Goal: Task Accomplishment & Management: Use online tool/utility

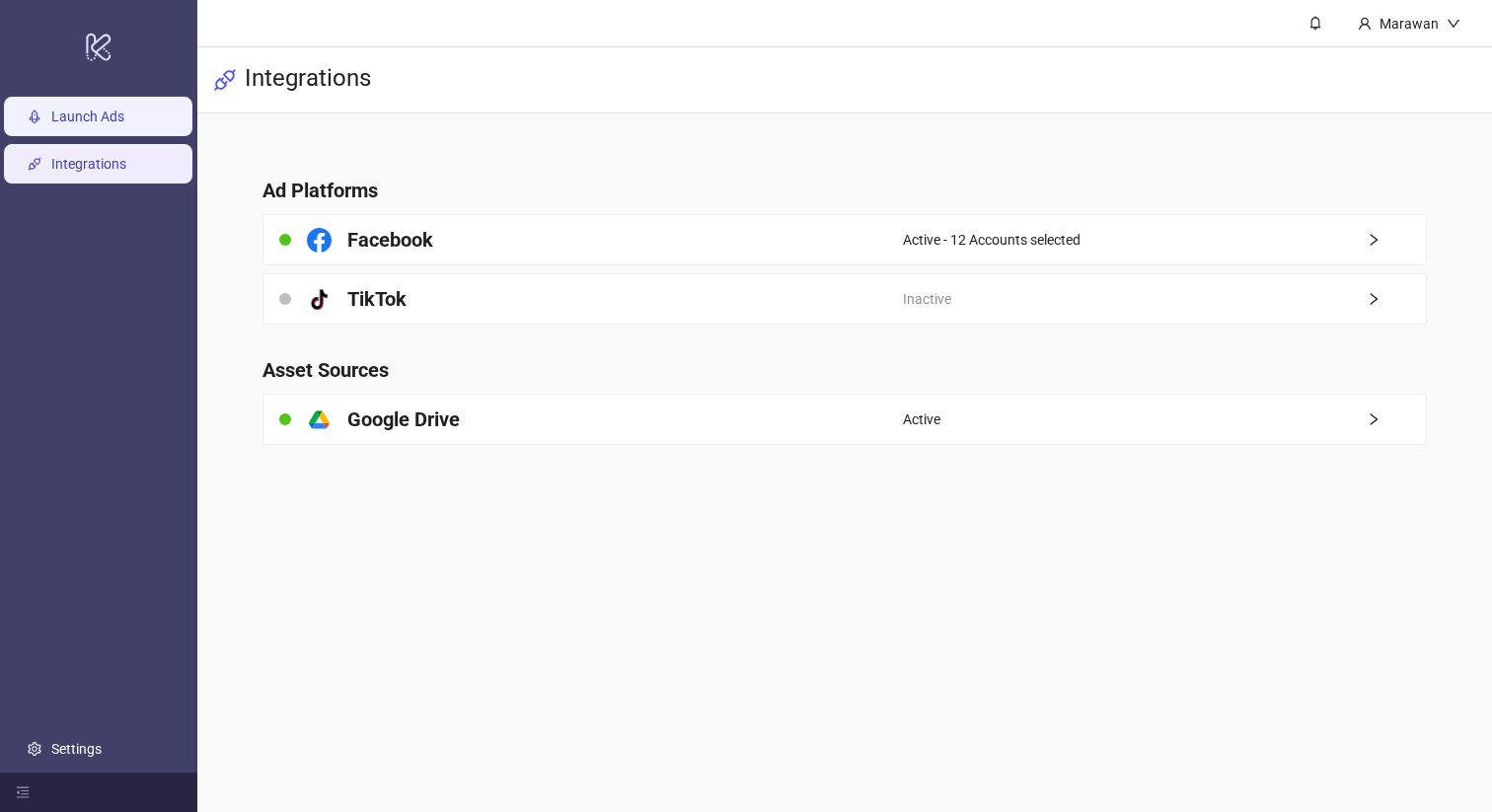
click at [125, 117] on link "Launch Ads" at bounding box center [88, 117] width 73 height 16
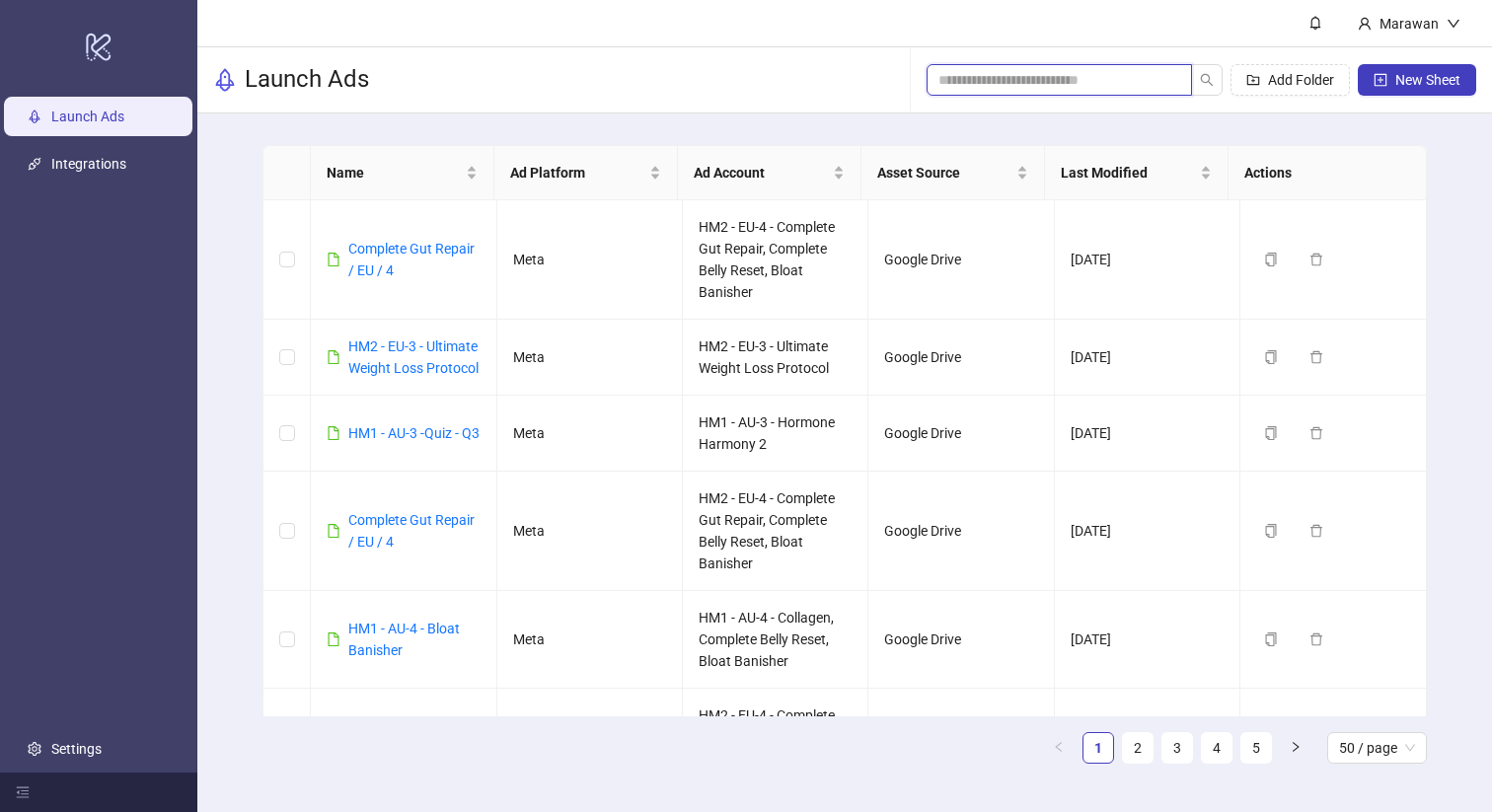
click at [1070, 72] on input "search" at bounding box center [1052, 80] width 226 height 22
click at [1067, 75] on input "search" at bounding box center [1052, 80] width 226 height 22
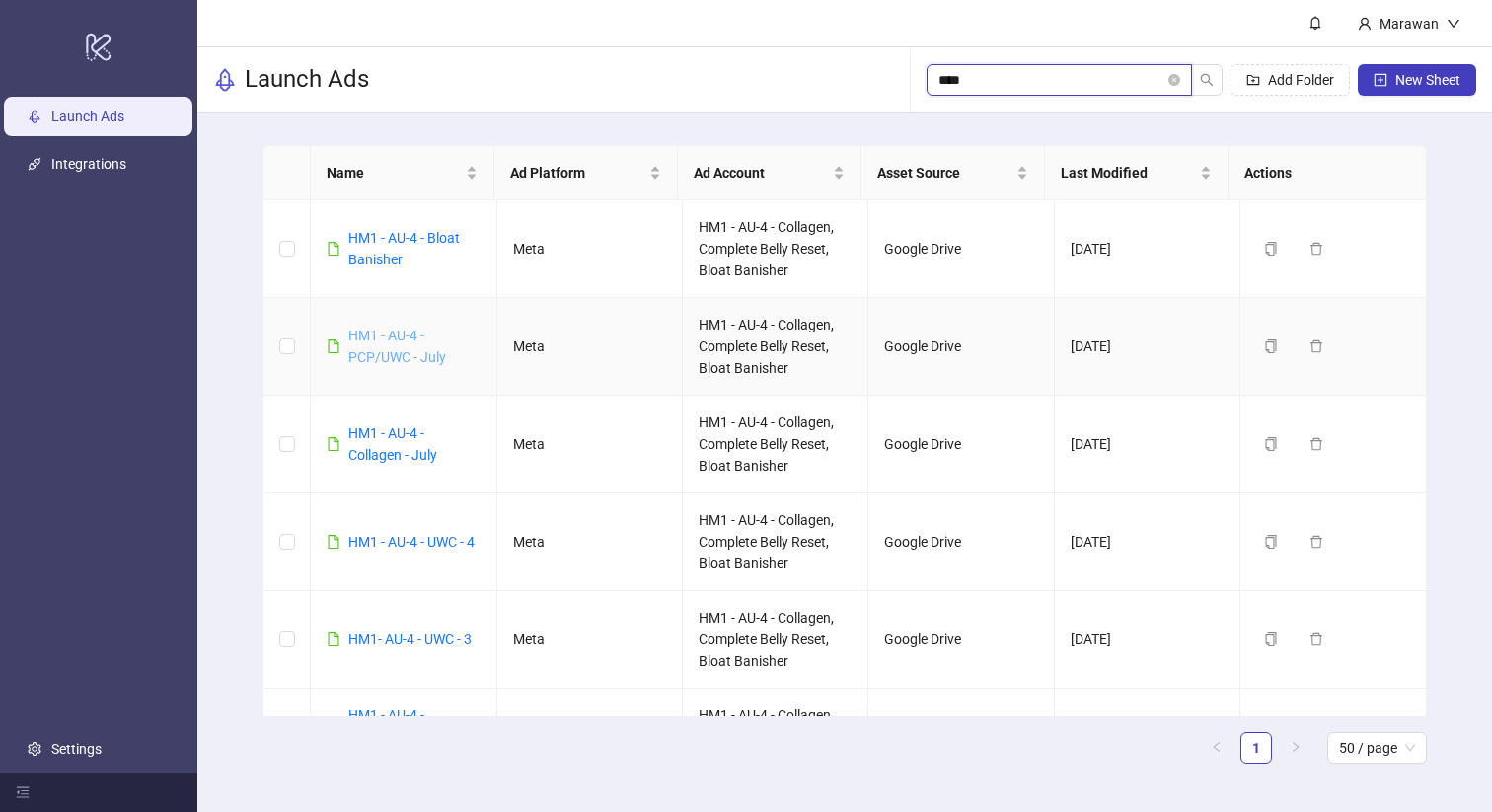
type input "****"
click at [401, 343] on link "HM1 - AU-4 - PCP/UWC - July" at bounding box center [397, 347] width 98 height 38
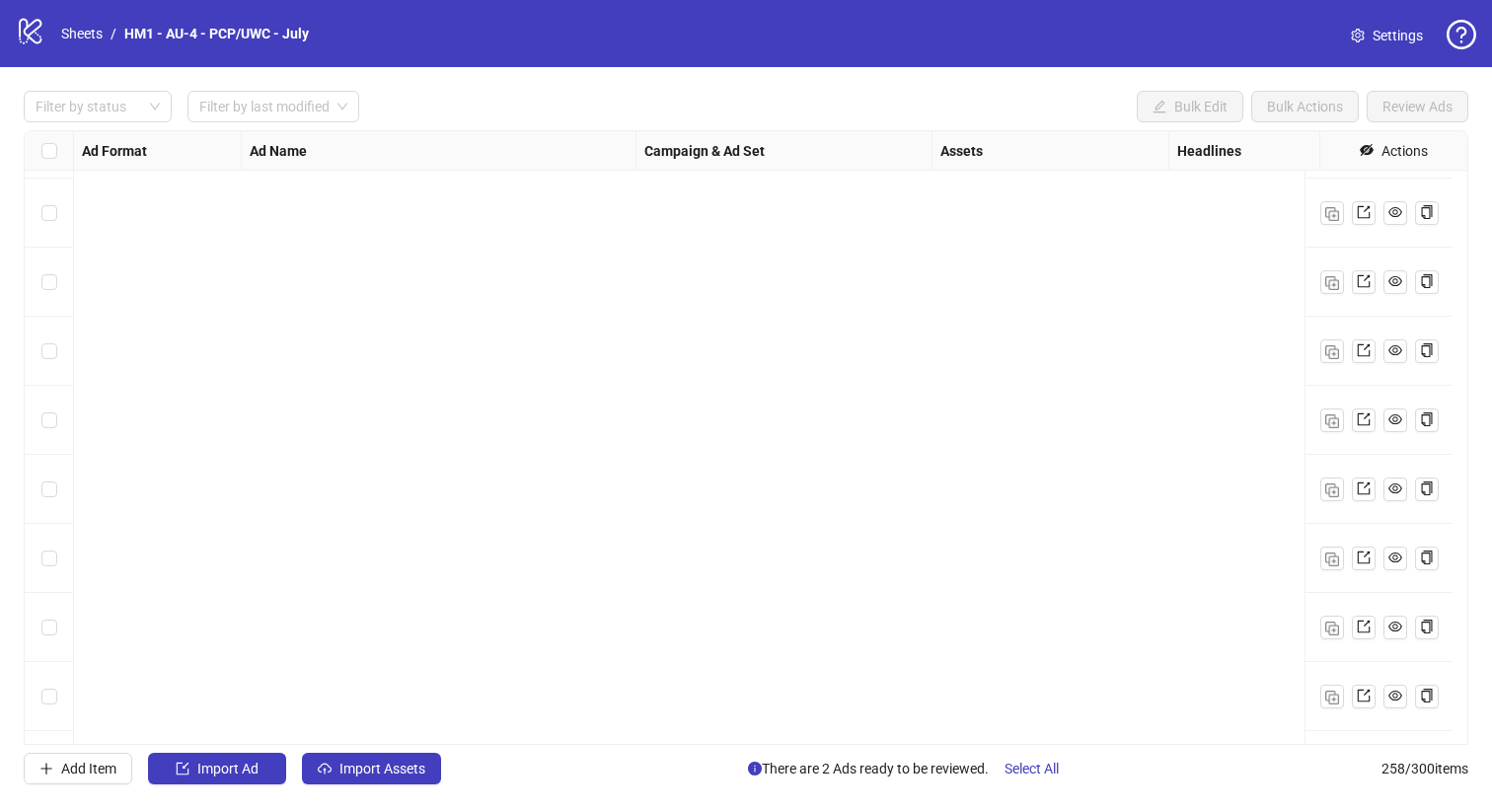
scroll to position [17260, 0]
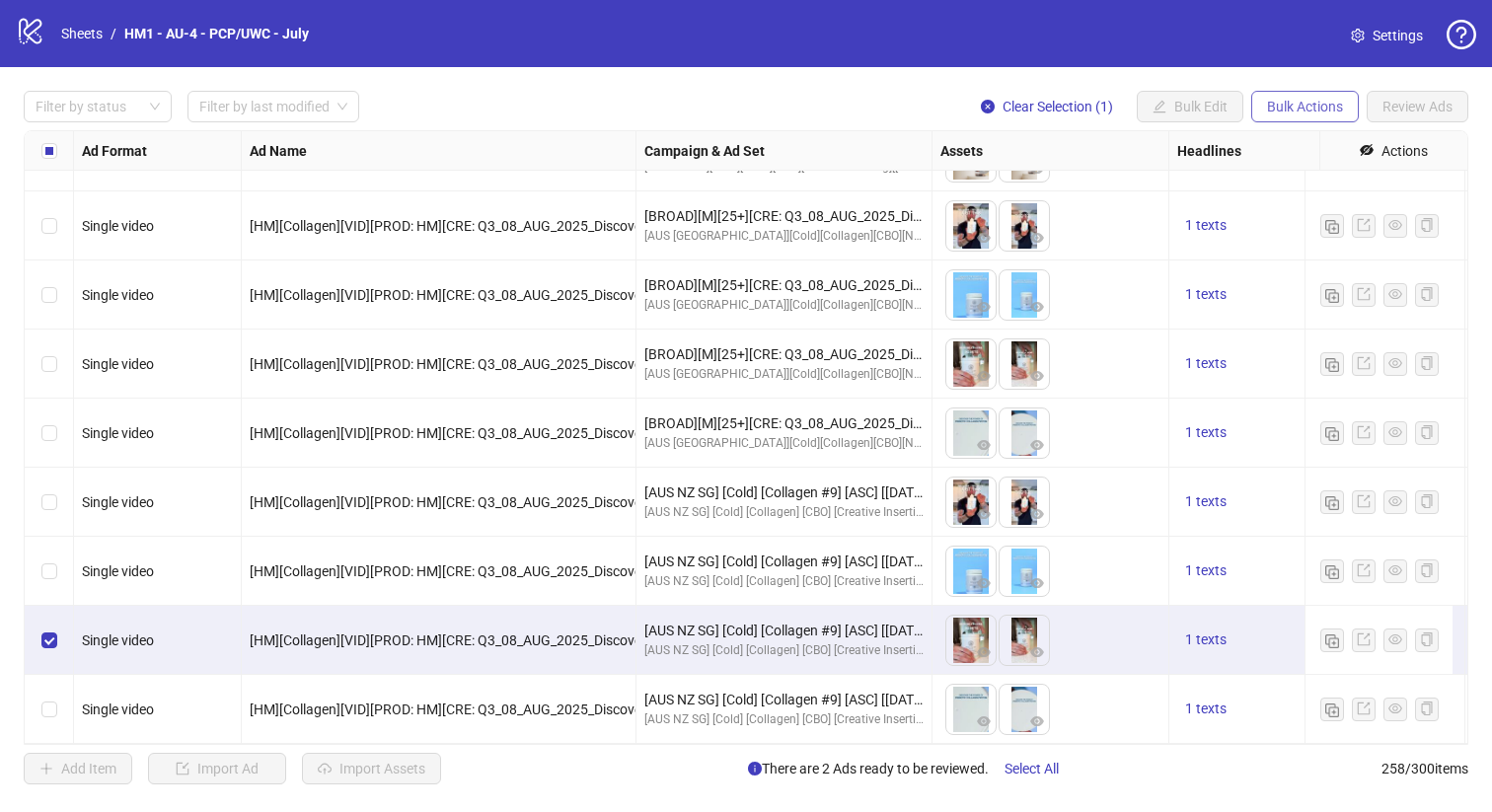
click at [1320, 117] on button "Bulk Actions" at bounding box center [1305, 107] width 108 height 32
click at [1359, 180] on span "Duplicate" at bounding box center [1332, 178] width 135 height 22
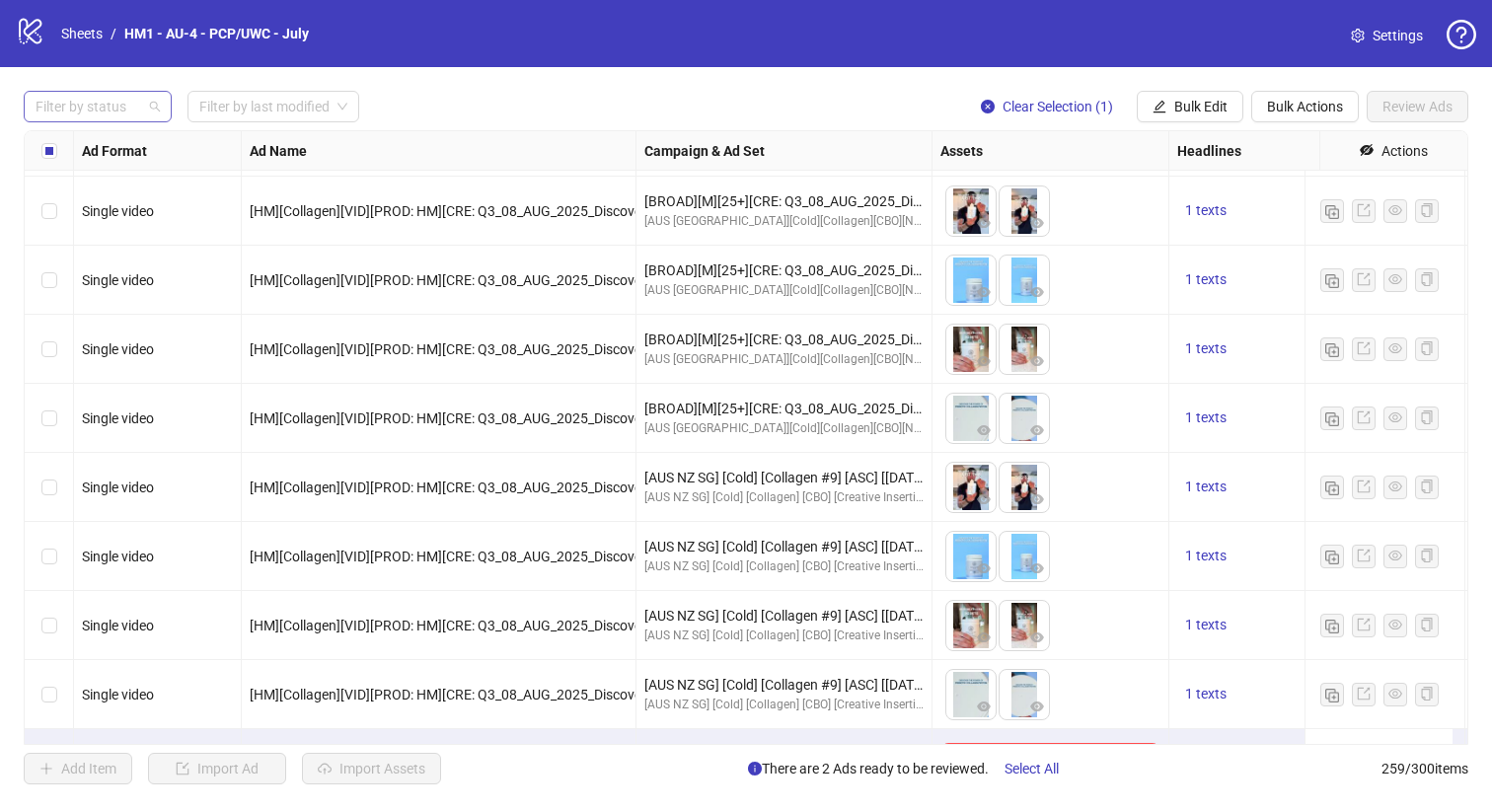
click at [116, 102] on div at bounding box center [87, 107] width 120 height 28
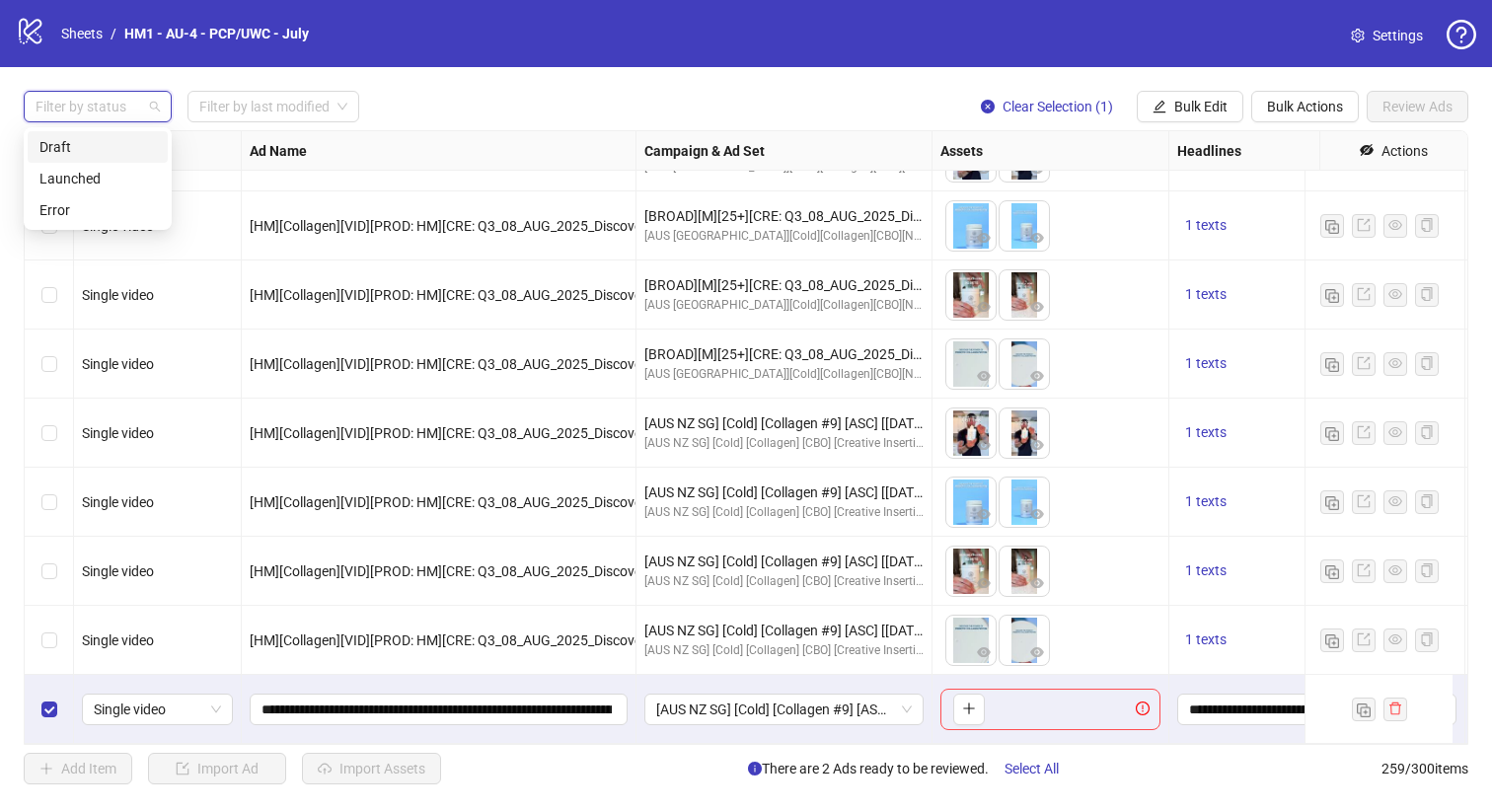
click at [107, 137] on div "Draft" at bounding box center [98, 147] width 117 height 22
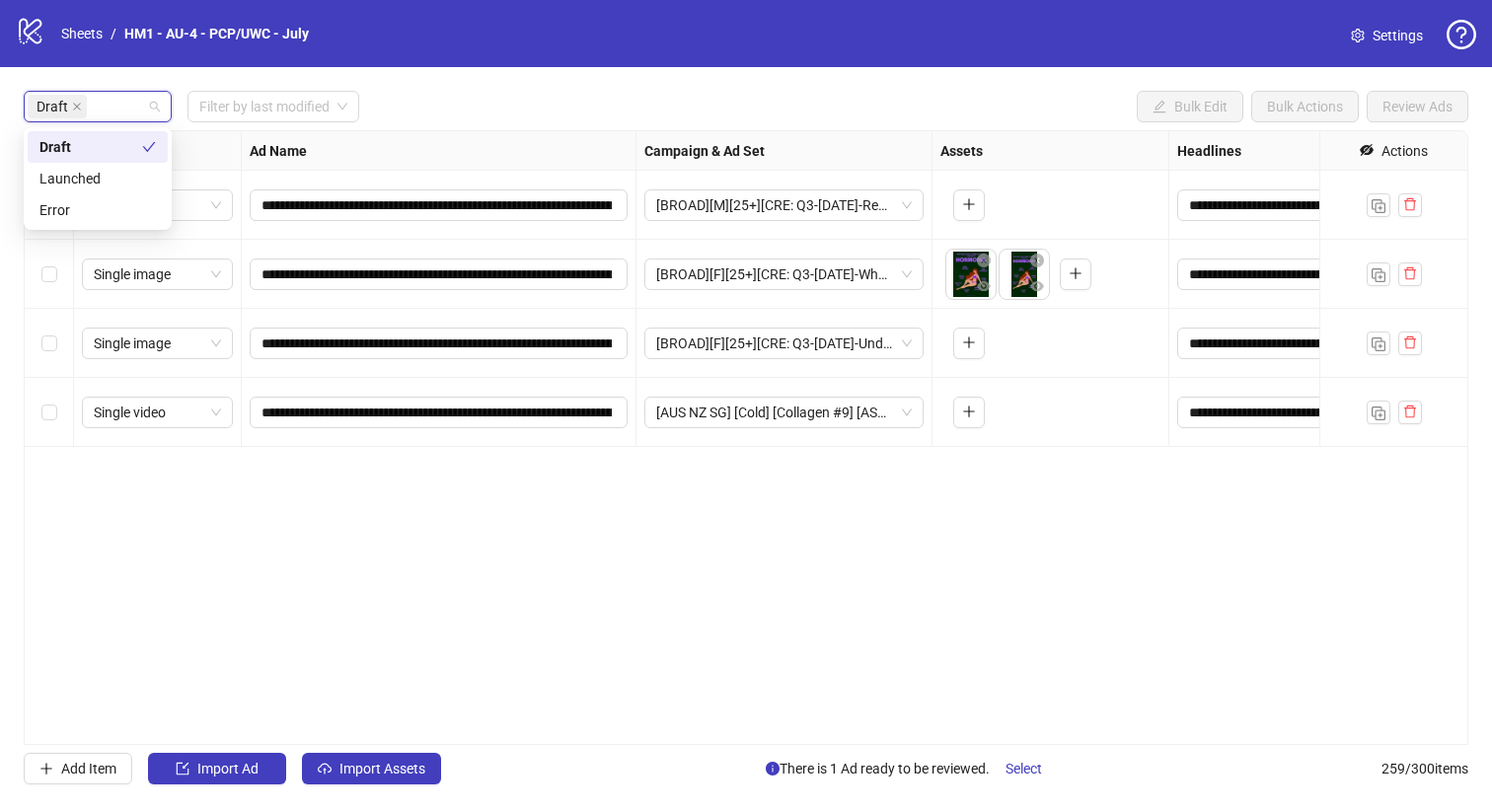
scroll to position [0, 0]
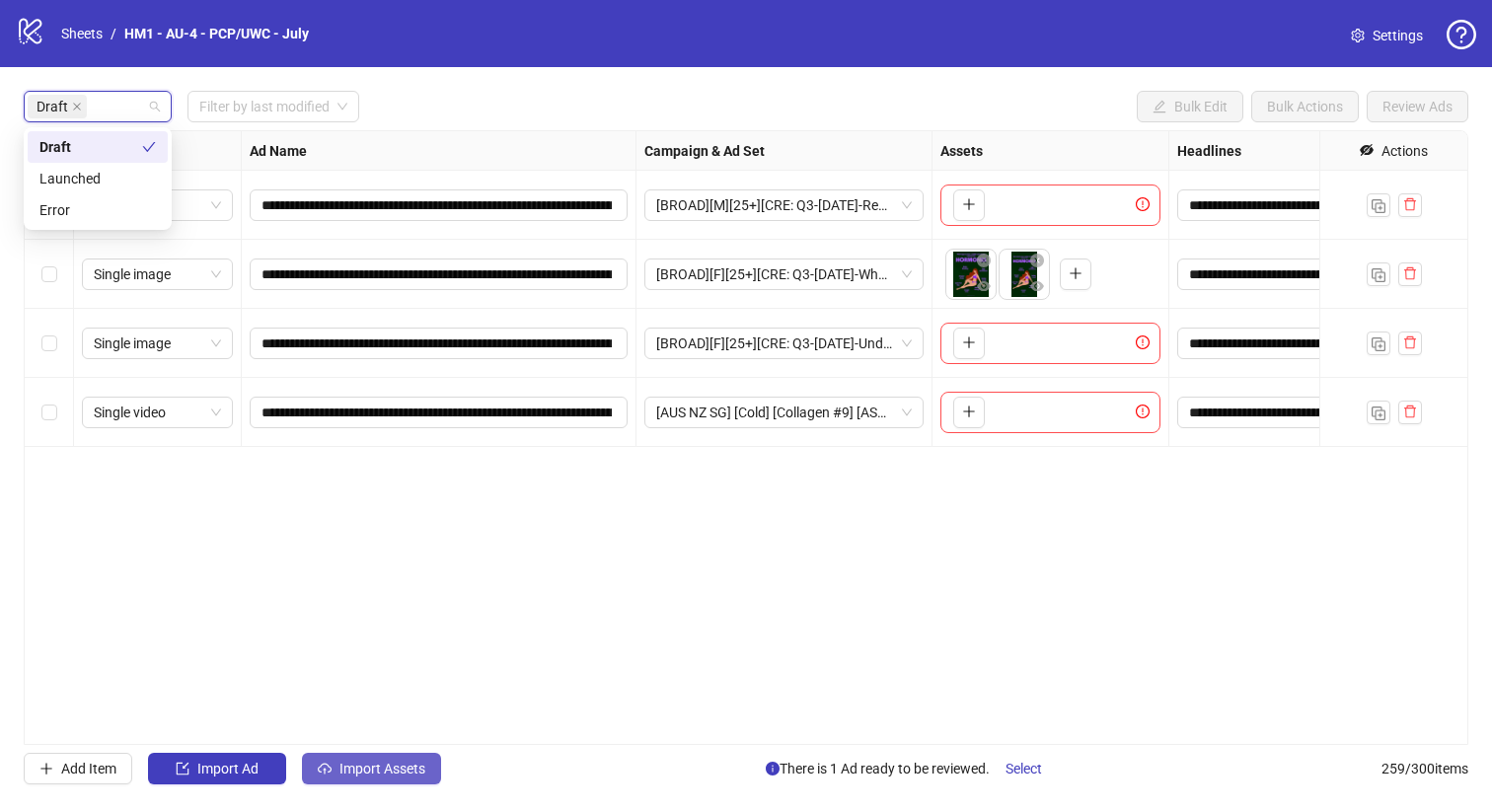
click at [372, 776] on button "Import Assets" at bounding box center [372, 768] width 139 height 32
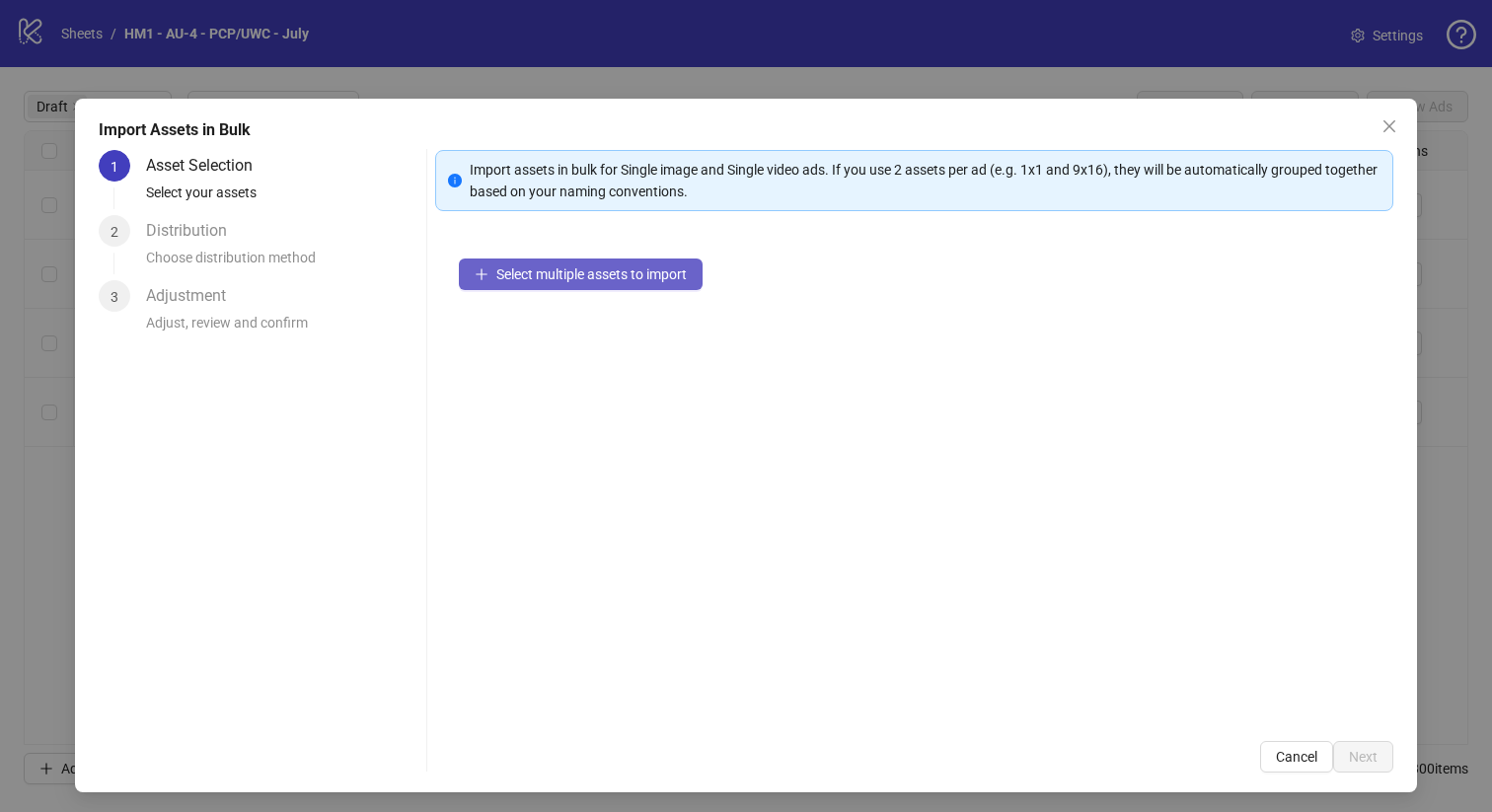
click at [673, 270] on span "Select multiple assets to import" at bounding box center [591, 274] width 190 height 16
click at [655, 288] on button "Select multiple assets to import" at bounding box center [581, 274] width 244 height 32
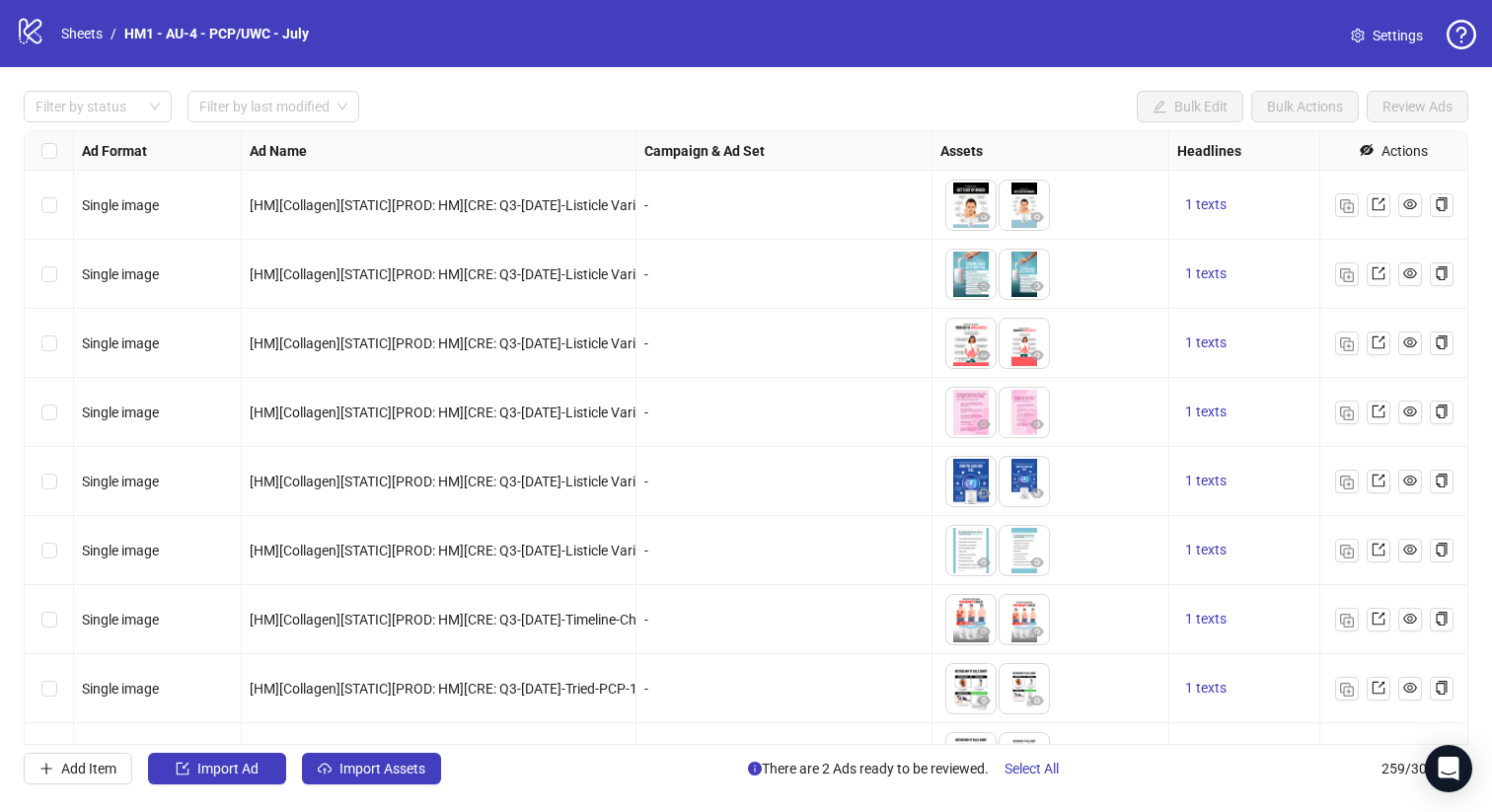
click at [88, 85] on div "Filter by status Filter by last modified Bulk Edit Bulk Actions Review Ads Ad F…" at bounding box center [746, 438] width 1492 height 741
click at [103, 110] on div at bounding box center [87, 107] width 120 height 28
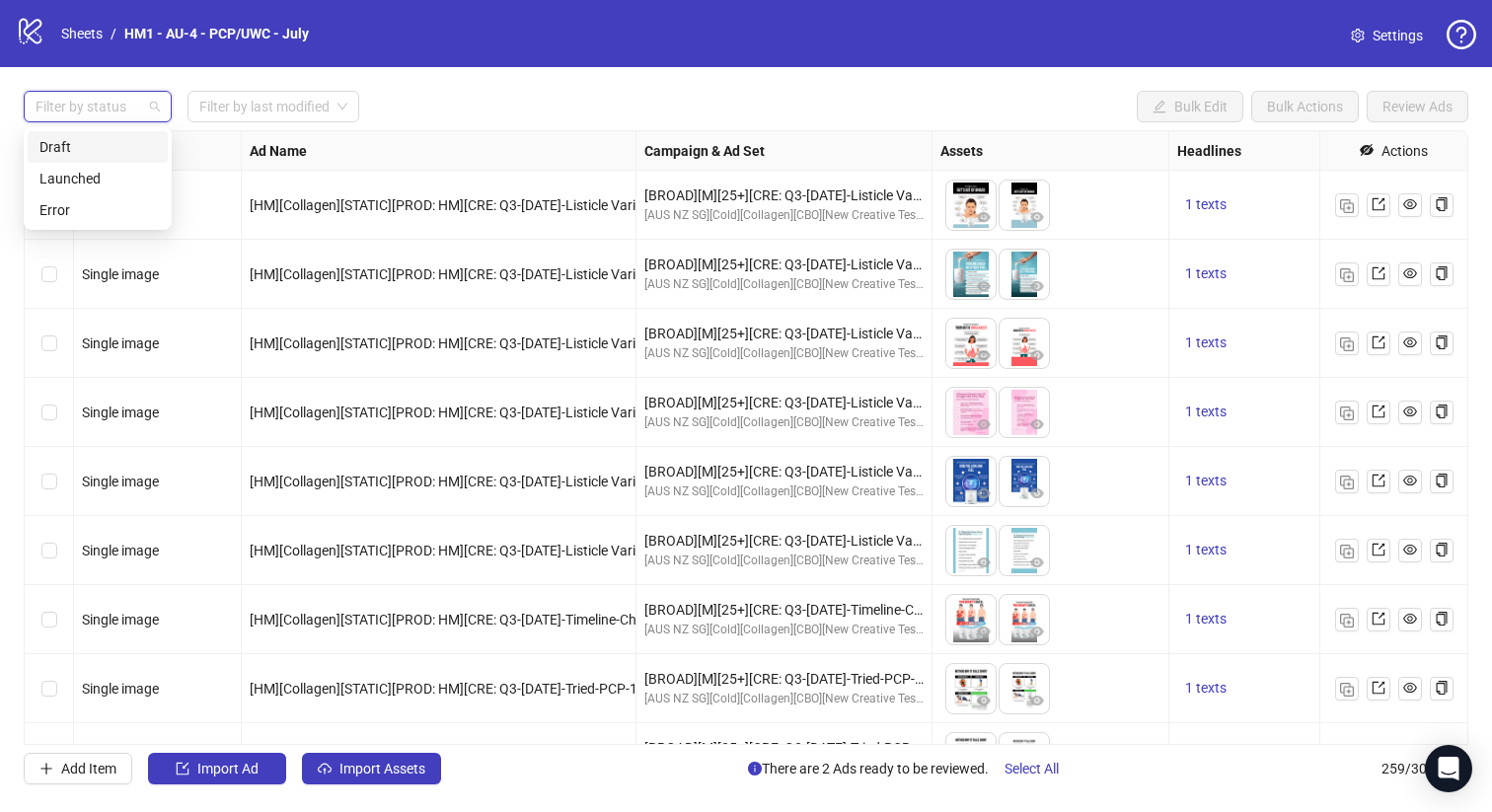
click at [126, 156] on div "Draft" at bounding box center [98, 147] width 117 height 22
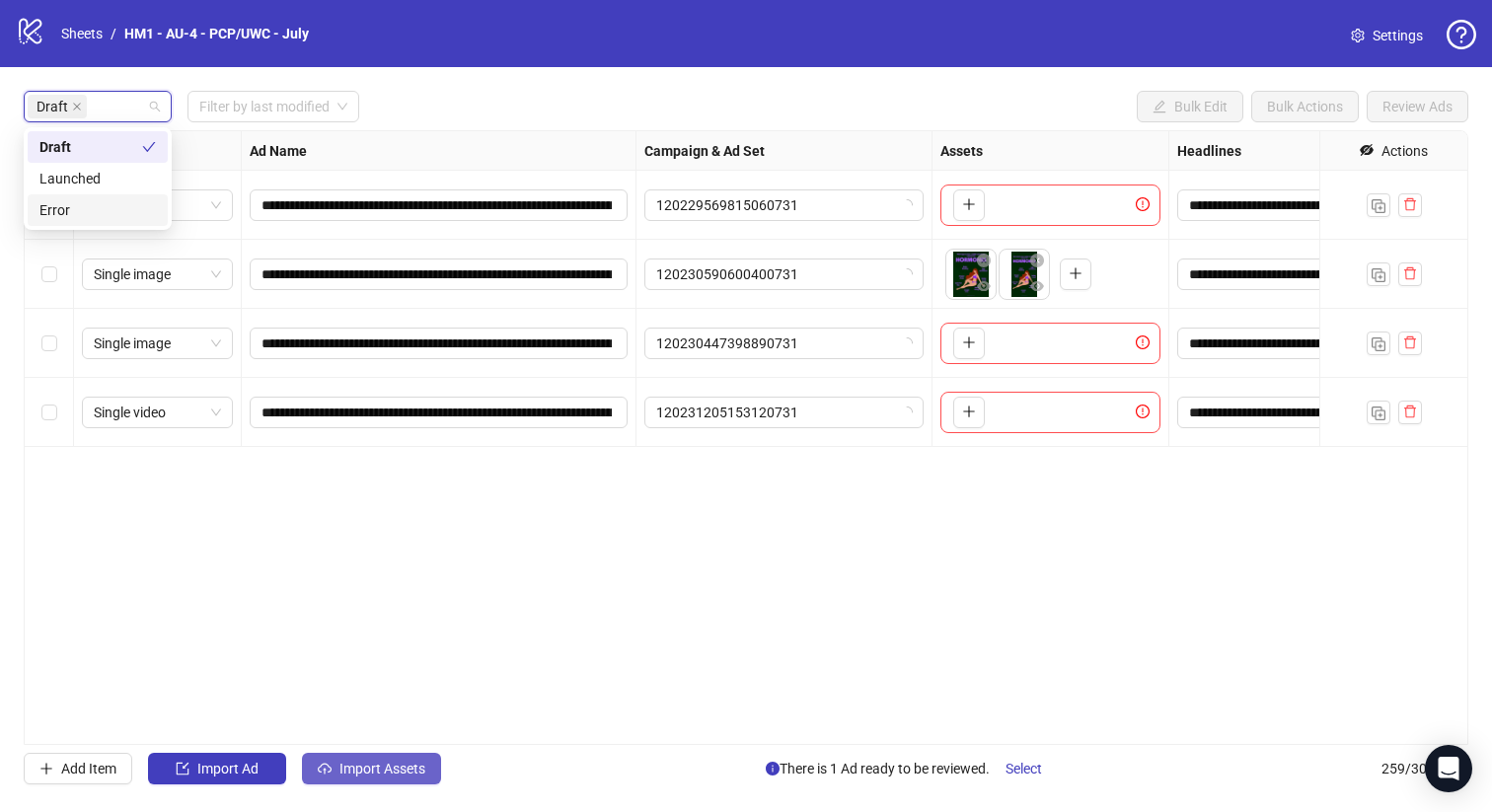
click at [403, 771] on span "Import Assets" at bounding box center [382, 768] width 86 height 16
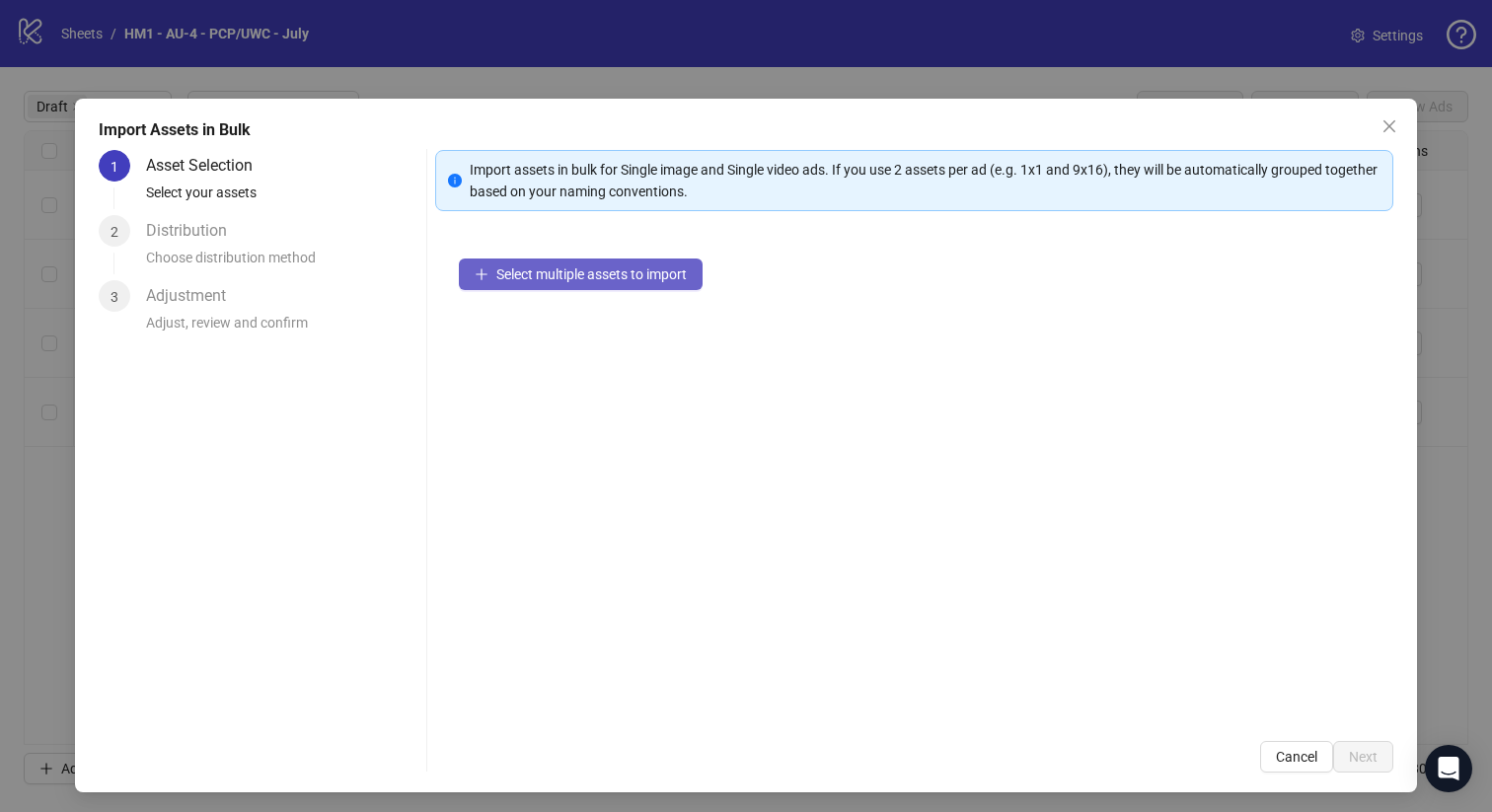
click at [631, 281] on span "Select multiple assets to import" at bounding box center [591, 274] width 190 height 16
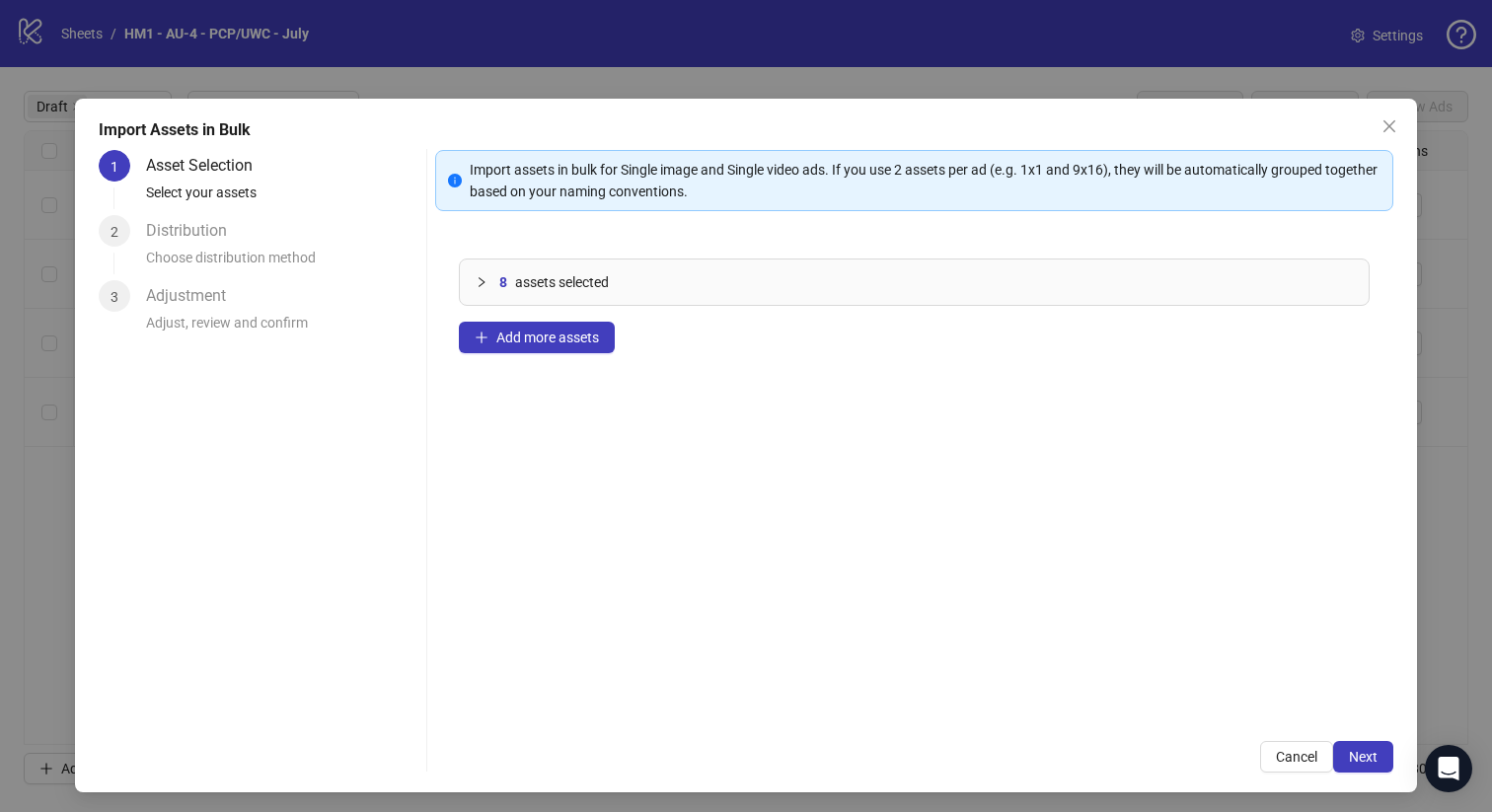
click at [1370, 738] on div "Import assets in bulk for Single image and Single video ads. If you use 2 asset…" at bounding box center [914, 460] width 959 height 623
click at [1364, 761] on span "Next" at bounding box center [1363, 757] width 29 height 16
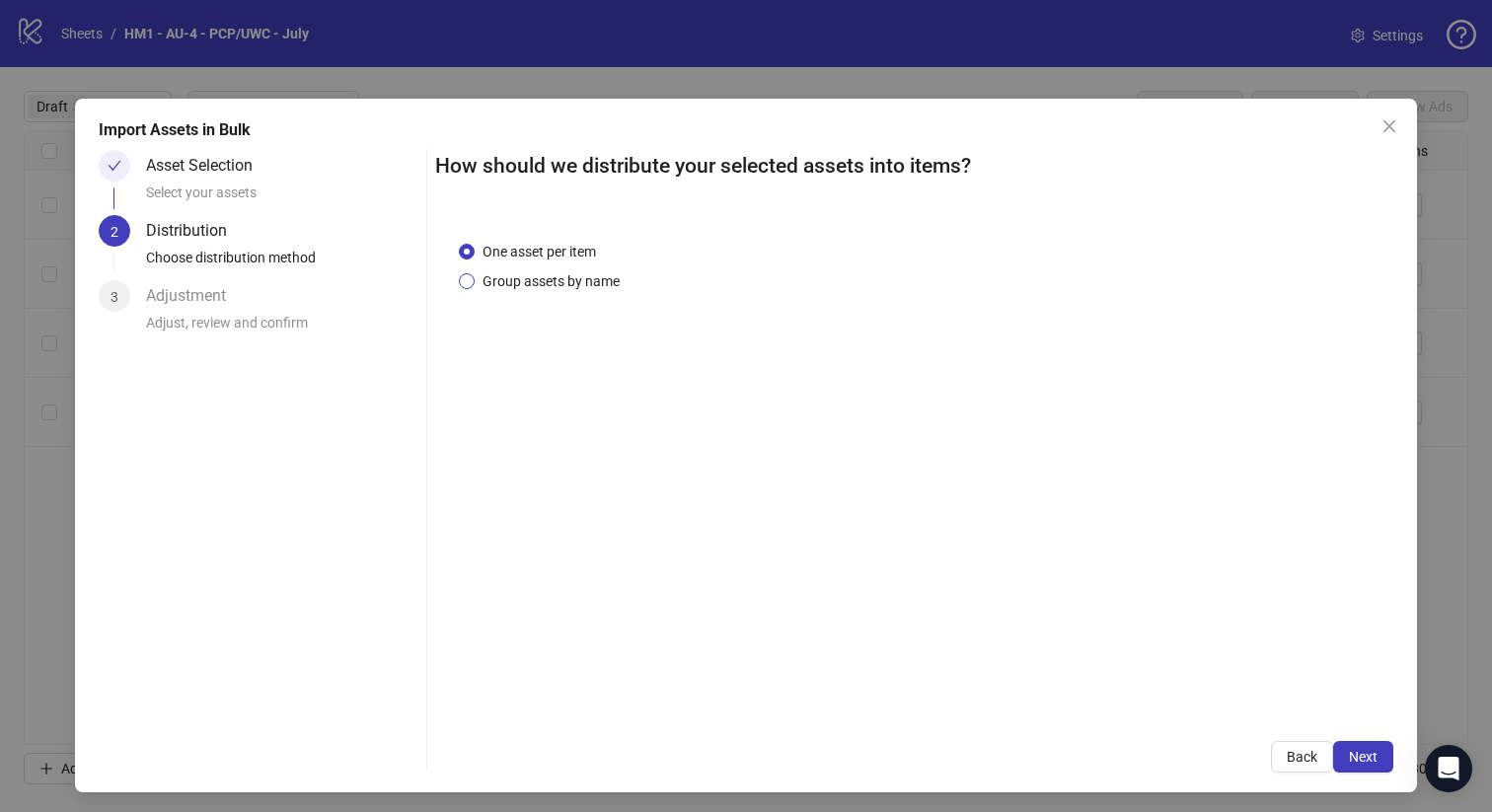
click at [582, 290] on span "Group assets by name" at bounding box center [551, 281] width 153 height 22
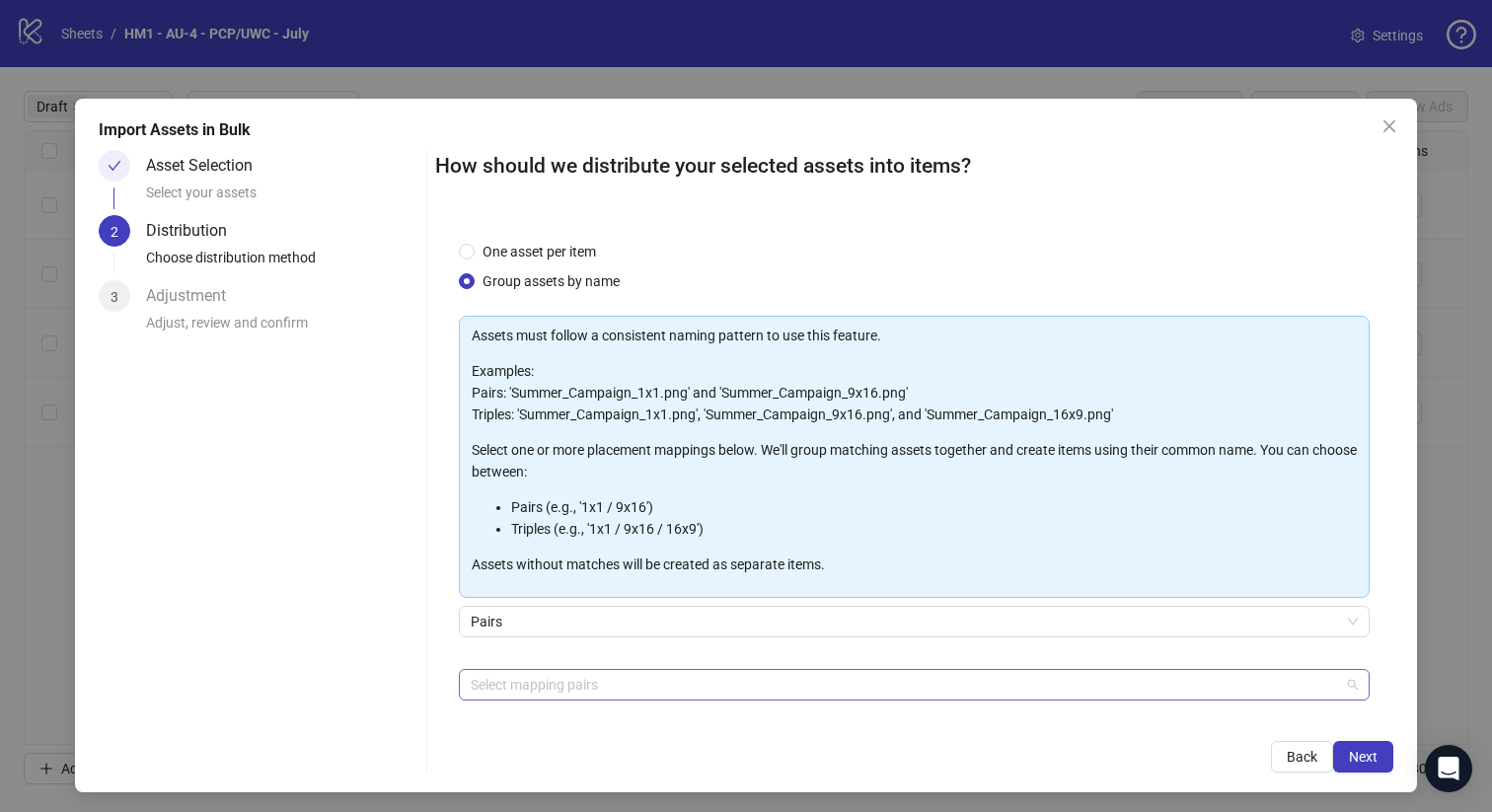
click at [667, 678] on div at bounding box center [905, 685] width 884 height 28
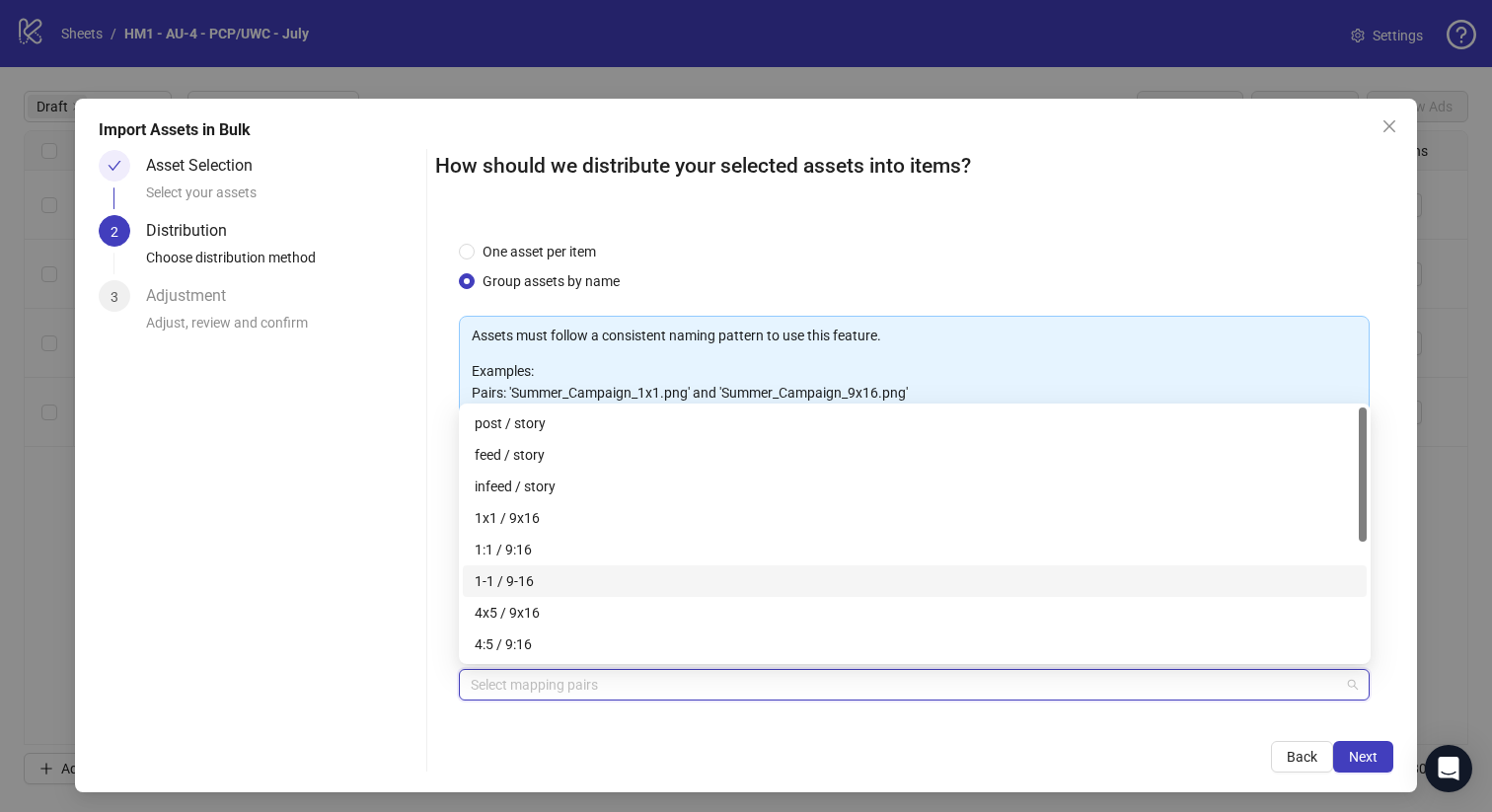
click at [667, 615] on div "4x5 / 9x16" at bounding box center [914, 613] width 881 height 22
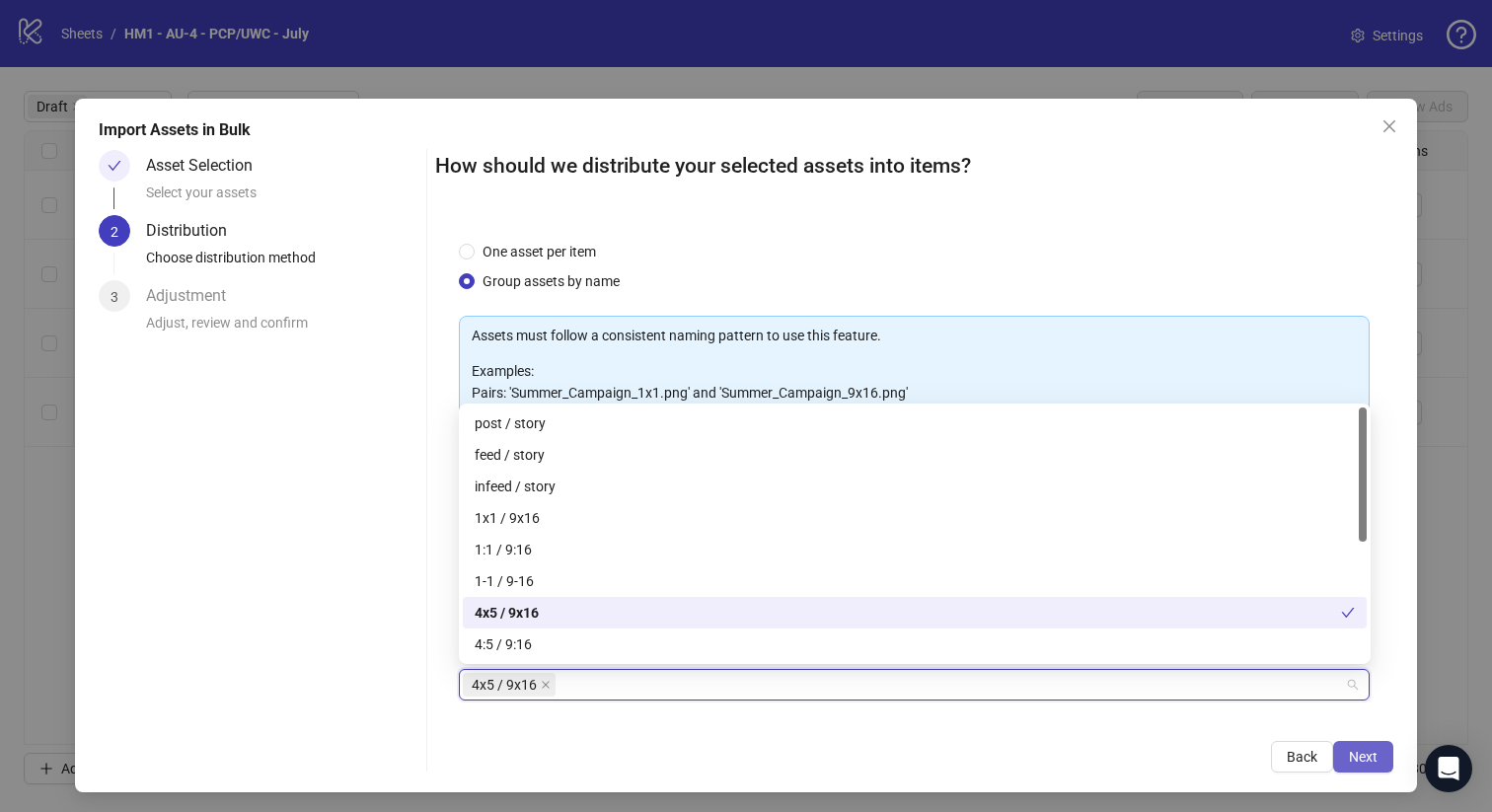
click at [1368, 762] on span "Next" at bounding box center [1363, 757] width 29 height 16
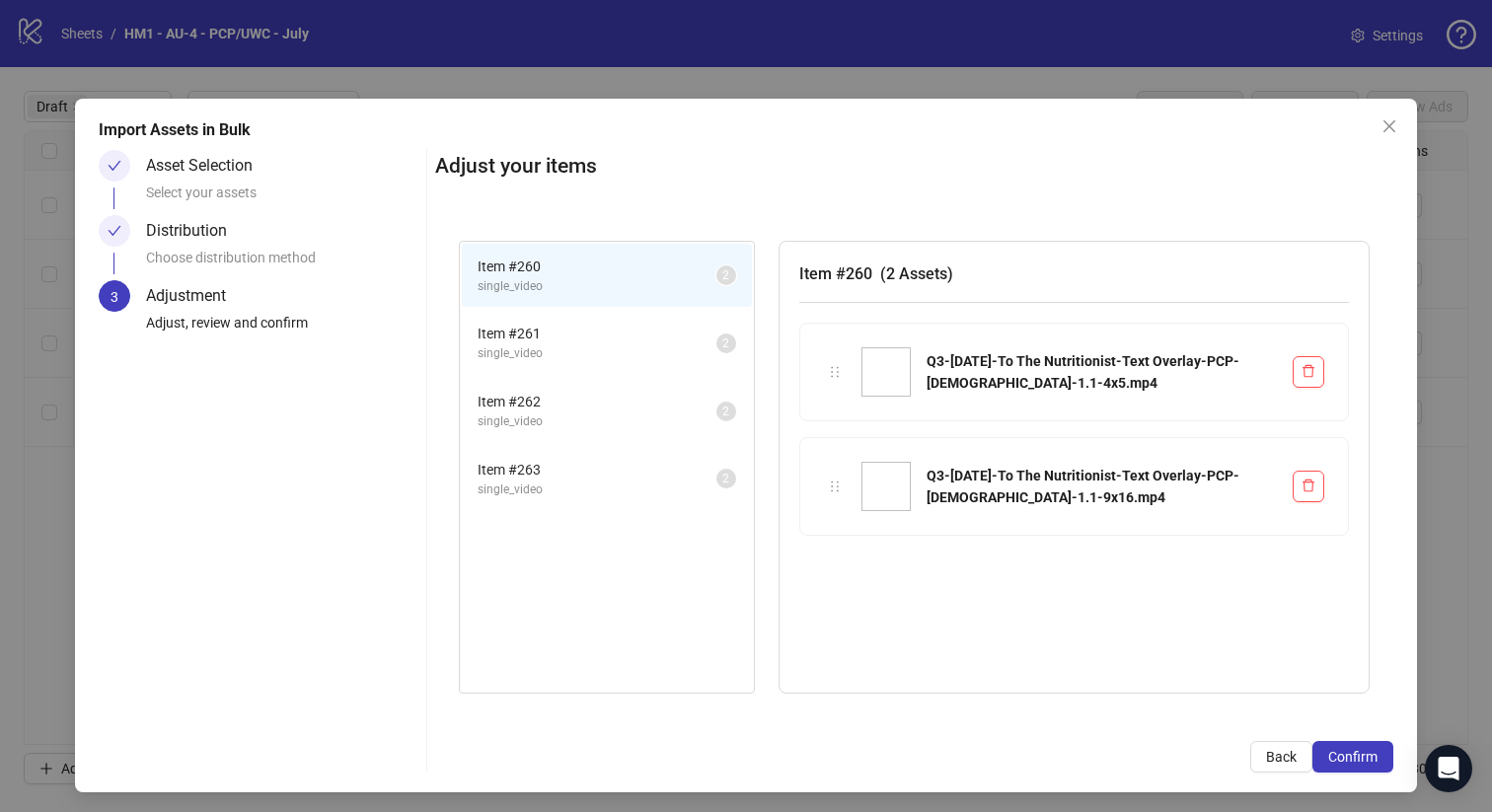
click at [1368, 762] on span "Confirm" at bounding box center [1353, 757] width 50 height 16
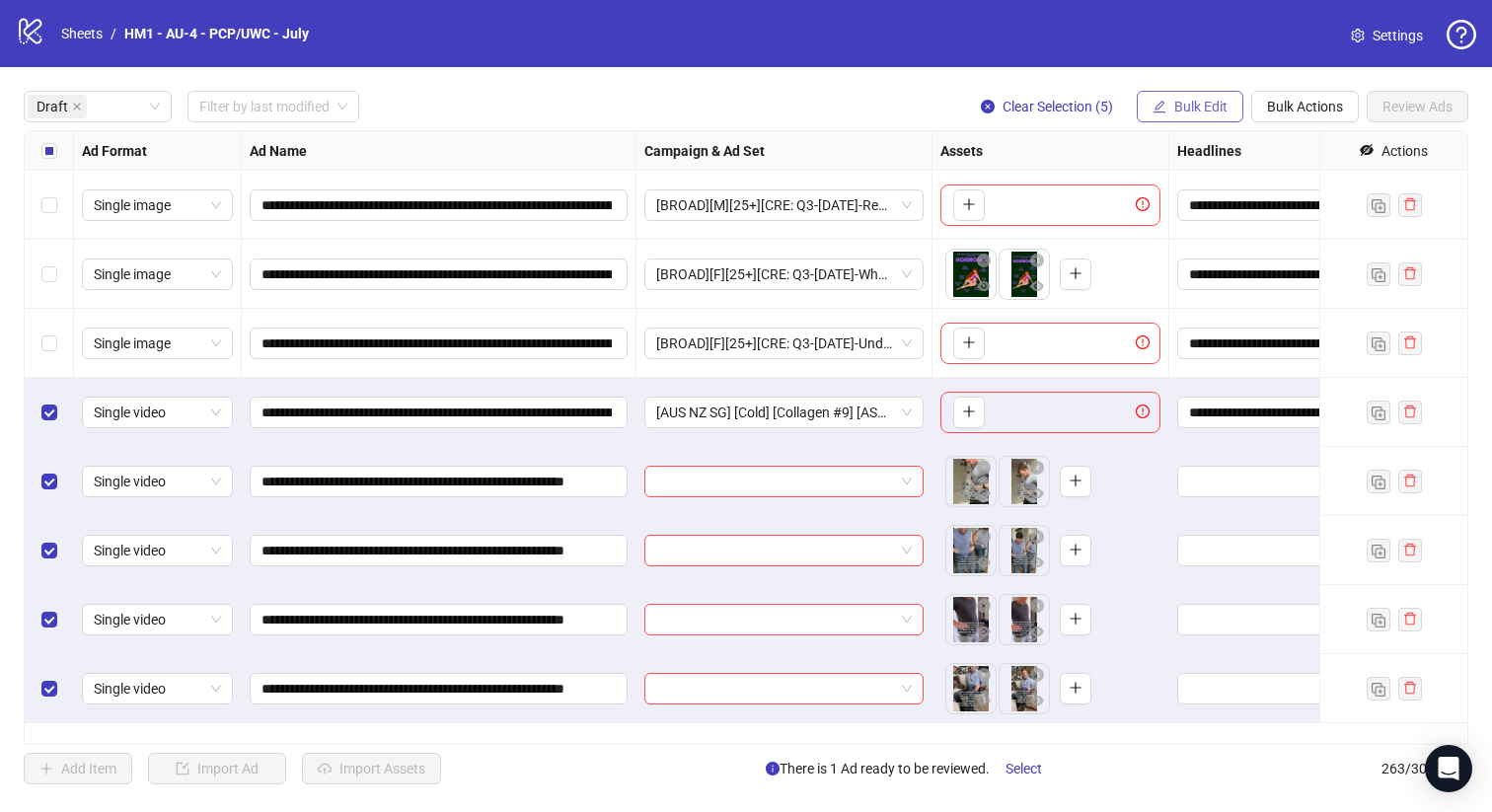
click at [1163, 102] on icon "edit" at bounding box center [1160, 107] width 14 height 14
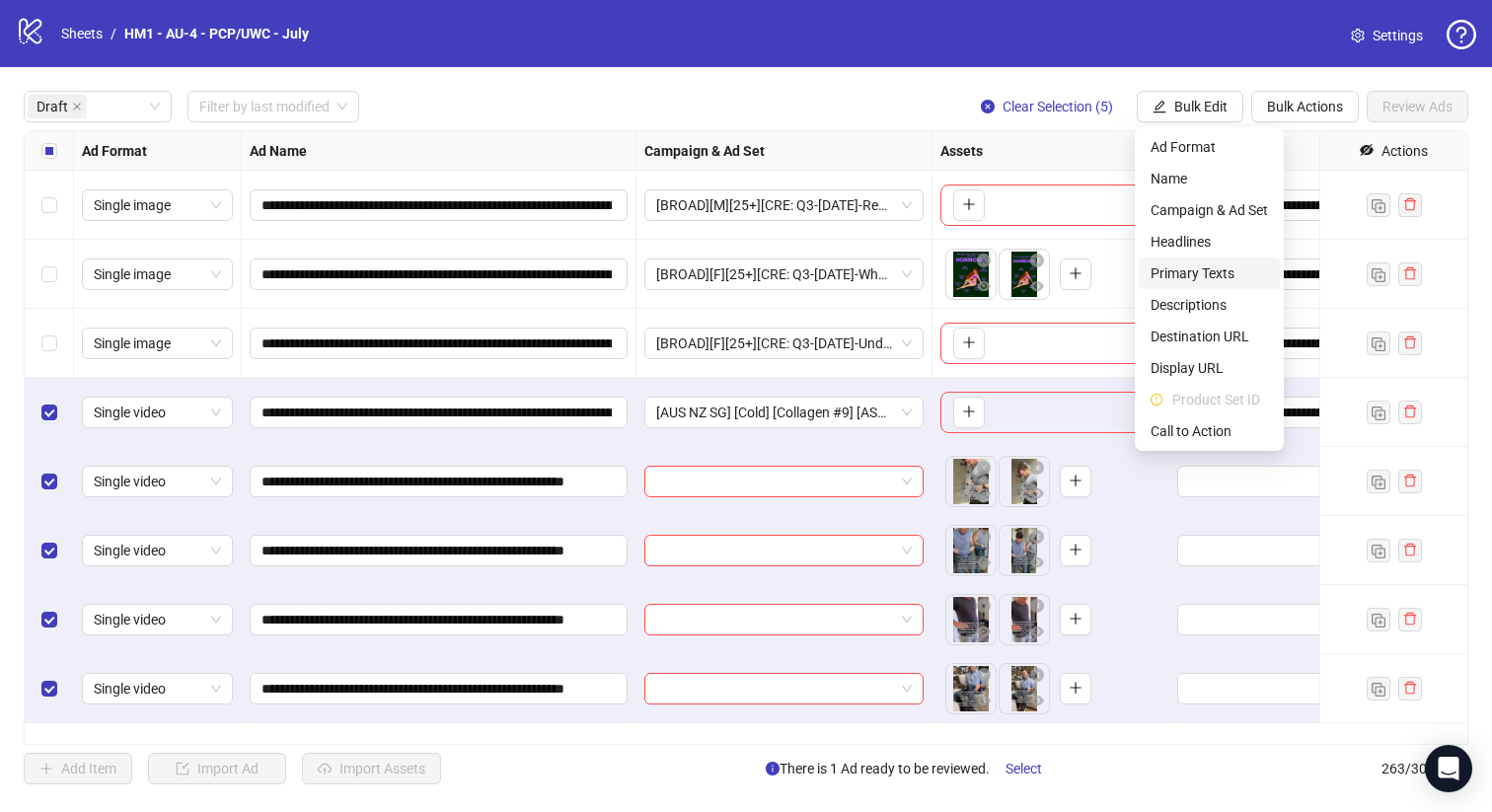
click at [1232, 273] on span "Primary Texts" at bounding box center [1210, 273] width 118 height 22
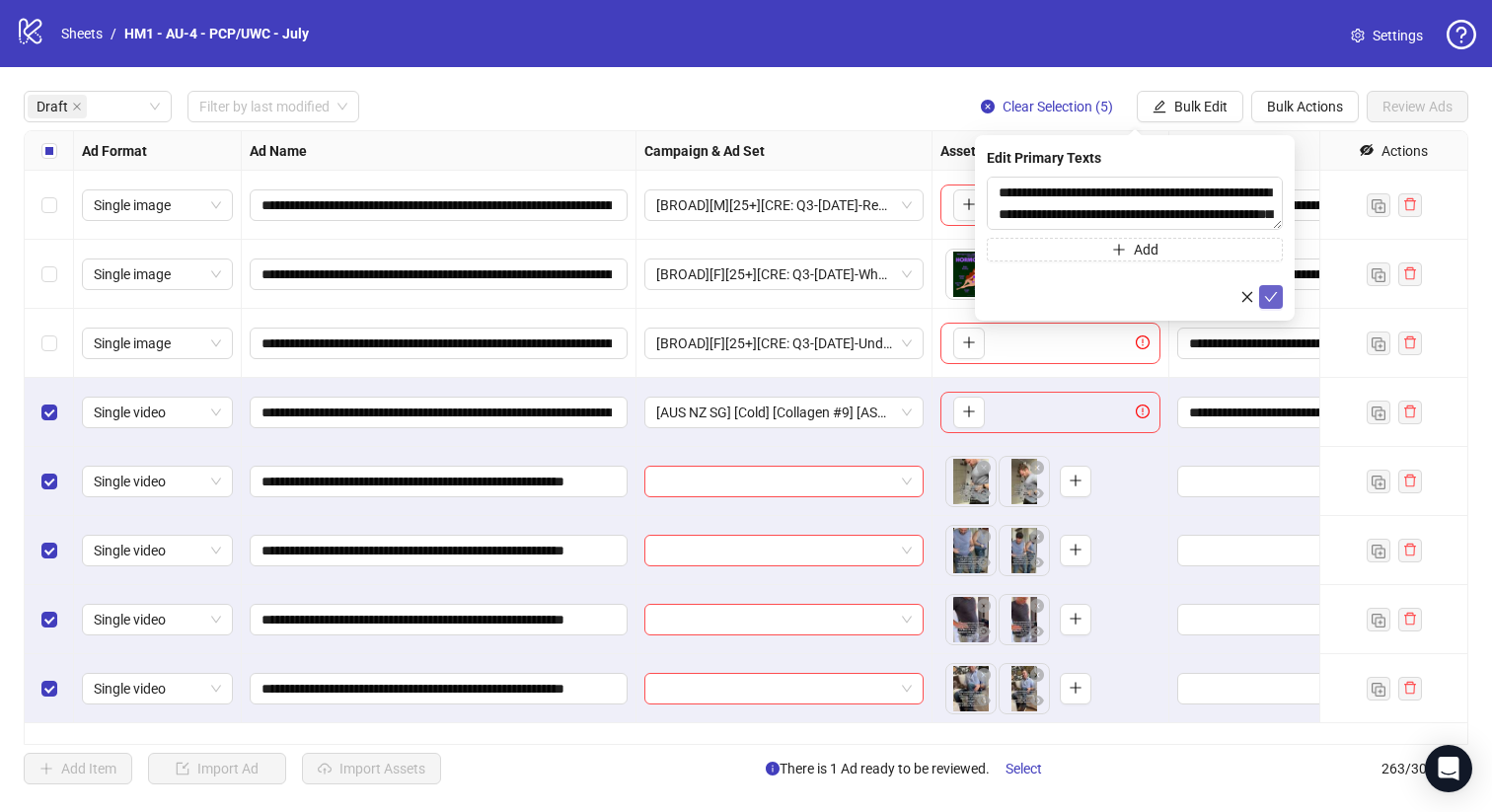
click at [1275, 290] on icon "check" at bounding box center [1271, 297] width 14 height 14
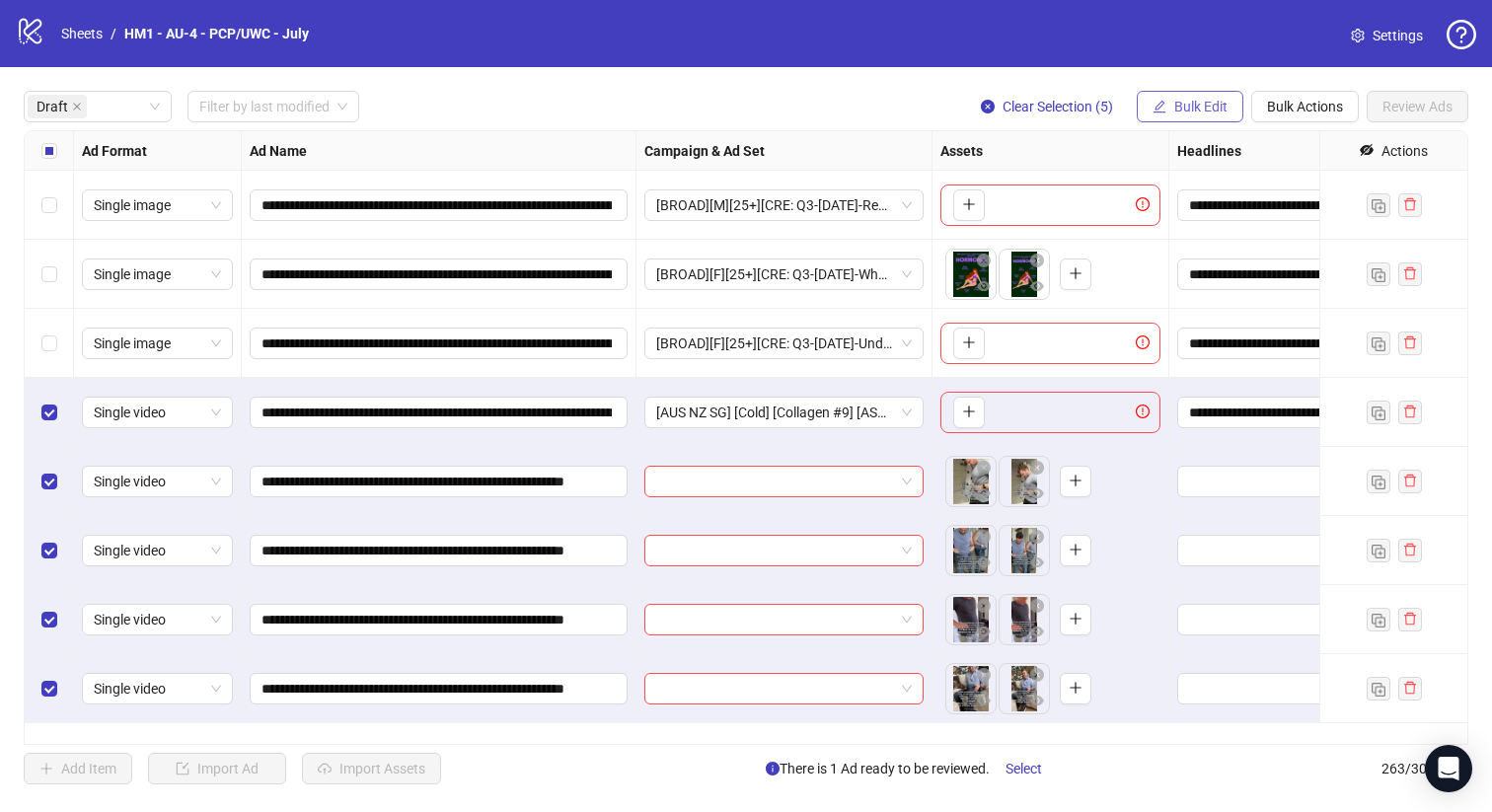
click at [1197, 112] on span "Bulk Edit" at bounding box center [1202, 107] width 53 height 16
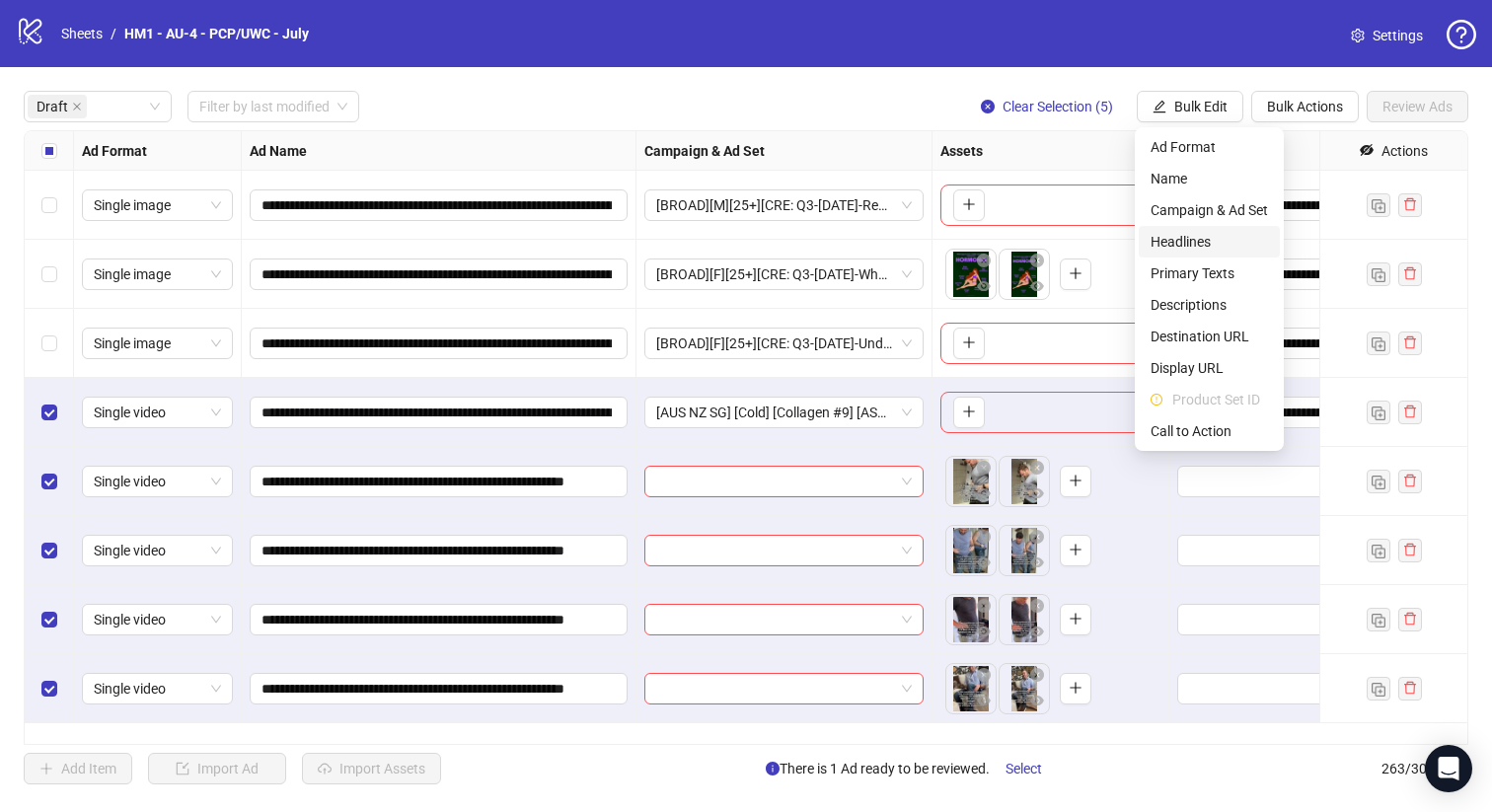
click at [1226, 245] on span "Headlines" at bounding box center [1210, 242] width 118 height 22
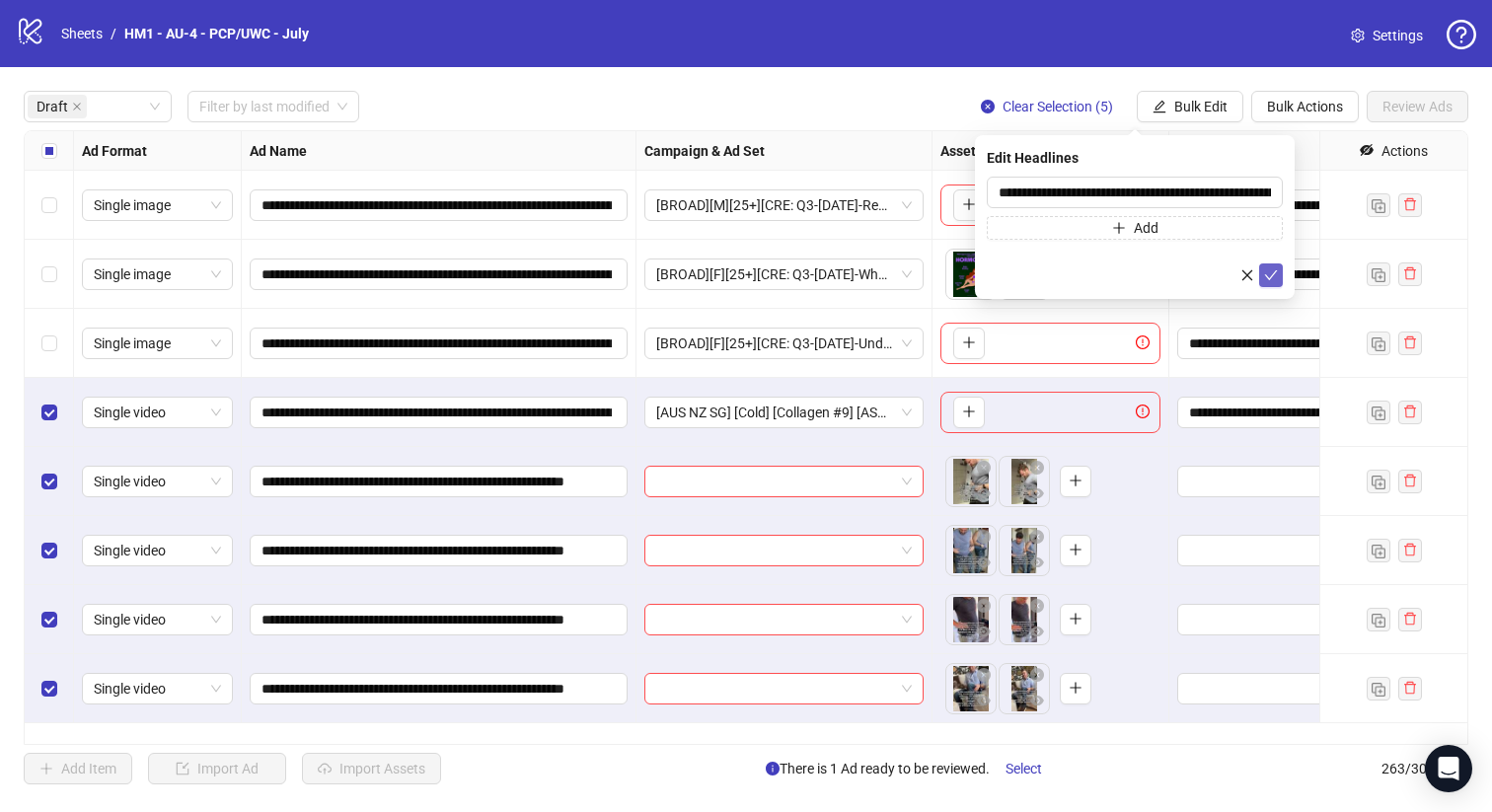
click at [1274, 277] on icon "check" at bounding box center [1271, 275] width 14 height 14
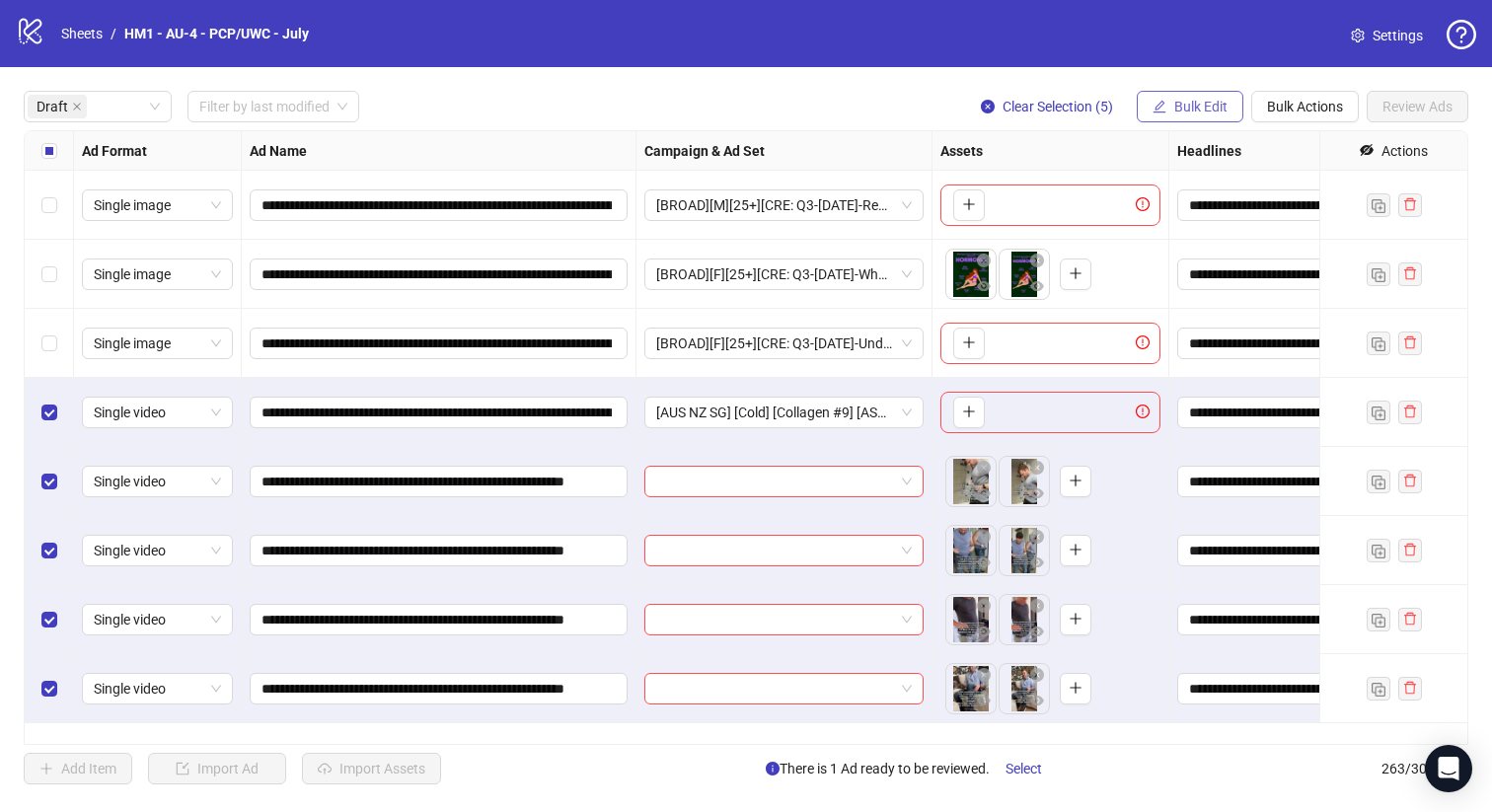
click at [1220, 117] on button "Bulk Edit" at bounding box center [1191, 107] width 107 height 32
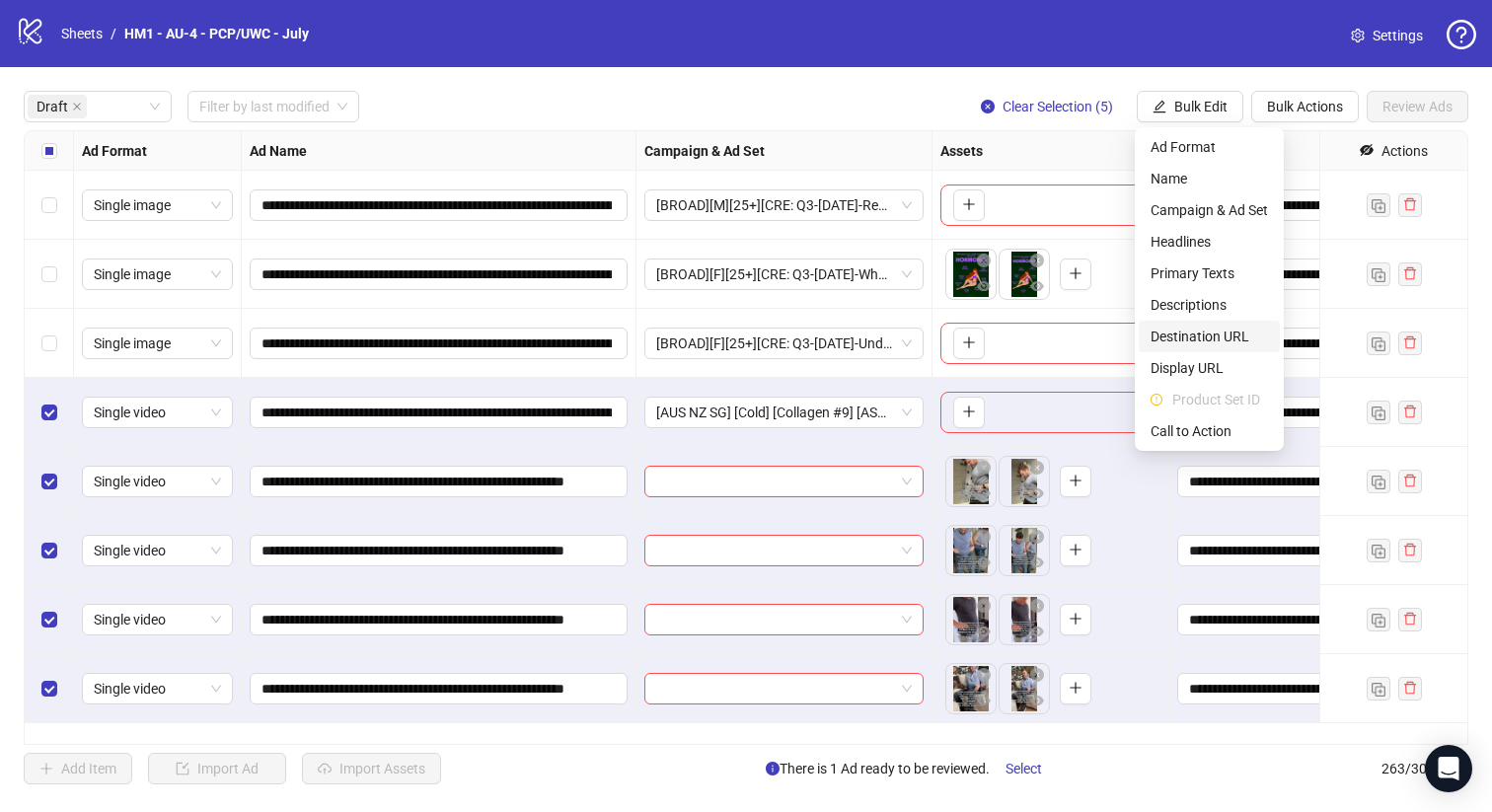
click at [1238, 336] on span "Destination URL" at bounding box center [1210, 337] width 118 height 22
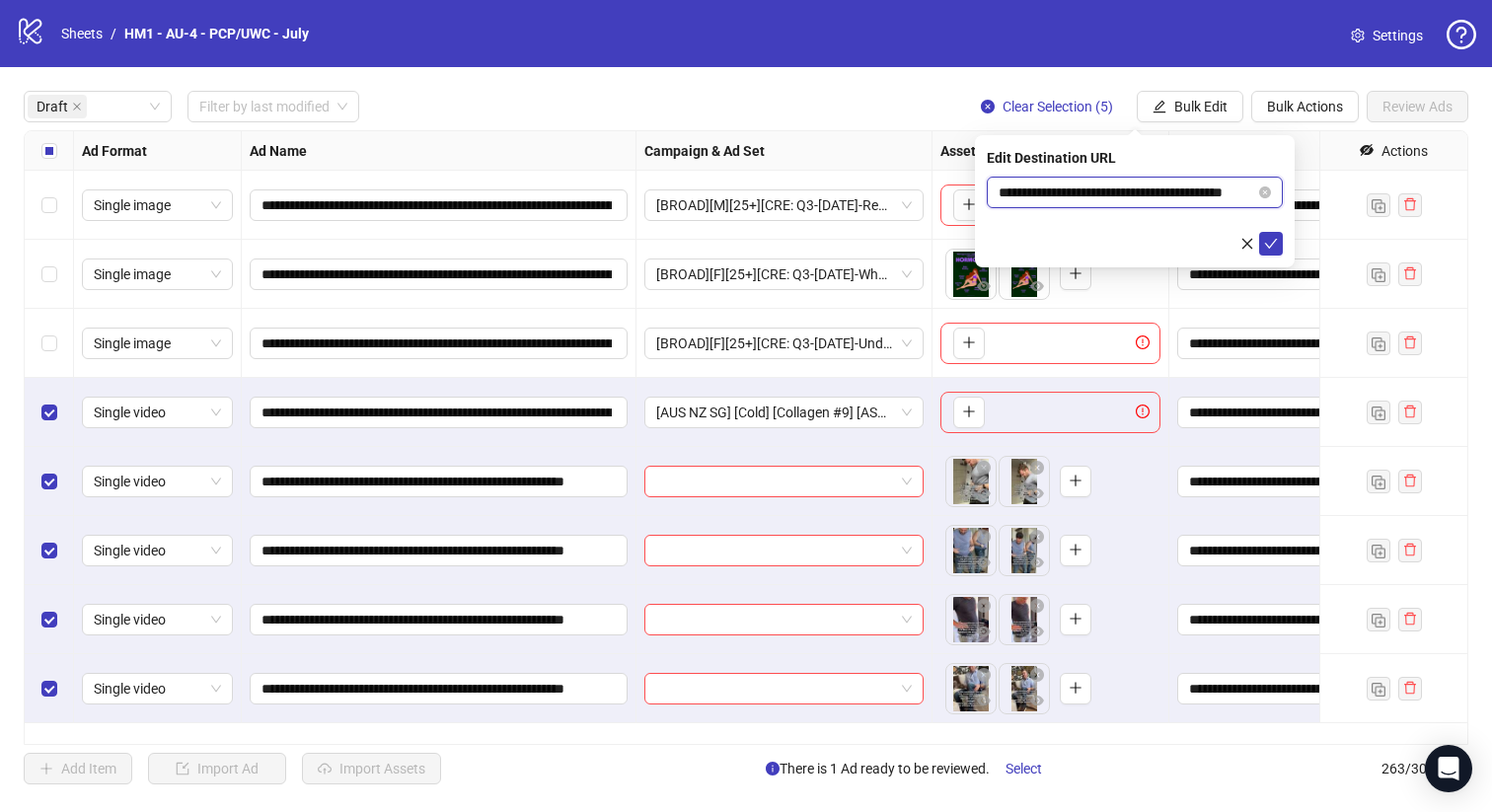
click at [1205, 190] on input "**********" at bounding box center [1126, 192] width 257 height 22
click at [1270, 237] on icon "check" at bounding box center [1271, 244] width 14 height 14
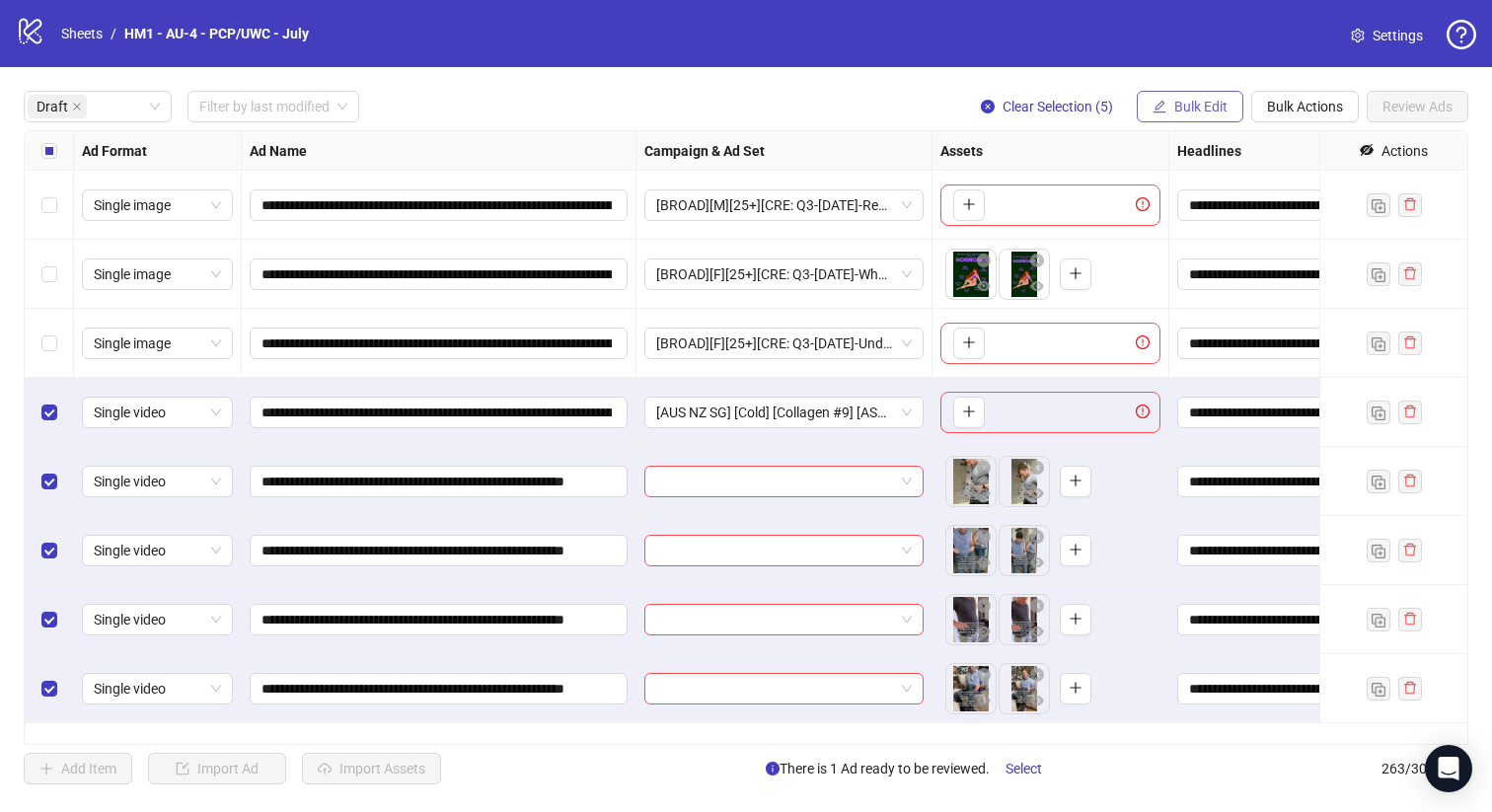
click at [1175, 110] on span "Bulk Edit" at bounding box center [1202, 107] width 53 height 16
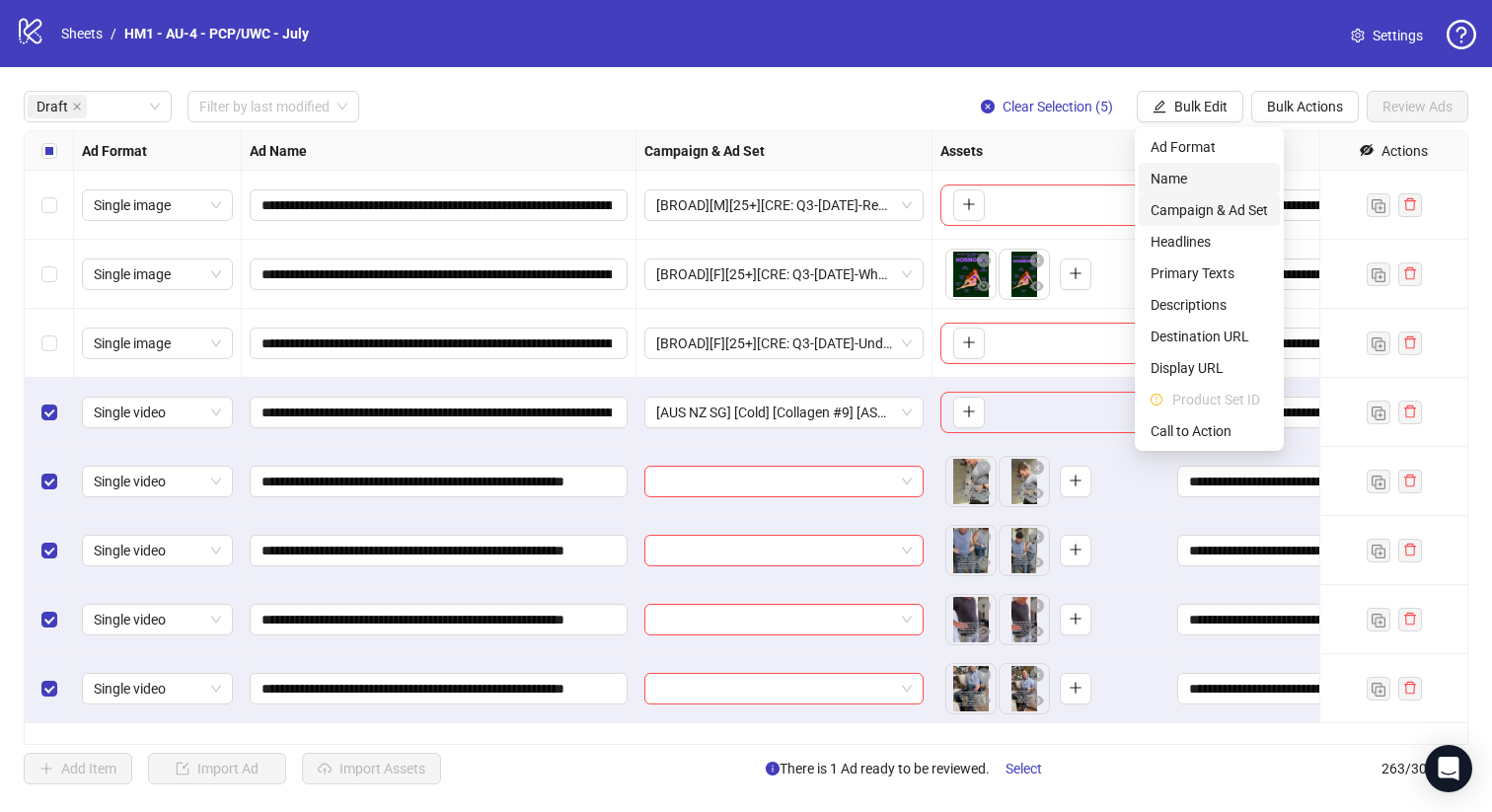
click at [1170, 177] on span "Name" at bounding box center [1210, 178] width 118 height 22
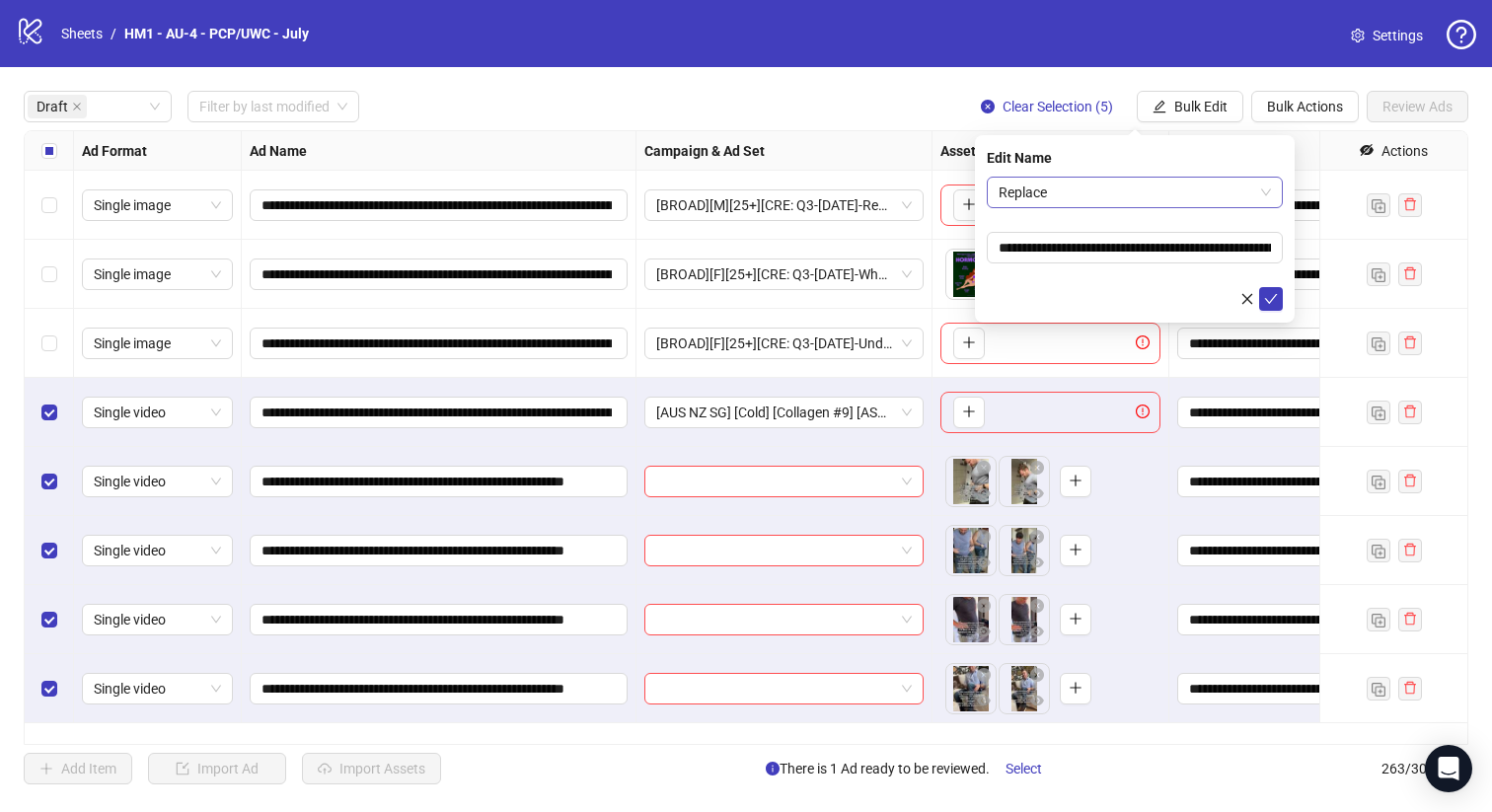
click at [1129, 177] on span "Replace" at bounding box center [1134, 192] width 272 height 30
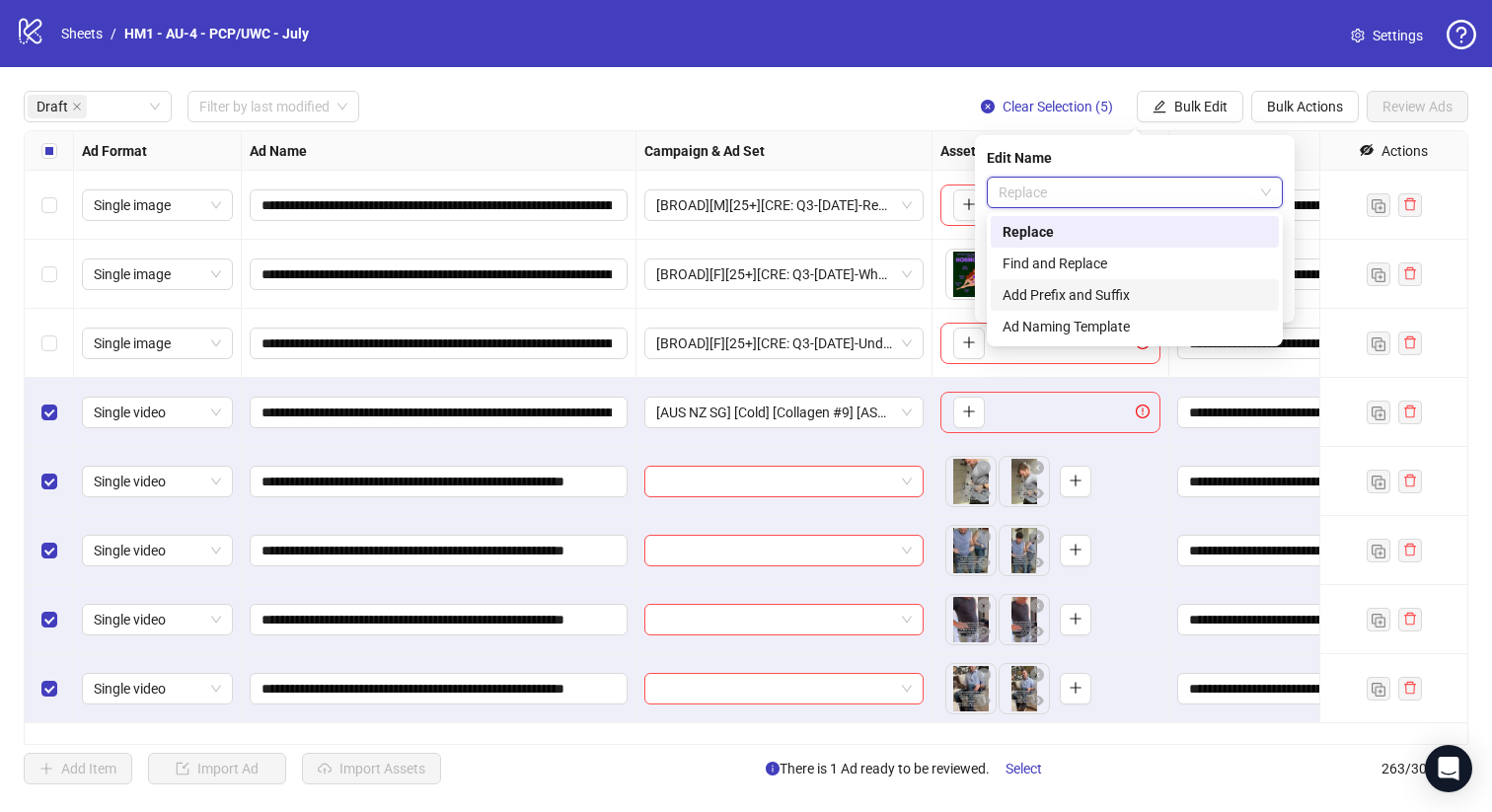
click at [1129, 291] on div "Add Prefix and Suffix" at bounding box center [1134, 295] width 265 height 22
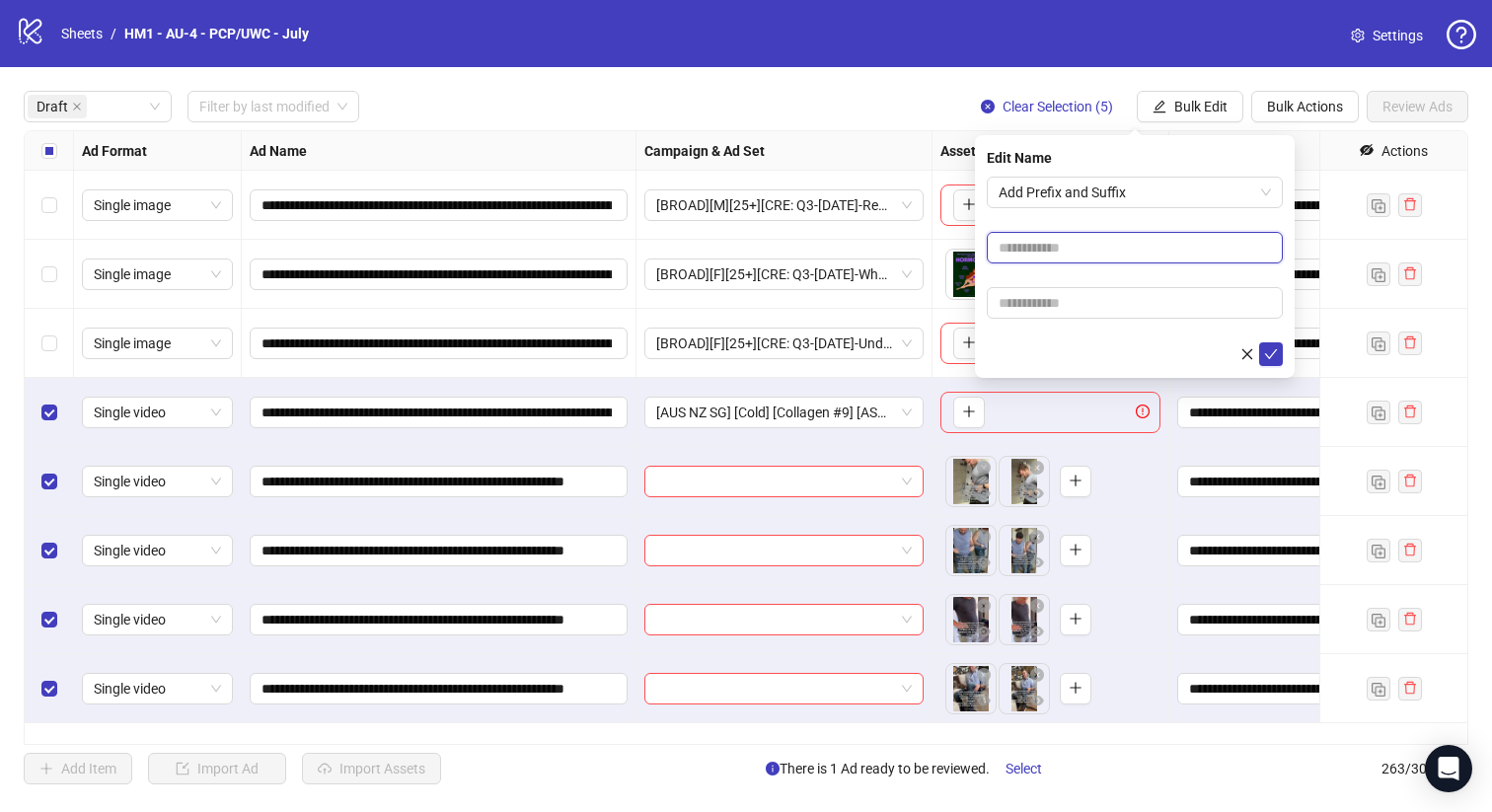
click at [1107, 246] on input "text" at bounding box center [1134, 248] width 296 height 32
type input "**********"
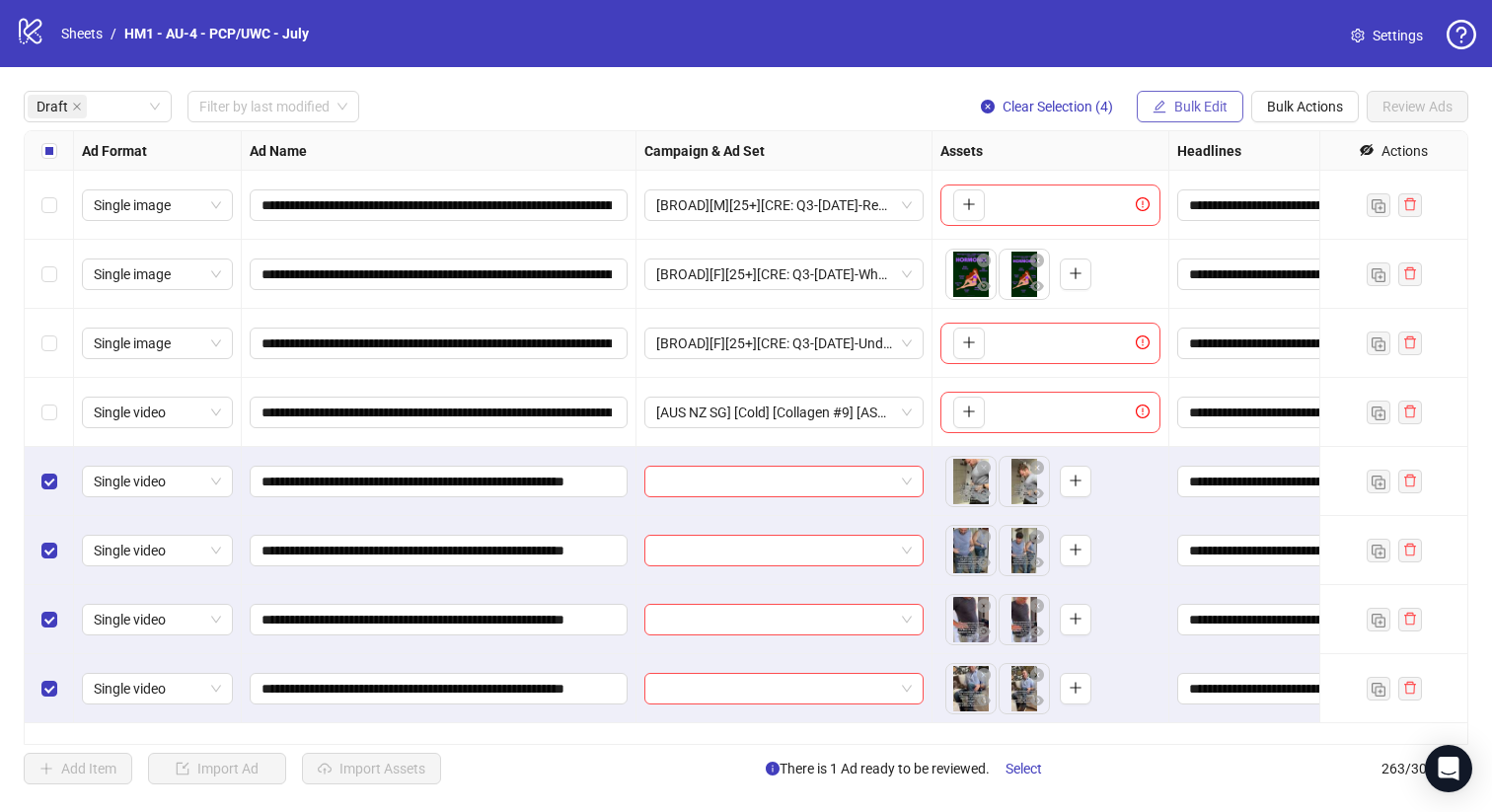
click at [1172, 117] on button "Bulk Edit" at bounding box center [1191, 107] width 107 height 32
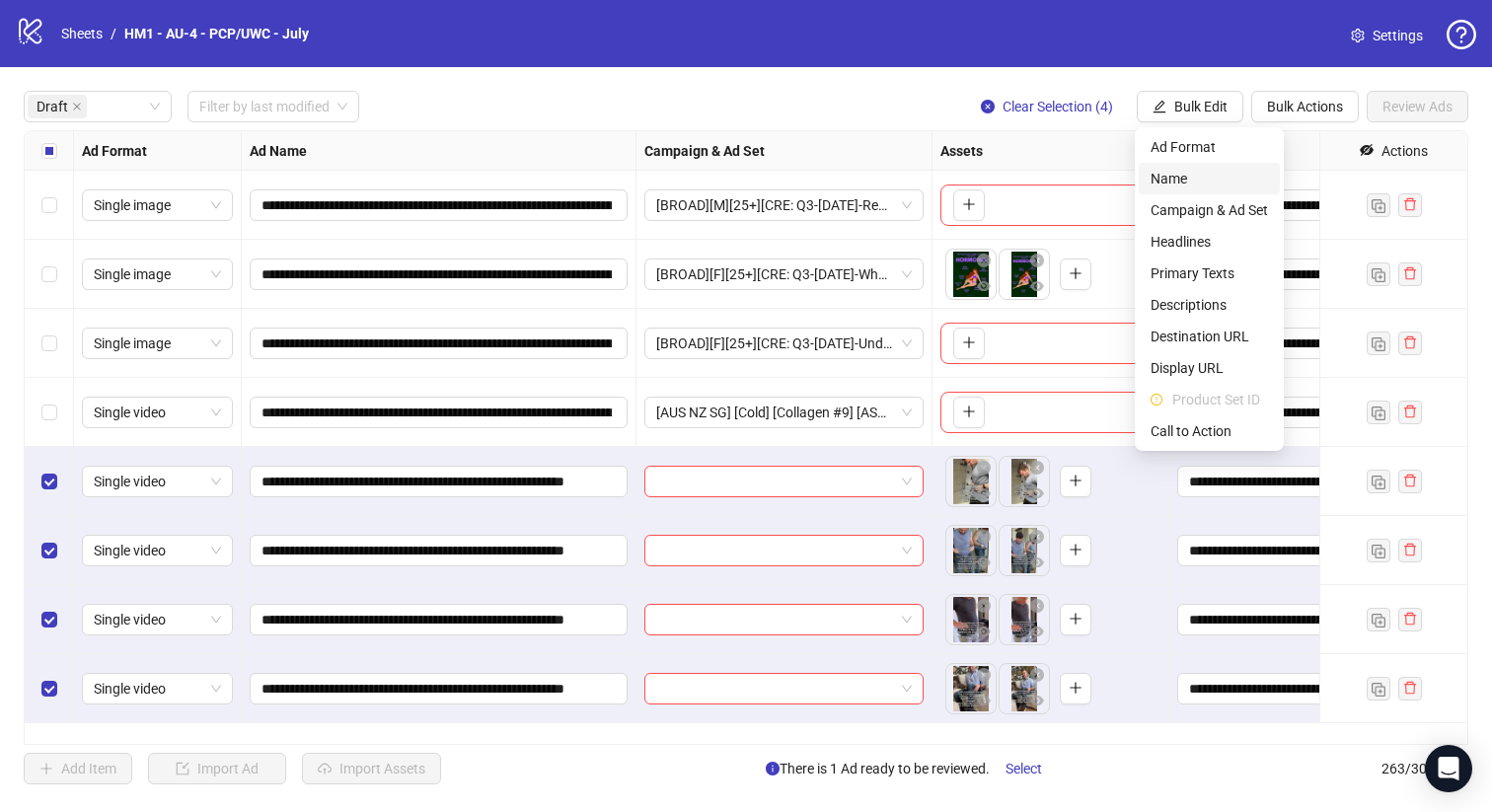
click at [1184, 185] on span "Name" at bounding box center [1210, 178] width 118 height 22
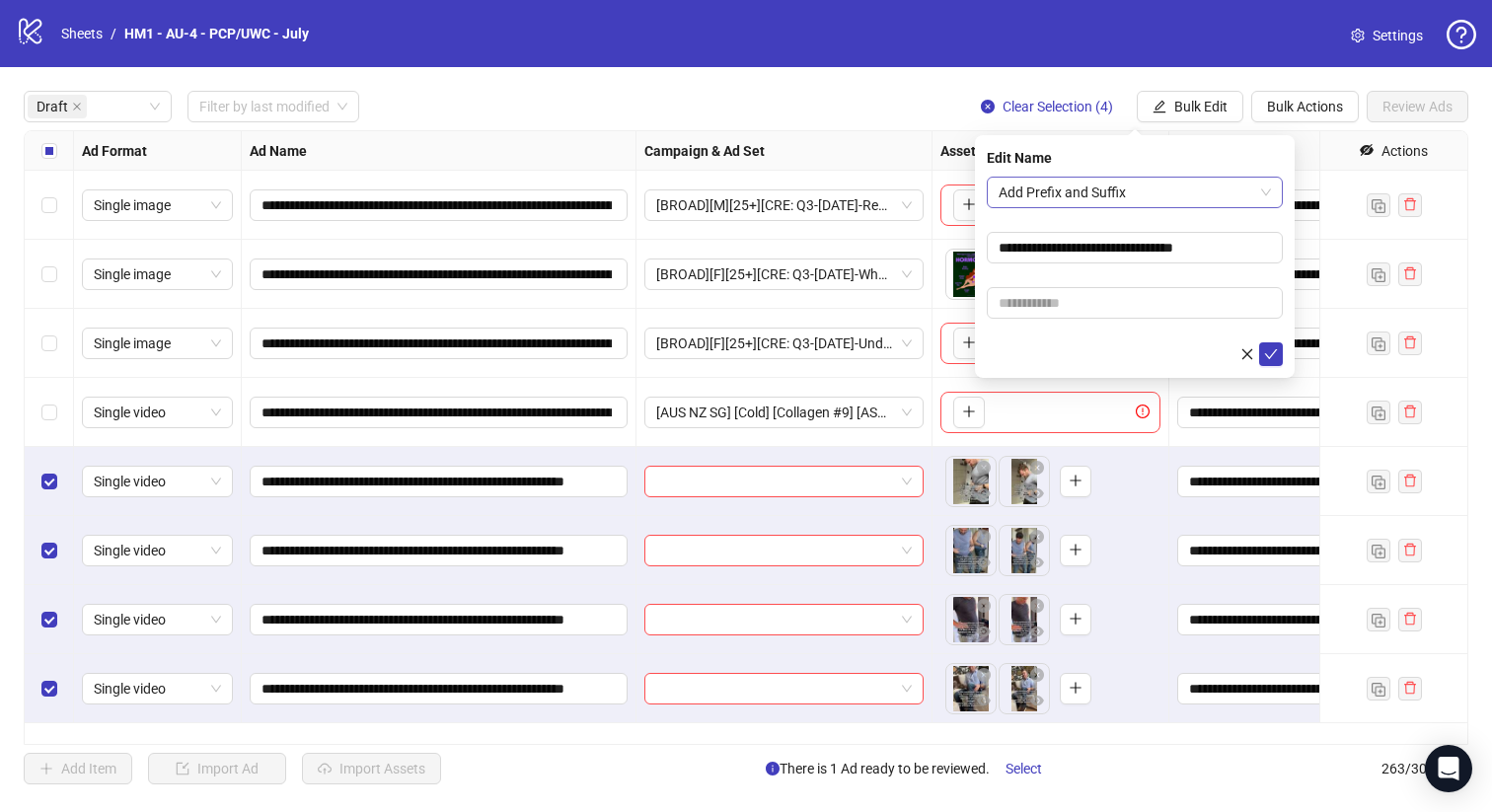
click at [1143, 183] on span "Add Prefix and Suffix" at bounding box center [1134, 192] width 272 height 30
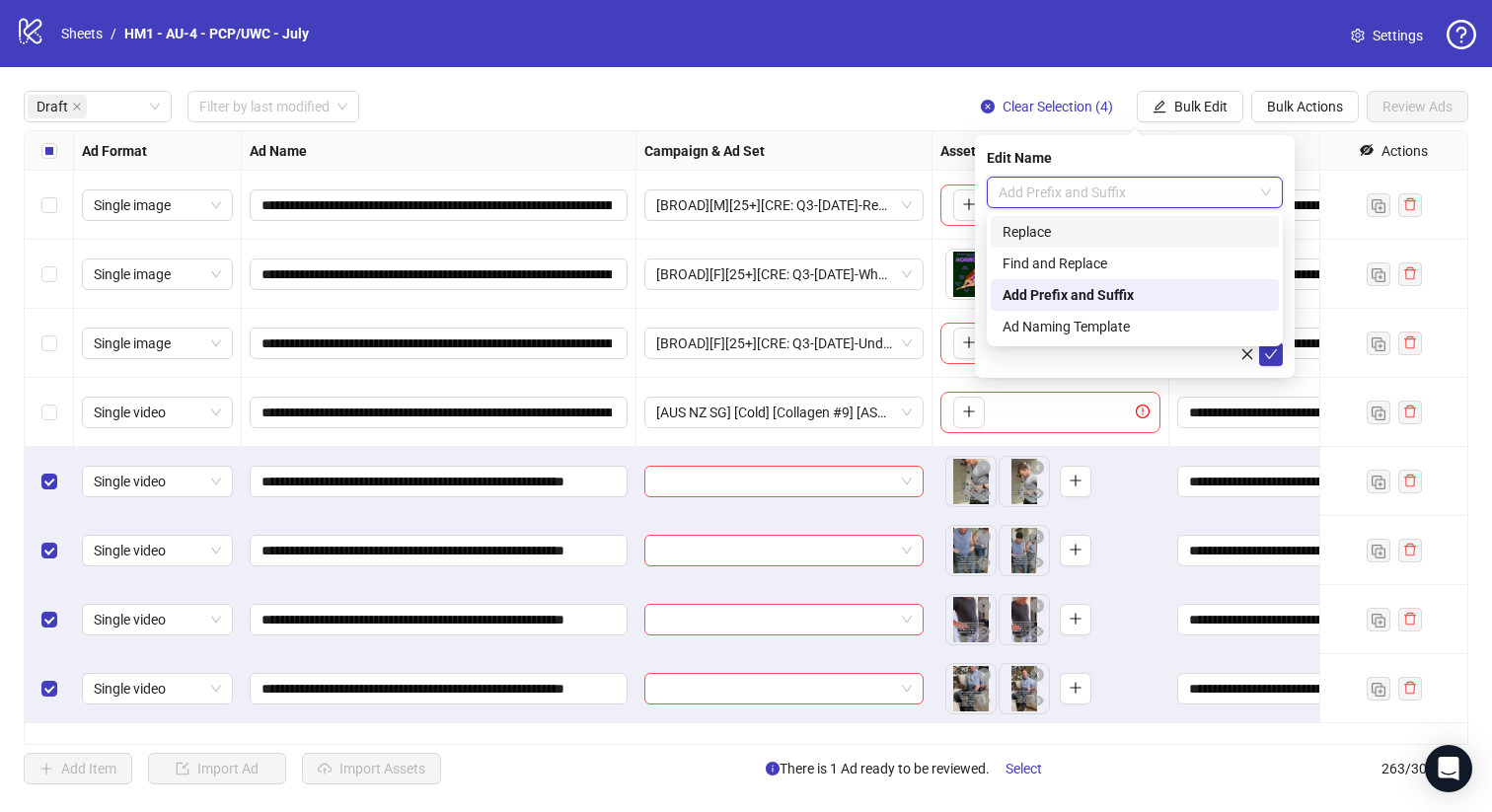
click at [1152, 134] on div "Assets" at bounding box center [1051, 152] width 237 height 40
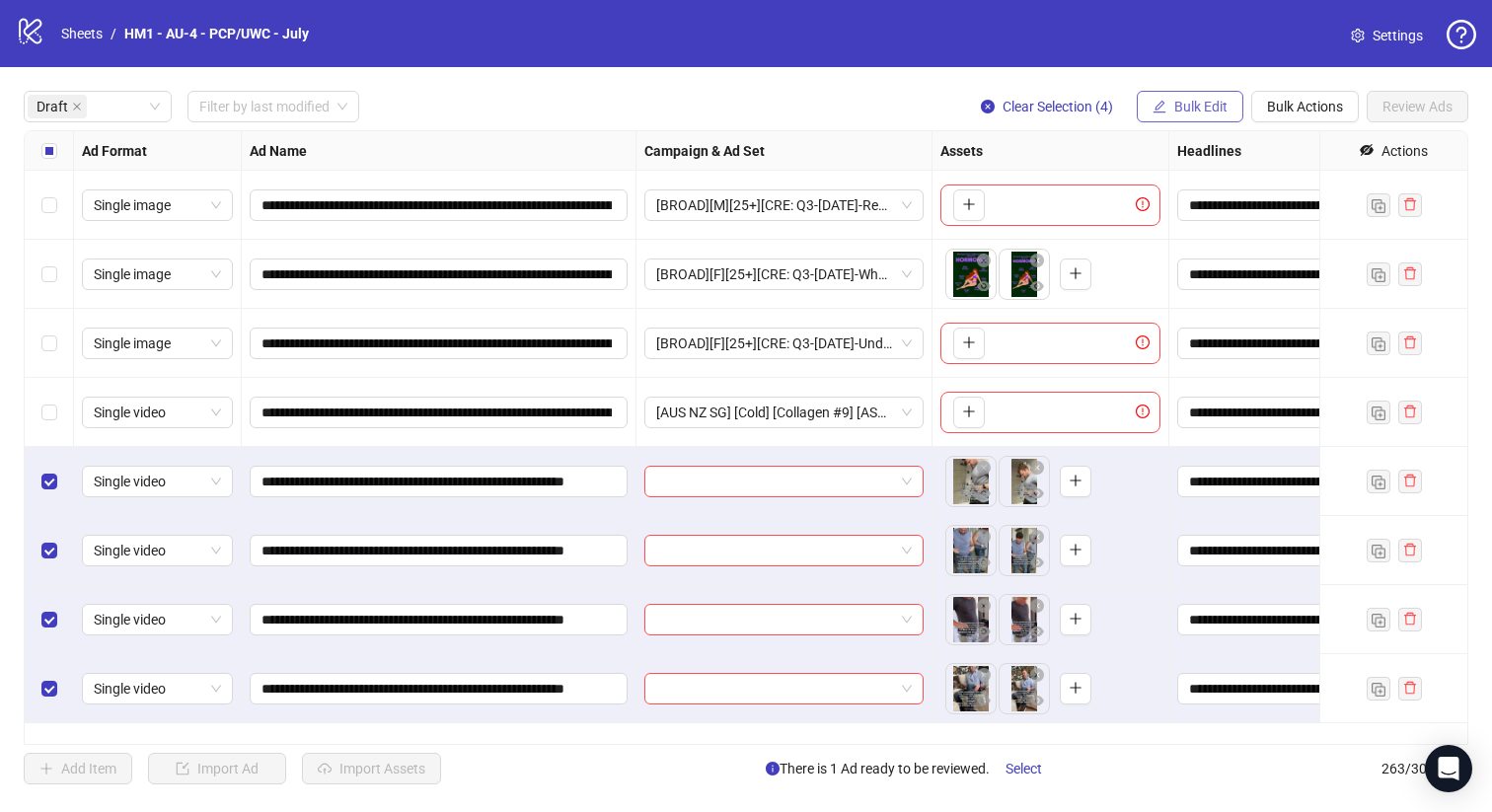
click at [1186, 94] on button "Bulk Edit" at bounding box center [1191, 107] width 107 height 32
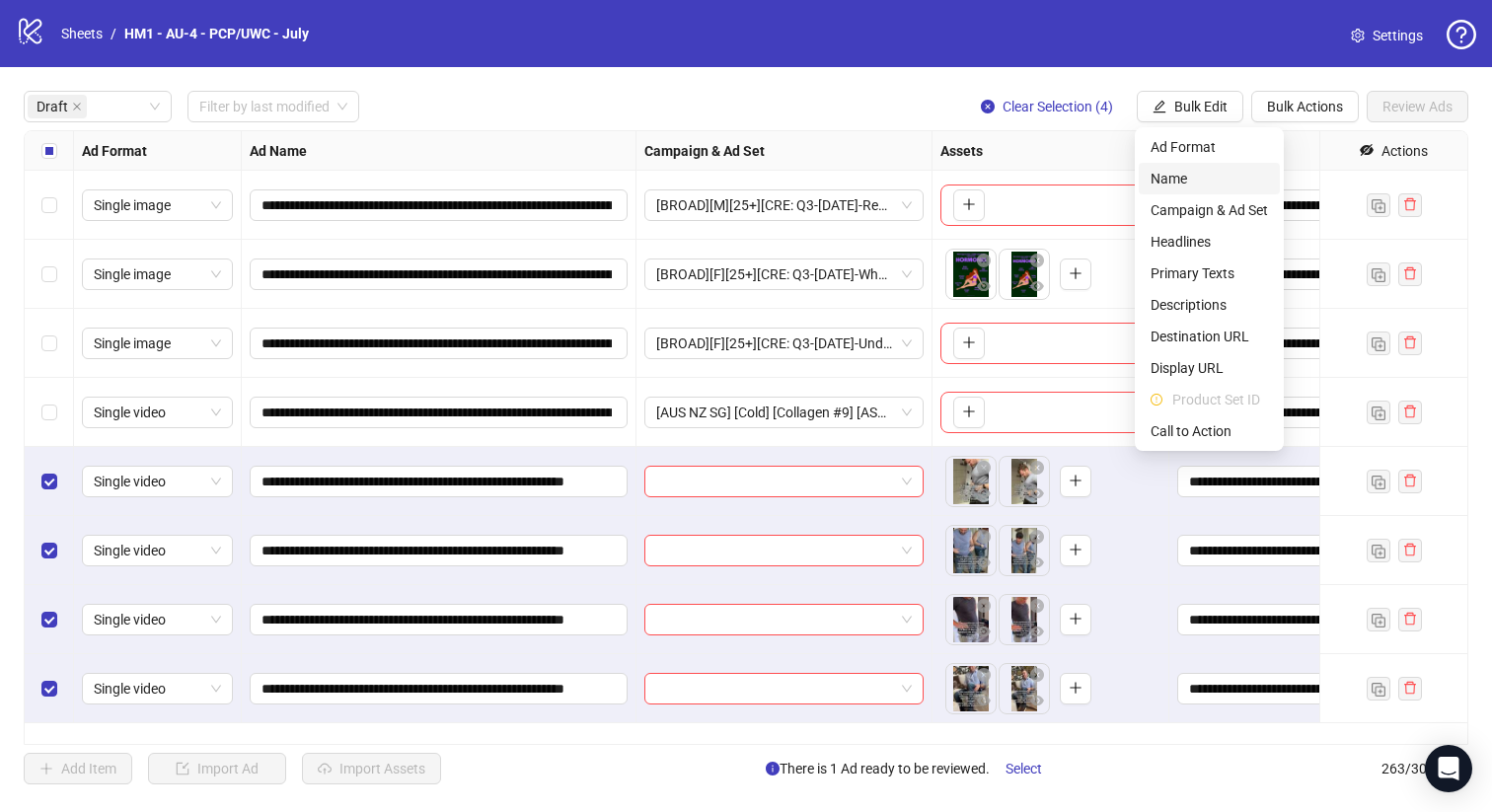
click at [1198, 180] on span "Name" at bounding box center [1210, 178] width 118 height 22
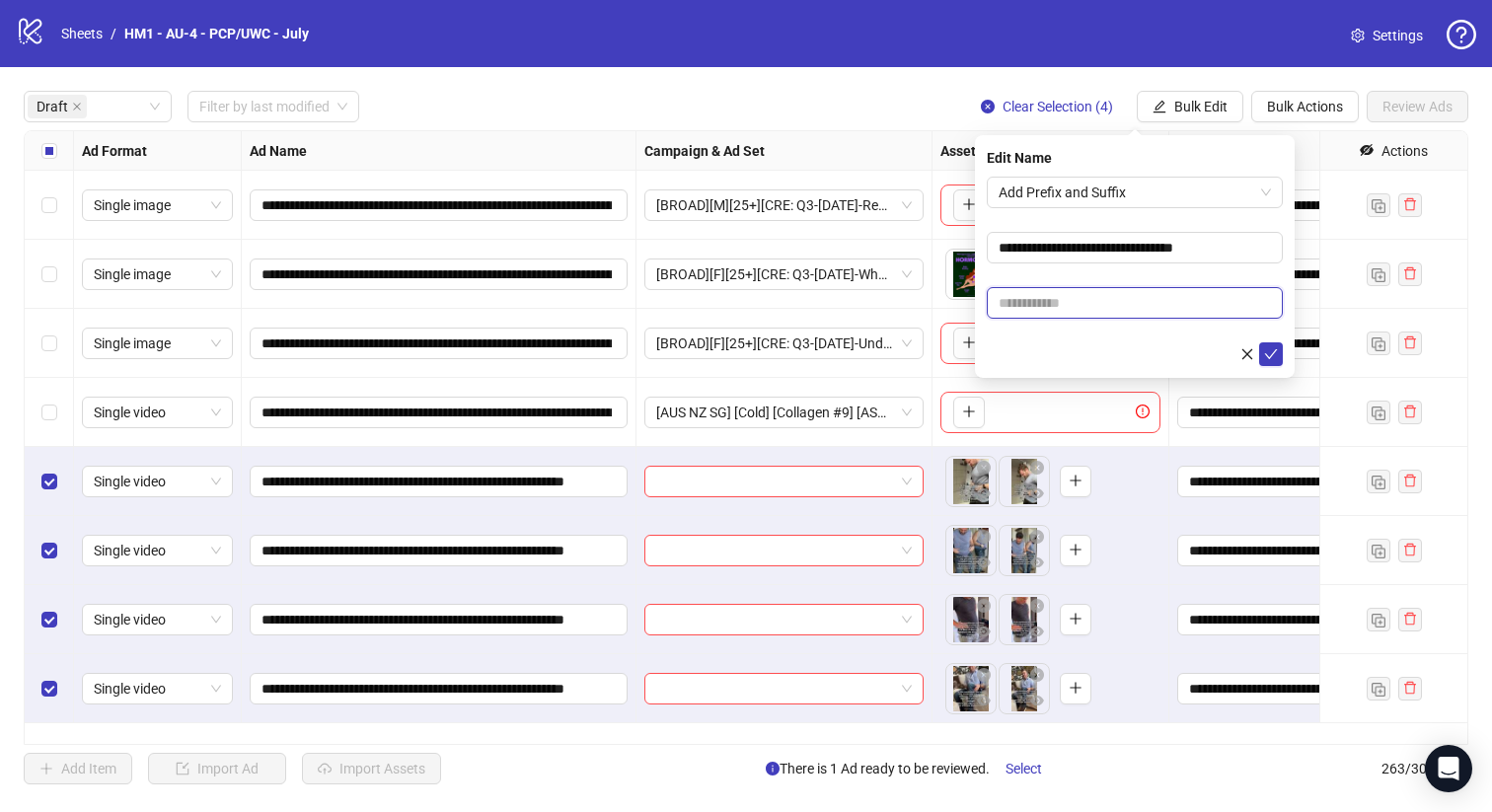
click at [1173, 311] on input "text" at bounding box center [1134, 303] width 296 height 32
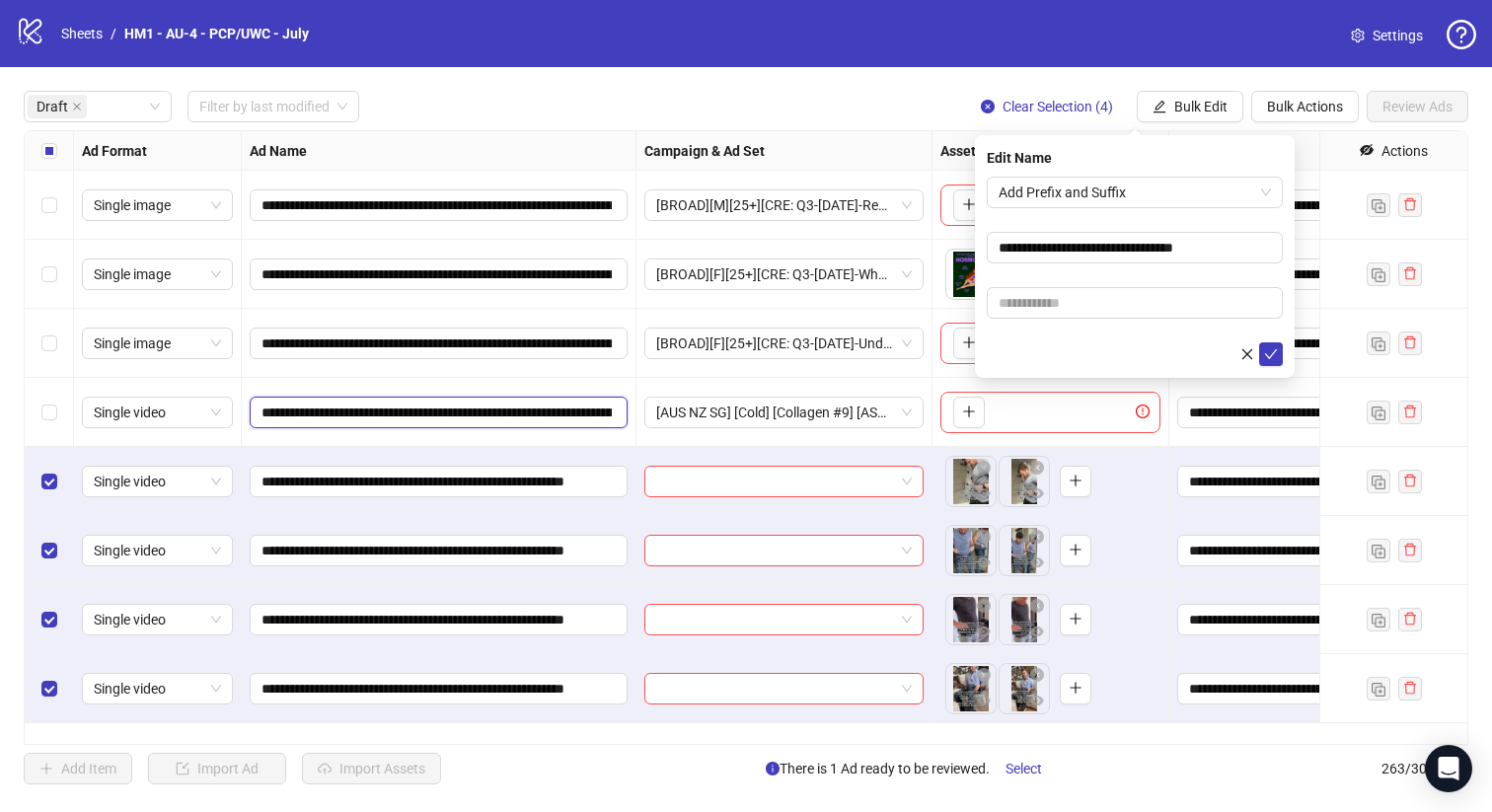
click at [494, 404] on input "**********" at bounding box center [437, 413] width 351 height 22
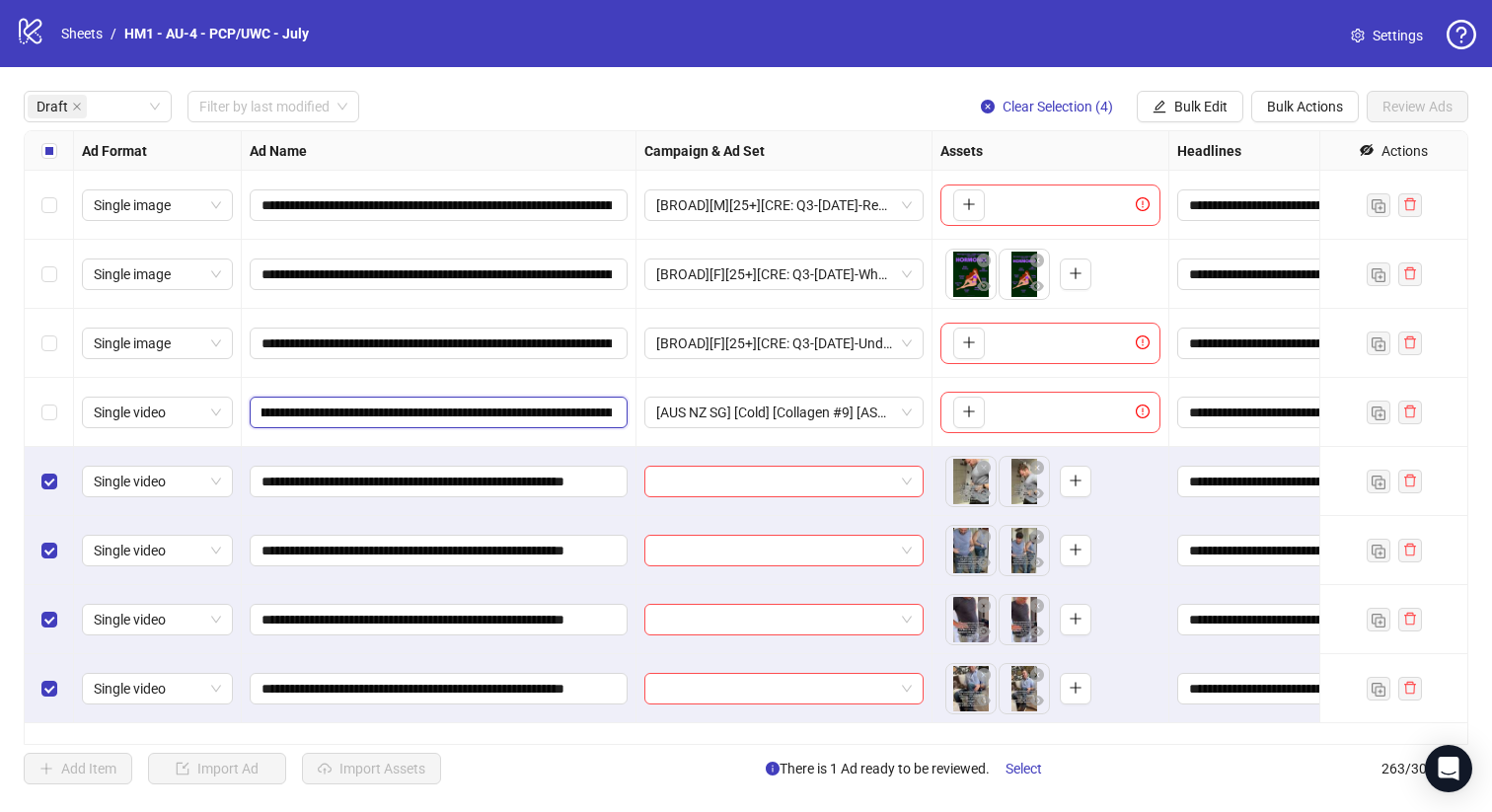
scroll to position [0, 235]
drag, startPoint x: 485, startPoint y: 407, endPoint x: 527, endPoint y: 405, distance: 42.0
click at [527, 405] on input "**********" at bounding box center [437, 413] width 351 height 22
click at [562, 409] on input "**********" at bounding box center [437, 413] width 351 height 22
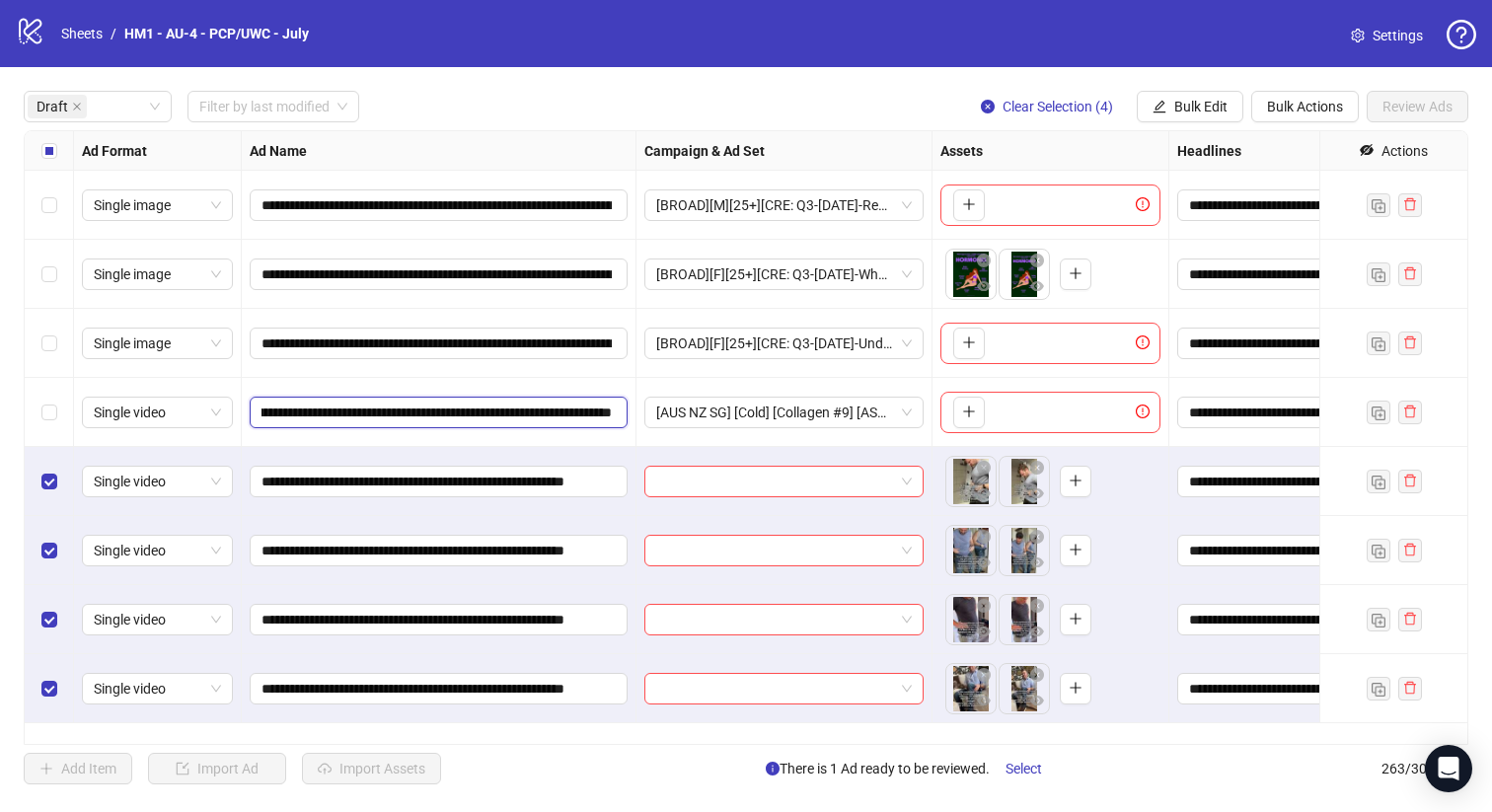
drag, startPoint x: 554, startPoint y: 409, endPoint x: 853, endPoint y: 428, distance: 299.6
click at [853, 132] on div "**********" at bounding box center [1214, 132] width 2379 height 0
click at [1208, 105] on span "Bulk Edit" at bounding box center [1202, 107] width 53 height 16
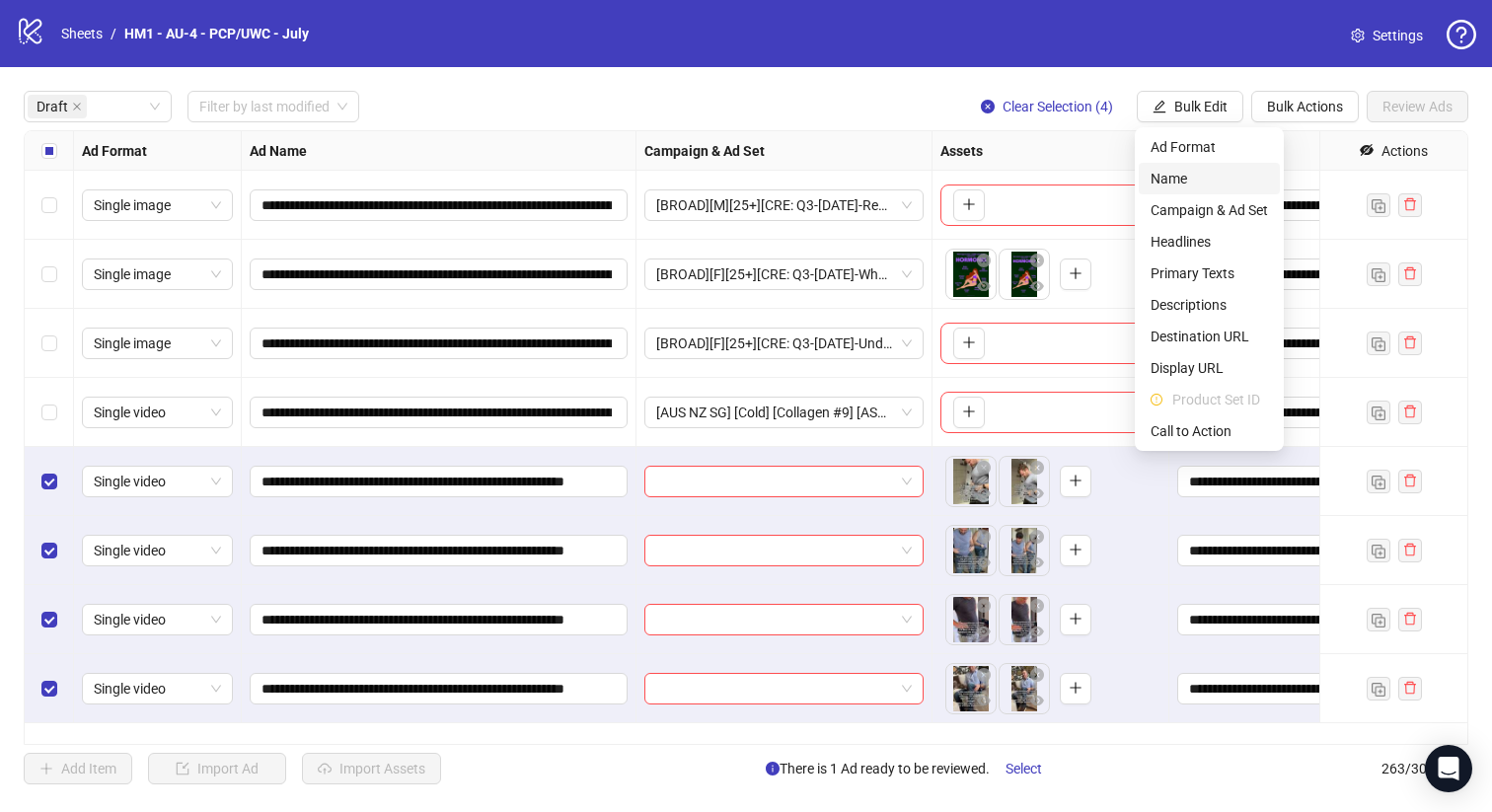
click at [1212, 169] on span "Name" at bounding box center [1210, 178] width 118 height 22
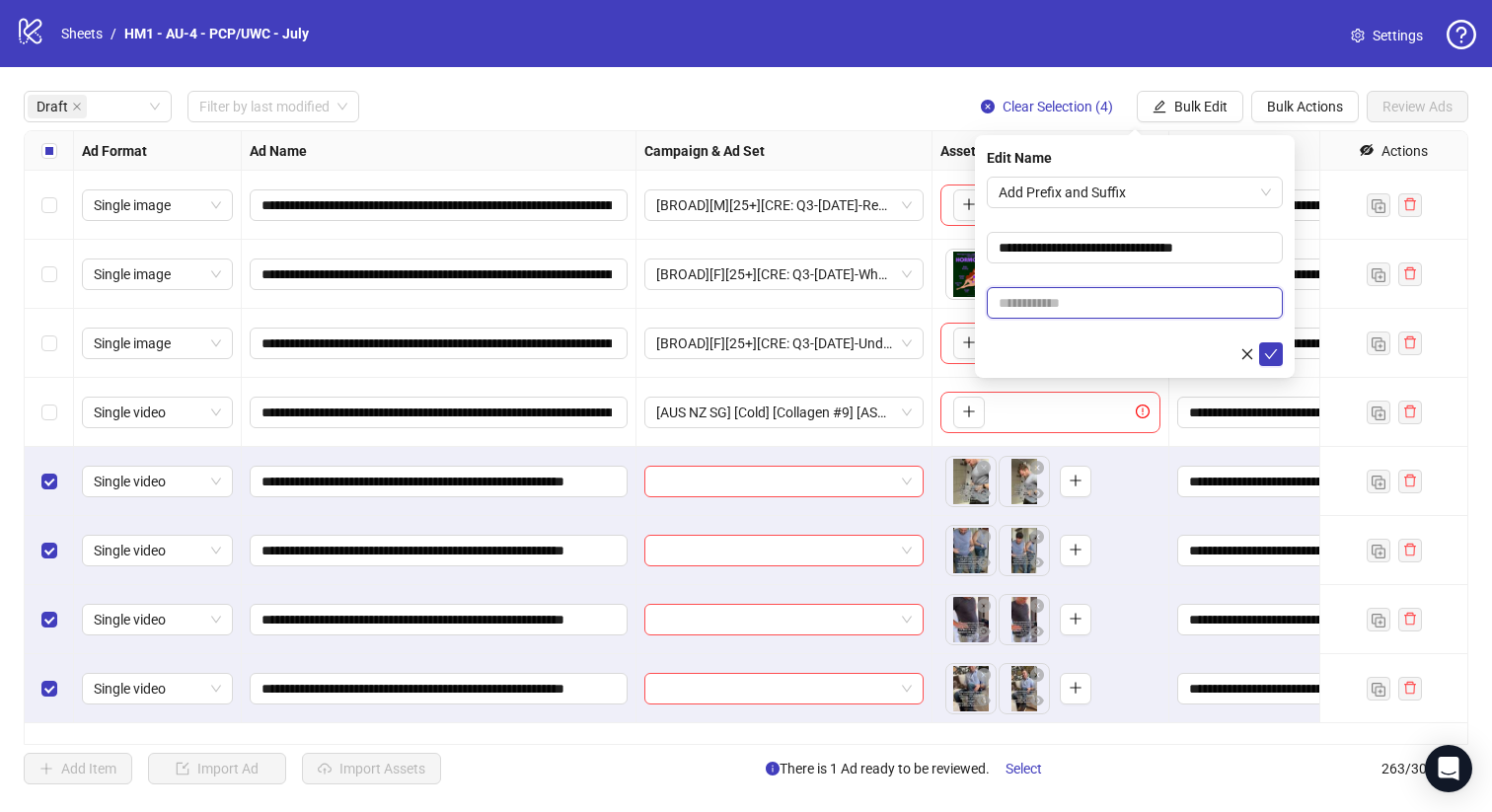
click at [1185, 312] on input "text" at bounding box center [1134, 303] width 296 height 32
paste input "**********"
type input "**********"
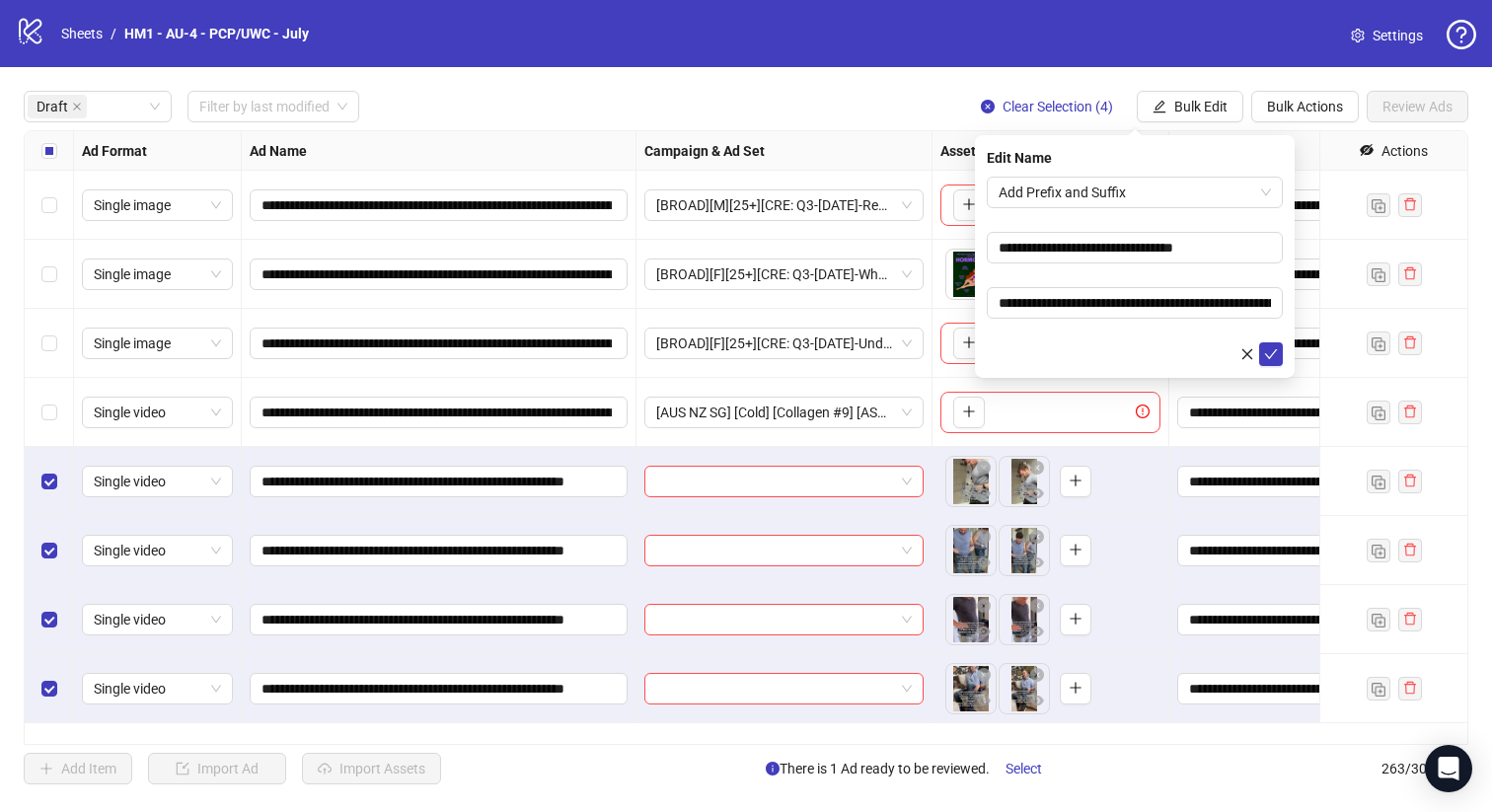
click at [1236, 270] on form "**********" at bounding box center [1134, 270] width 296 height 189
click at [1270, 341] on form "**********" at bounding box center [1134, 270] width 296 height 189
click at [1268, 357] on icon "check" at bounding box center [1271, 355] width 13 height 10
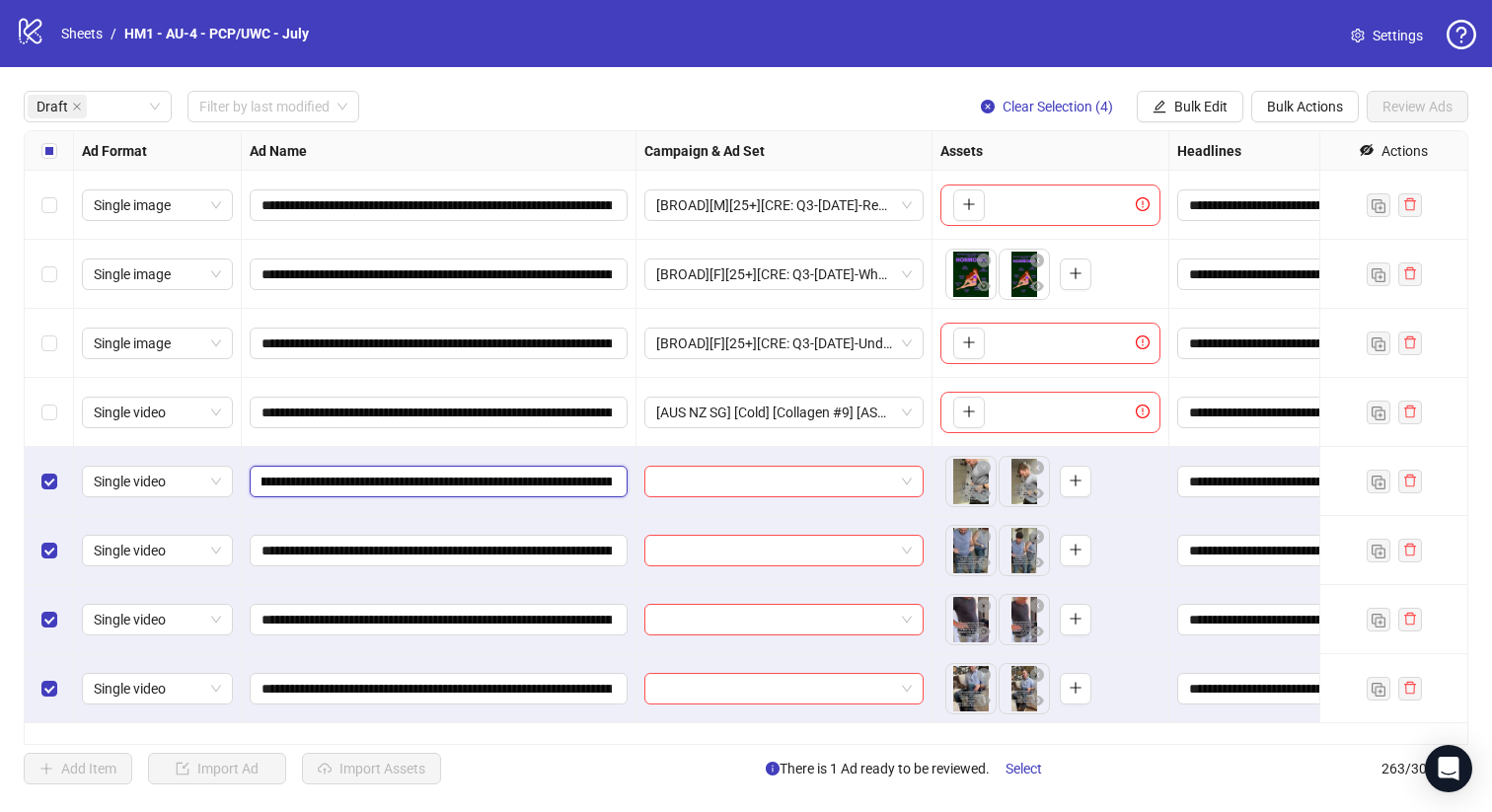
scroll to position [0, 342]
drag, startPoint x: 489, startPoint y: 482, endPoint x: 515, endPoint y: 481, distance: 26.0
click at [515, 481] on input "**********" at bounding box center [437, 481] width 351 height 22
click at [1193, 104] on span "Bulk Edit" at bounding box center [1202, 107] width 53 height 16
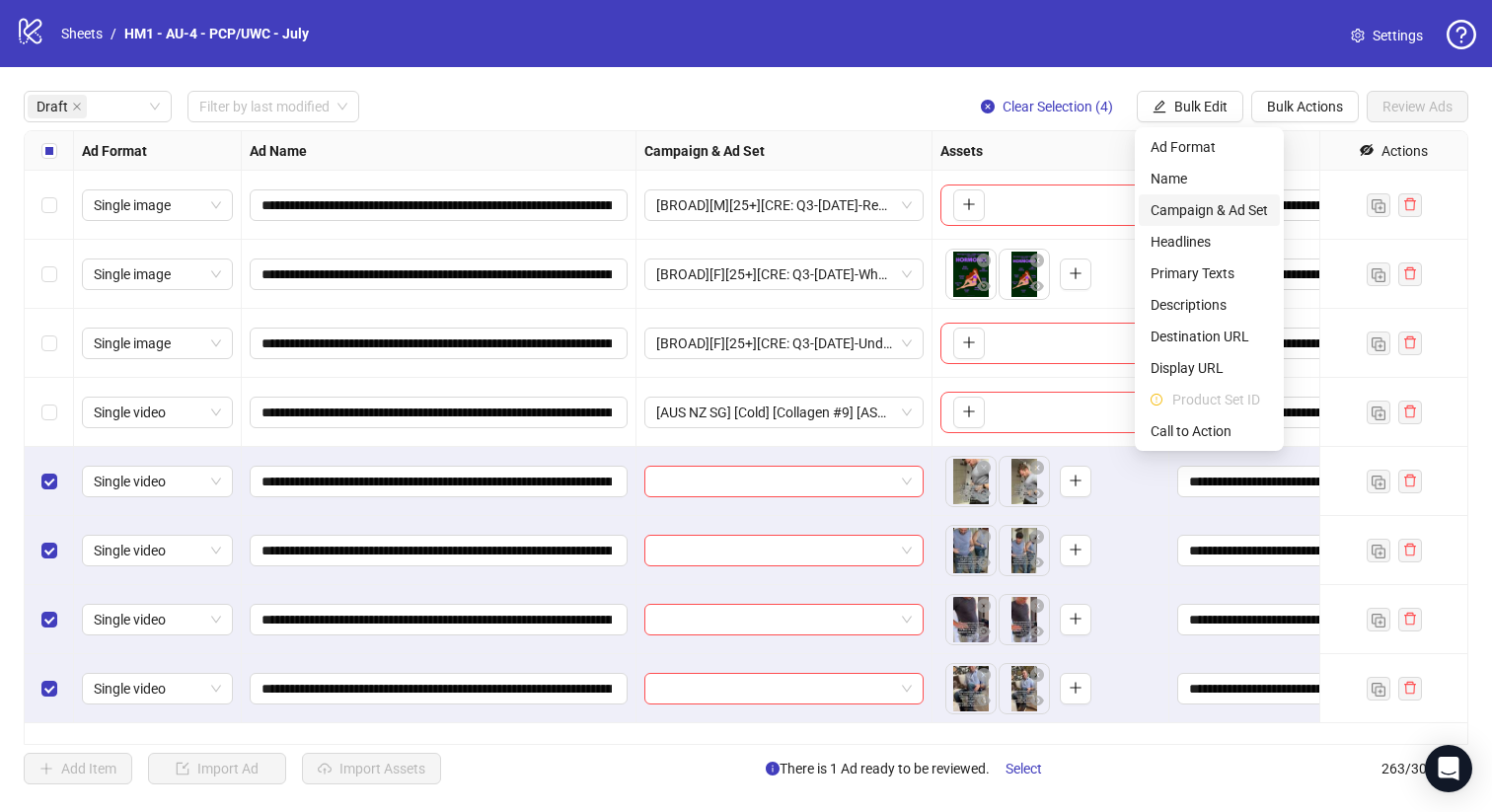
click at [1219, 207] on span "Campaign & Ad Set" at bounding box center [1210, 210] width 118 height 22
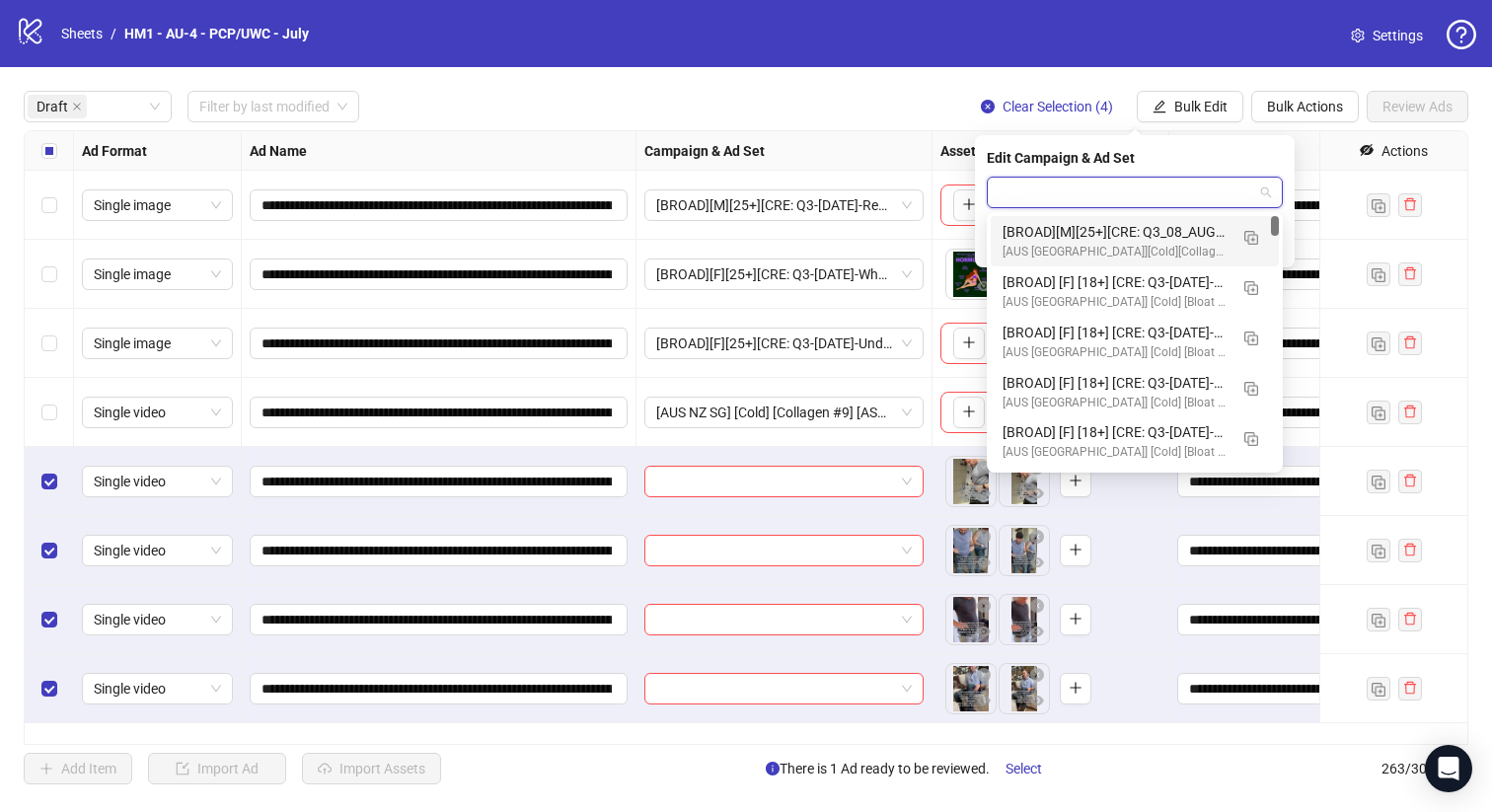
click at [1216, 204] on input "search" at bounding box center [1125, 192] width 255 height 30
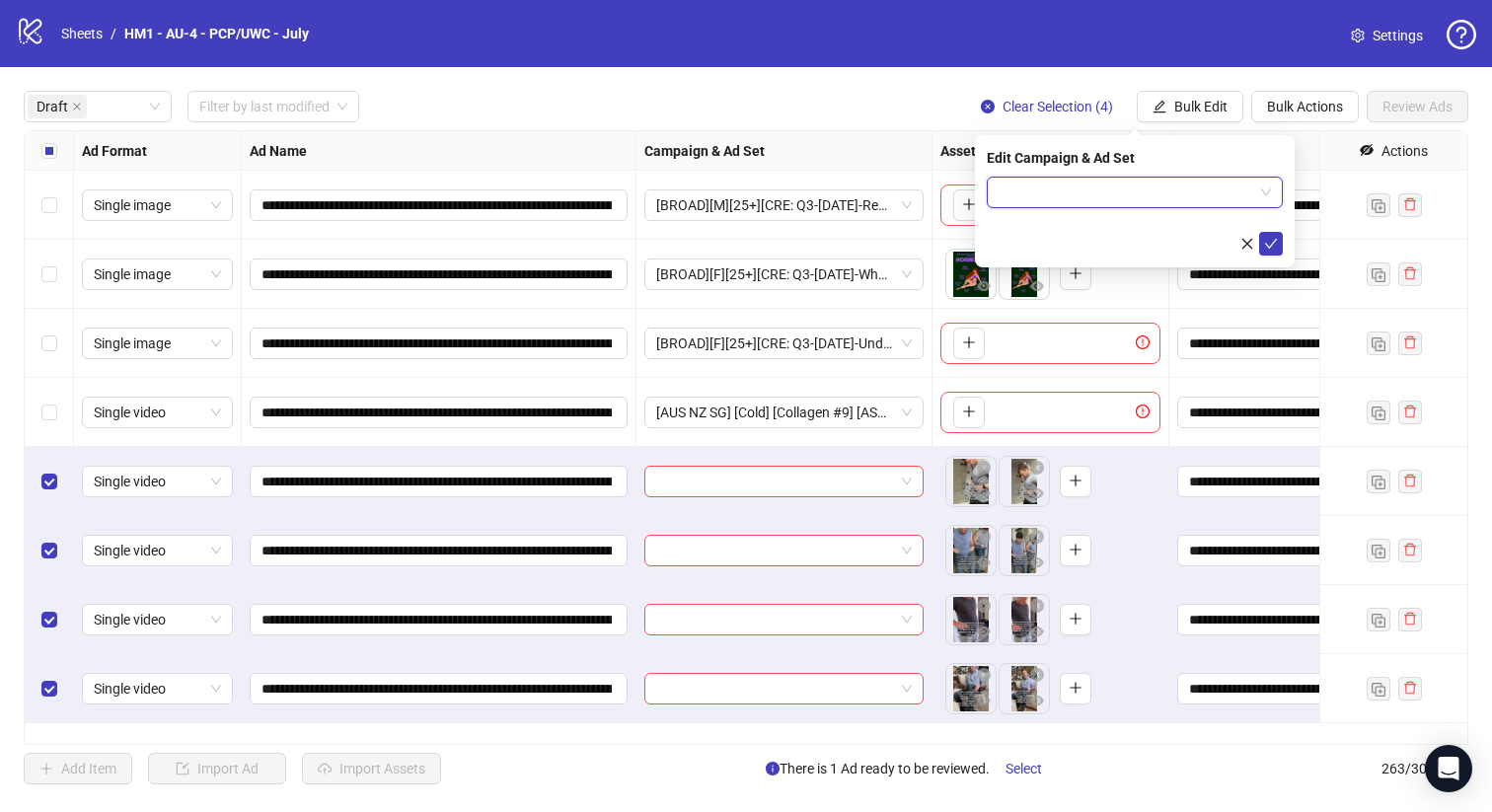
click at [1063, 181] on input "search" at bounding box center [1125, 192] width 255 height 30
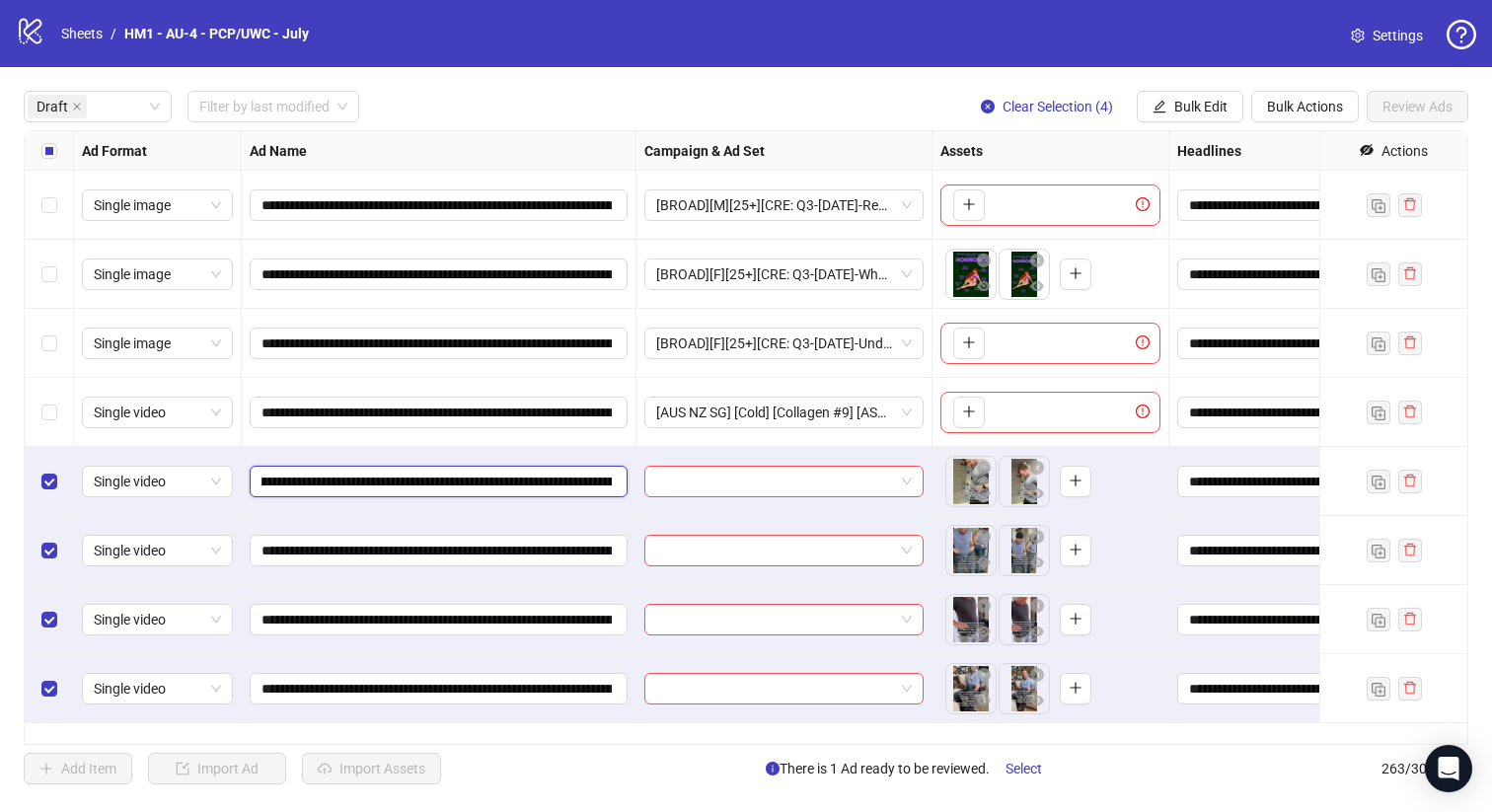
scroll to position [0, 301]
drag, startPoint x: 491, startPoint y: 482, endPoint x: 559, endPoint y: 477, distance: 68.2
click at [559, 477] on input "**********" at bounding box center [437, 481] width 351 height 22
click at [1203, 110] on span "Bulk Edit" at bounding box center [1202, 107] width 53 height 16
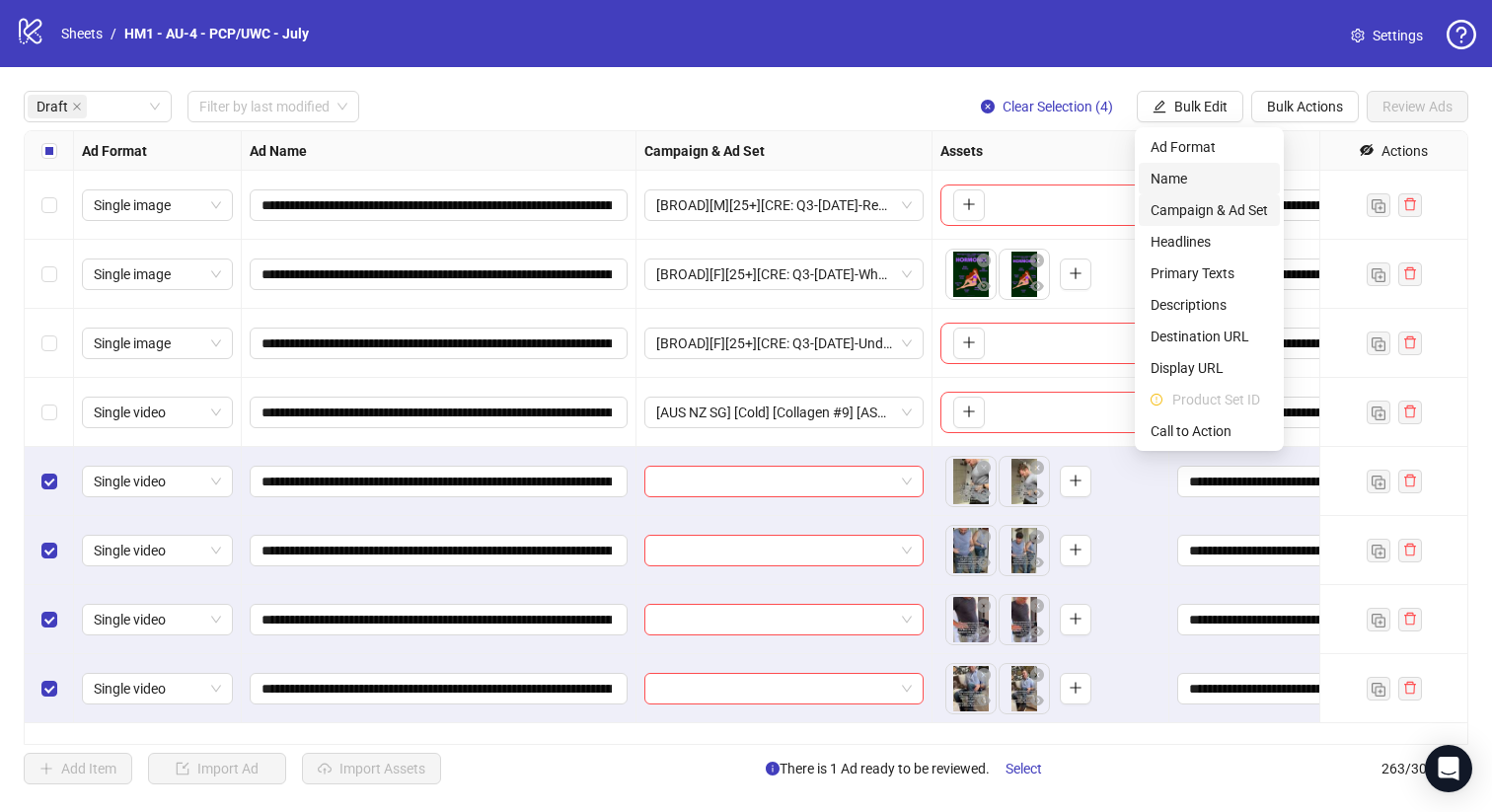
click at [1243, 208] on span "Campaign & Ad Set" at bounding box center [1210, 210] width 118 height 22
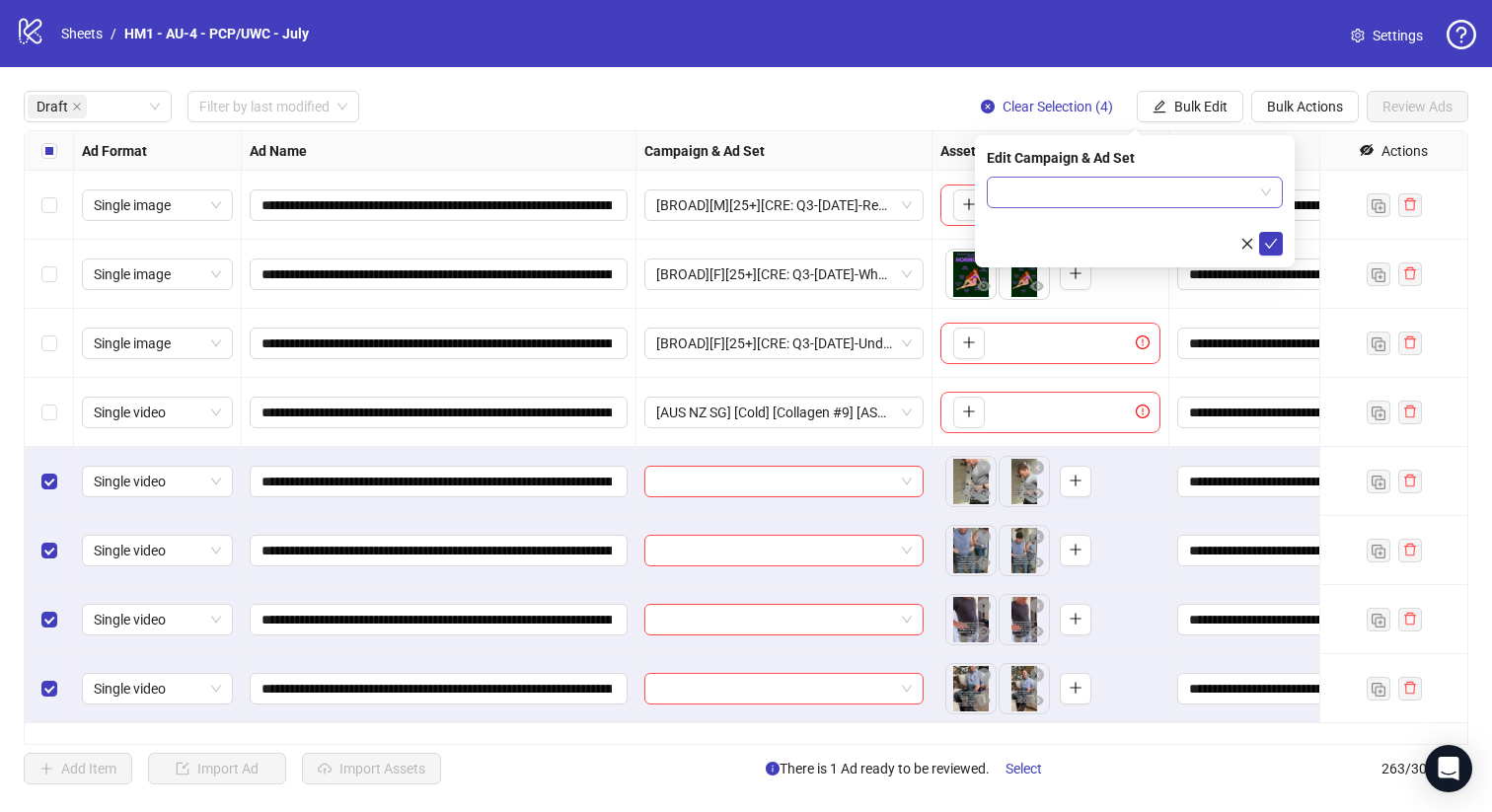
click at [1225, 203] on input "search" at bounding box center [1125, 192] width 255 height 30
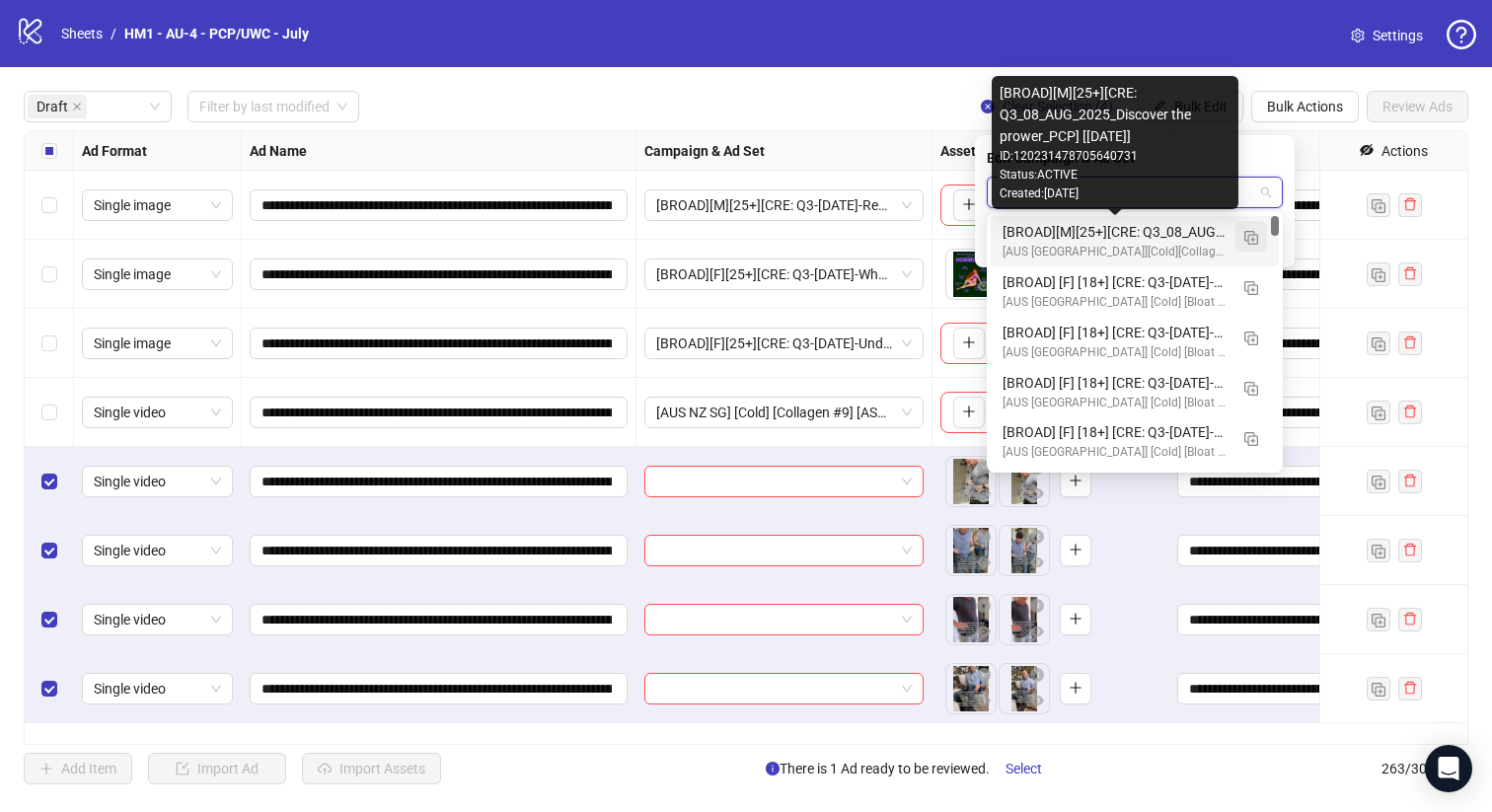
click at [1257, 236] on img "button" at bounding box center [1251, 238] width 14 height 14
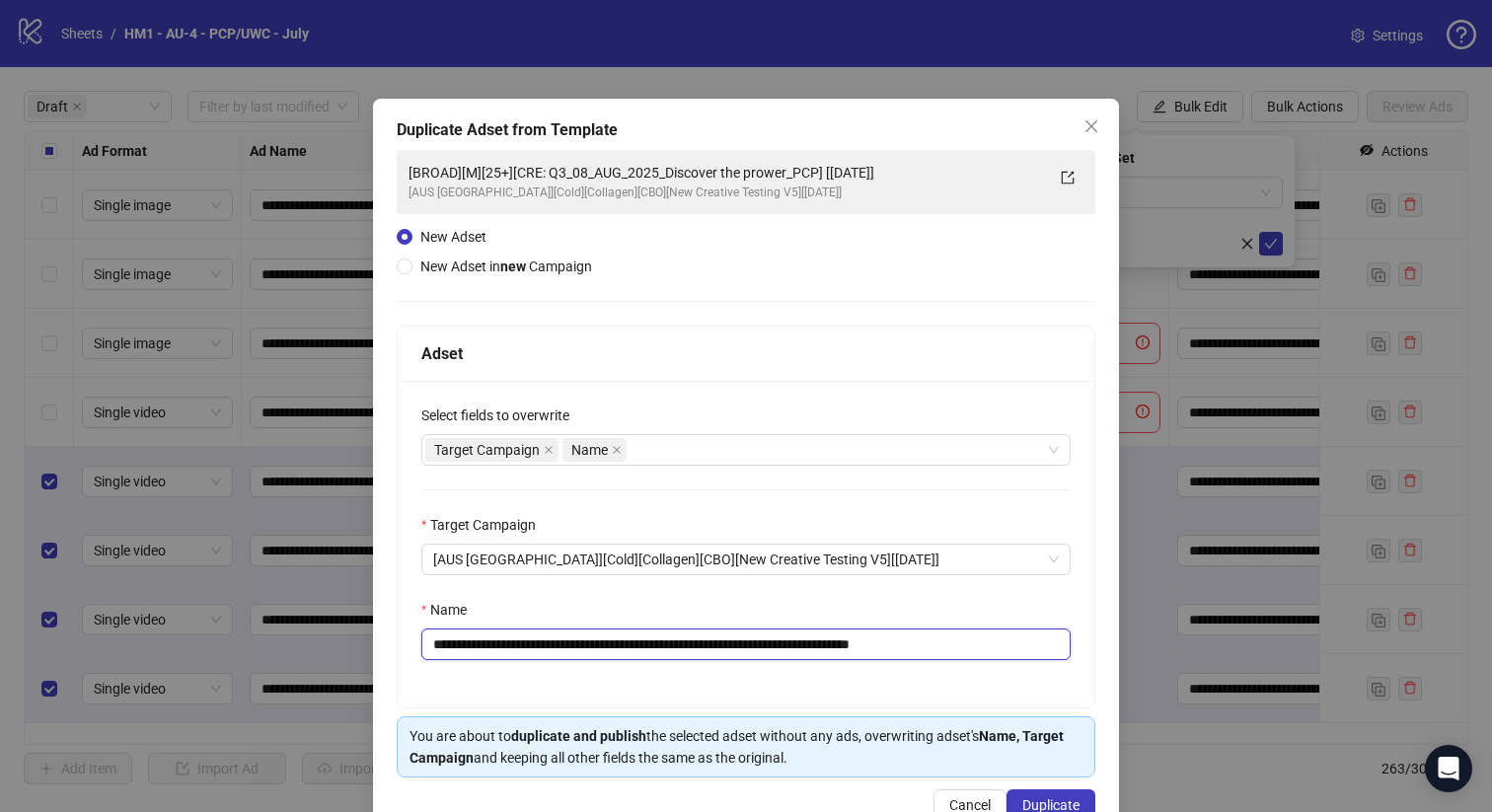
drag, startPoint x: 839, startPoint y: 645, endPoint x: 575, endPoint y: 646, distance: 264.0
click at [575, 646] on input "**********" at bounding box center [746, 645] width 650 height 32
paste input "**********"
click at [932, 637] on input "**********" at bounding box center [746, 645] width 650 height 32
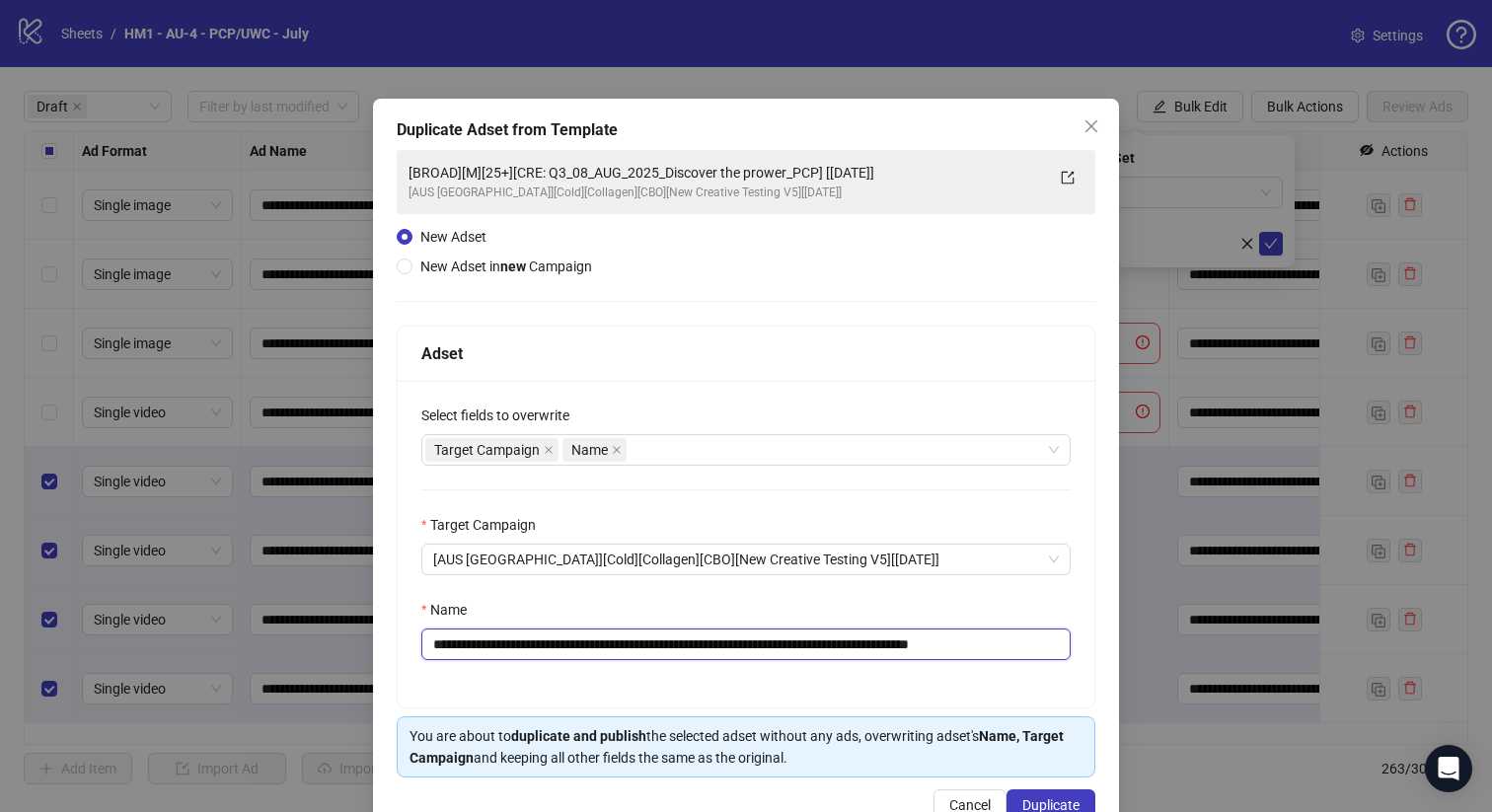
scroll to position [0, 0]
type input "**********"
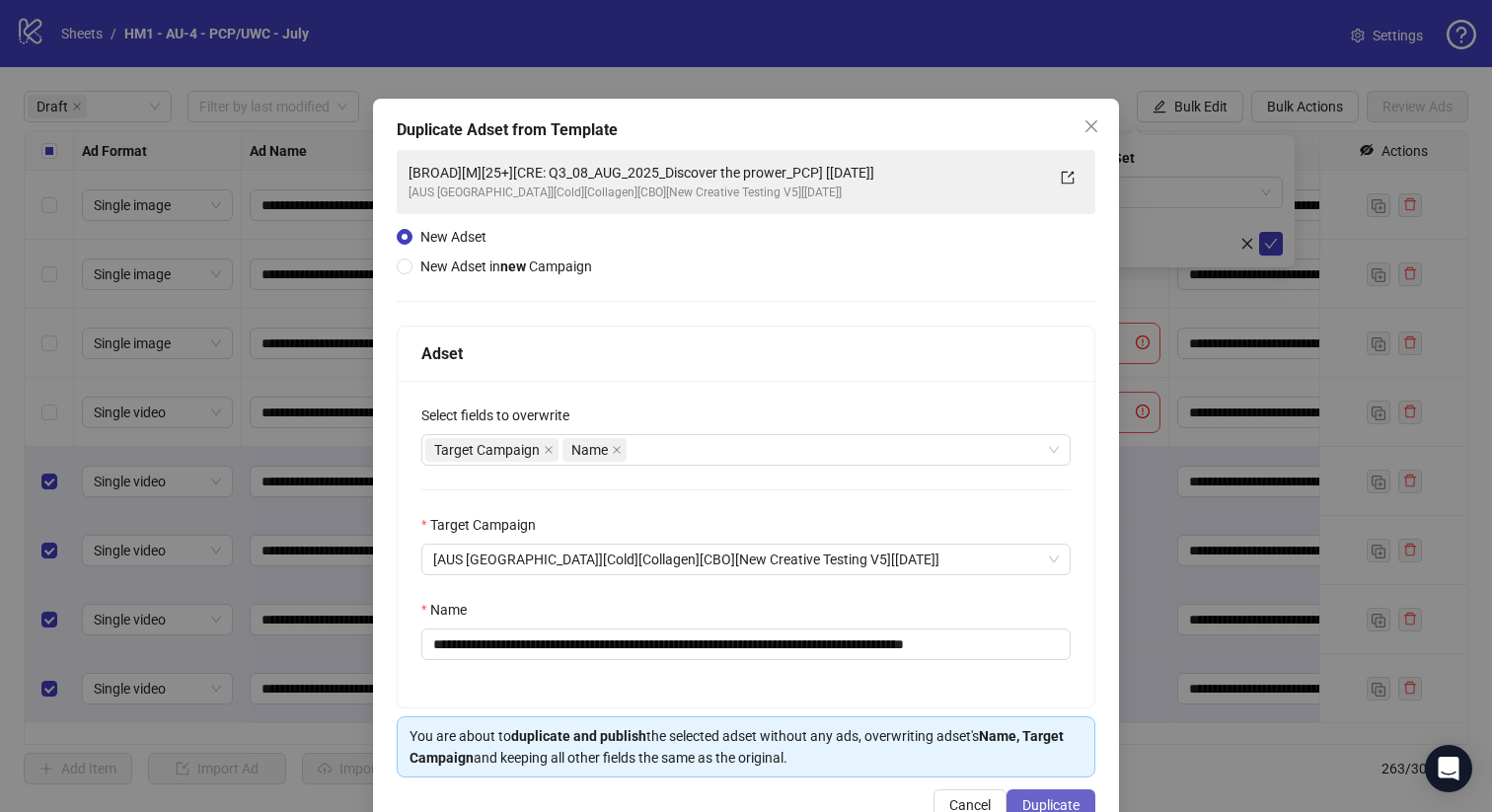
click at [1017, 802] on button "Duplicate" at bounding box center [1051, 805] width 89 height 32
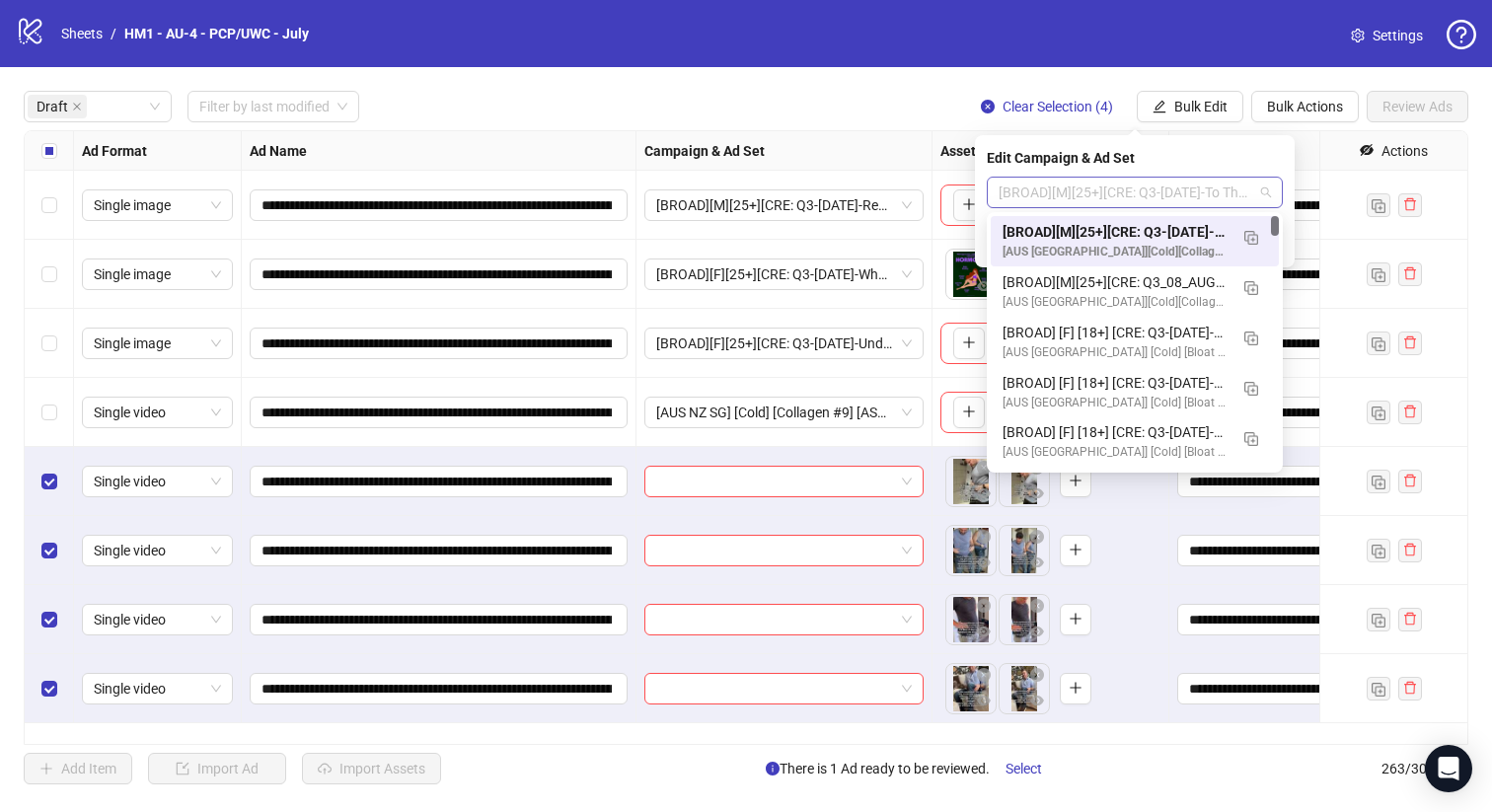
click at [1127, 189] on span "[BROAD][M][25+][CRE: Q3-08-AUG-2025-To The Nutritionist-Text Overlay-PCP-MALE] …" at bounding box center [1134, 192] width 272 height 30
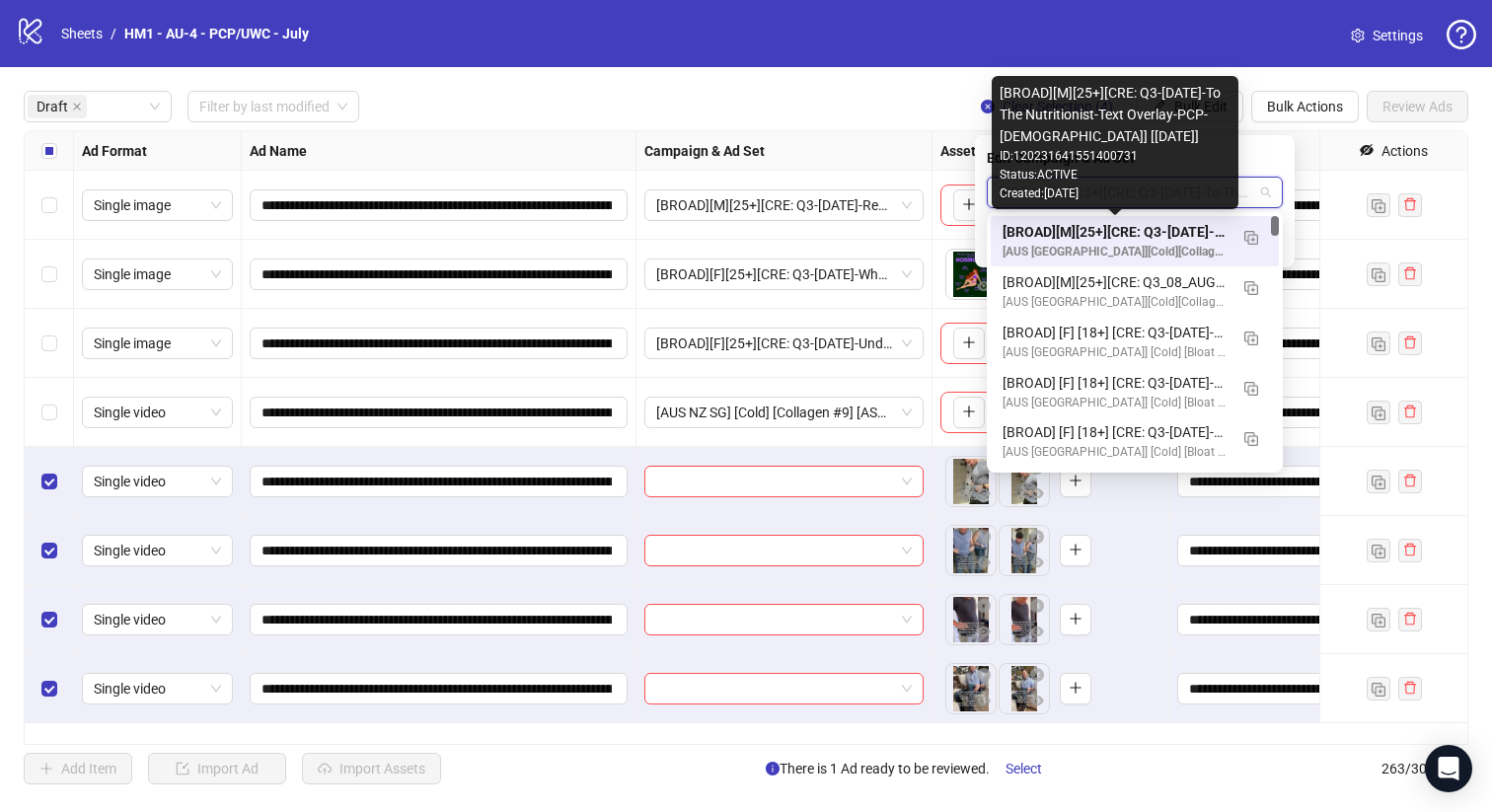
click at [1146, 225] on div "[BROAD][M][25+][CRE: Q3-08-AUG-2025-To The Nutritionist-Text Overlay-PCP-MALE] …" at bounding box center [1115, 232] width 225 height 22
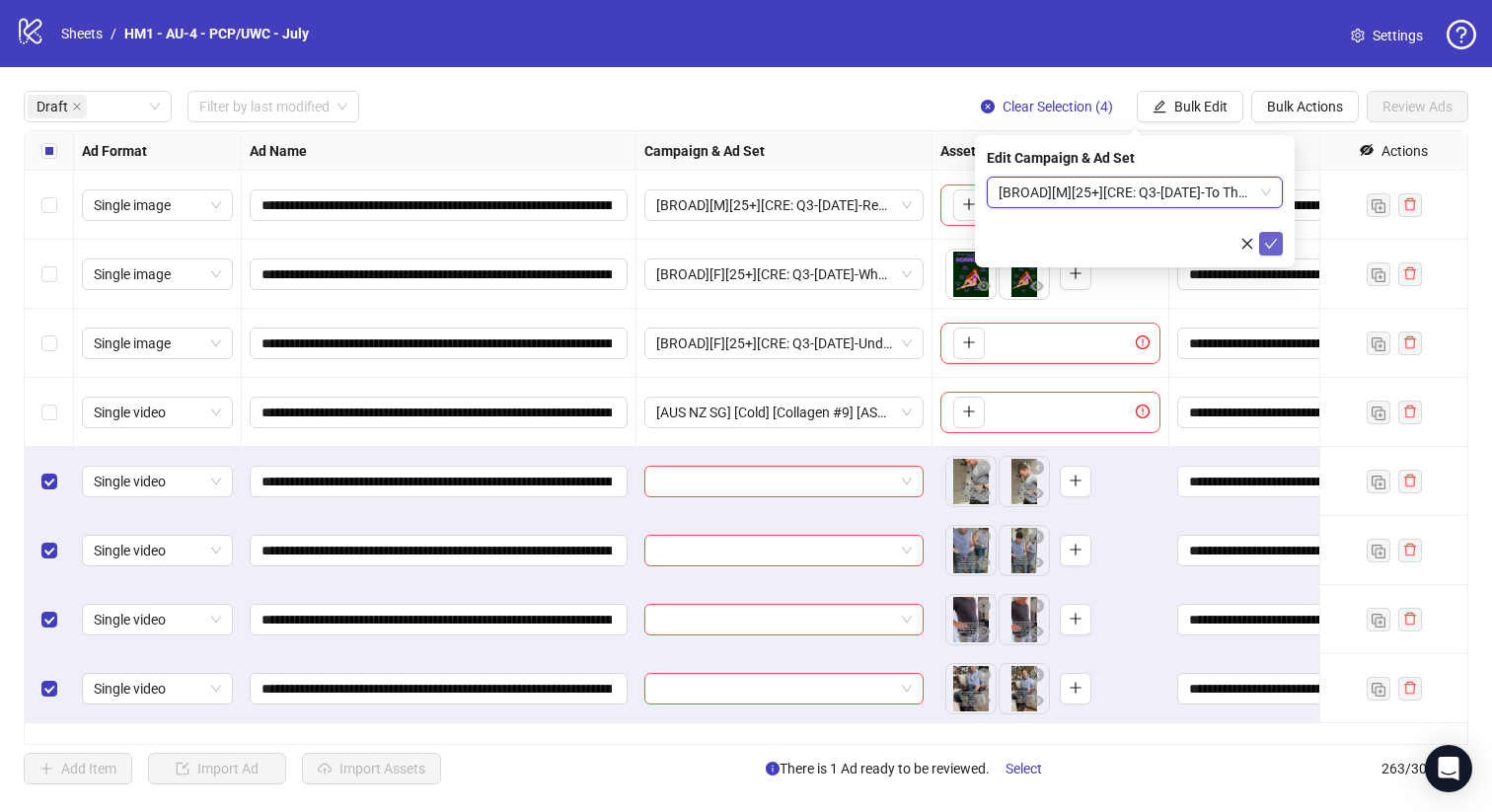
click at [1273, 237] on icon "check" at bounding box center [1271, 244] width 14 height 14
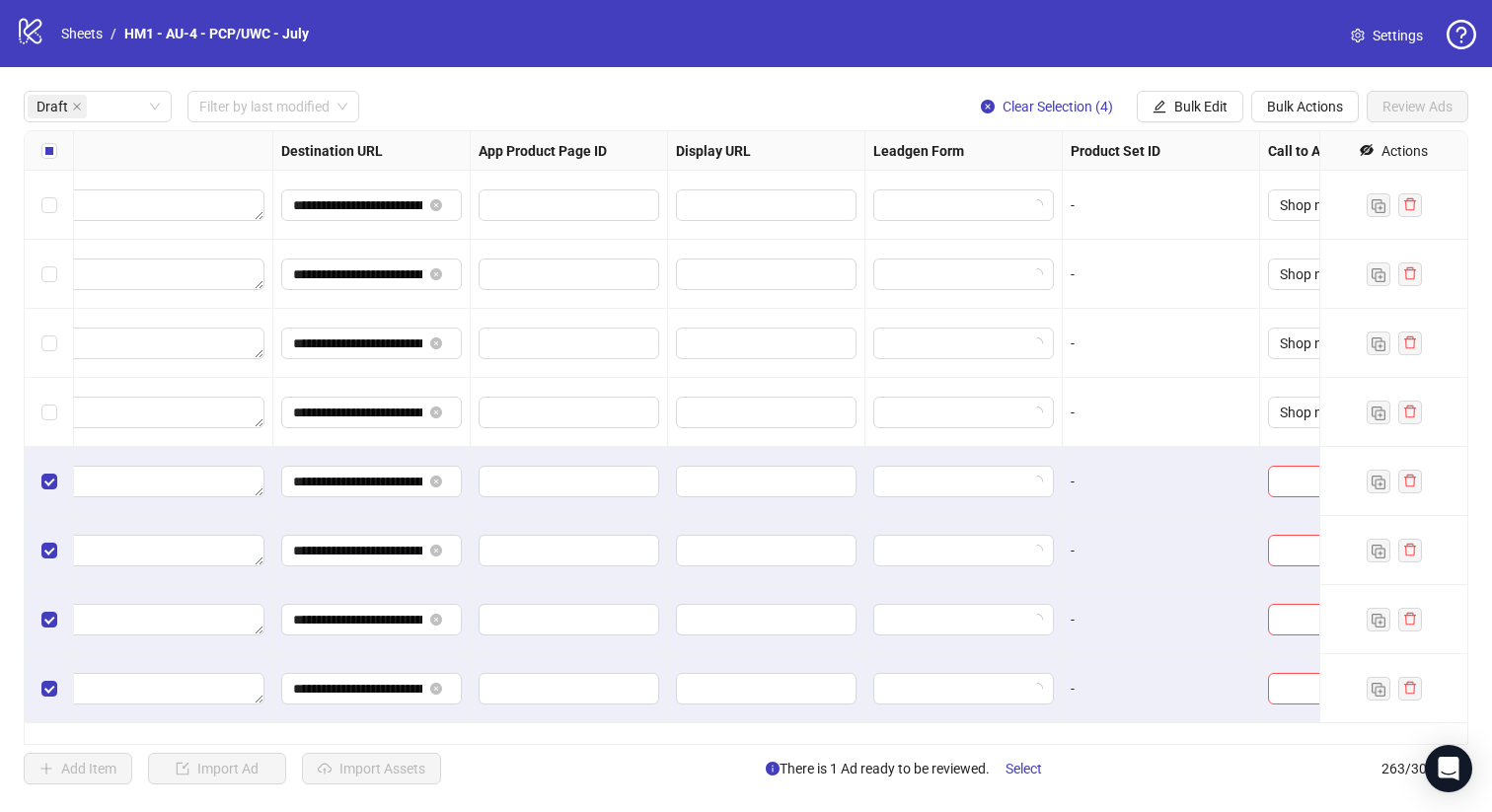
scroll to position [0, 1784]
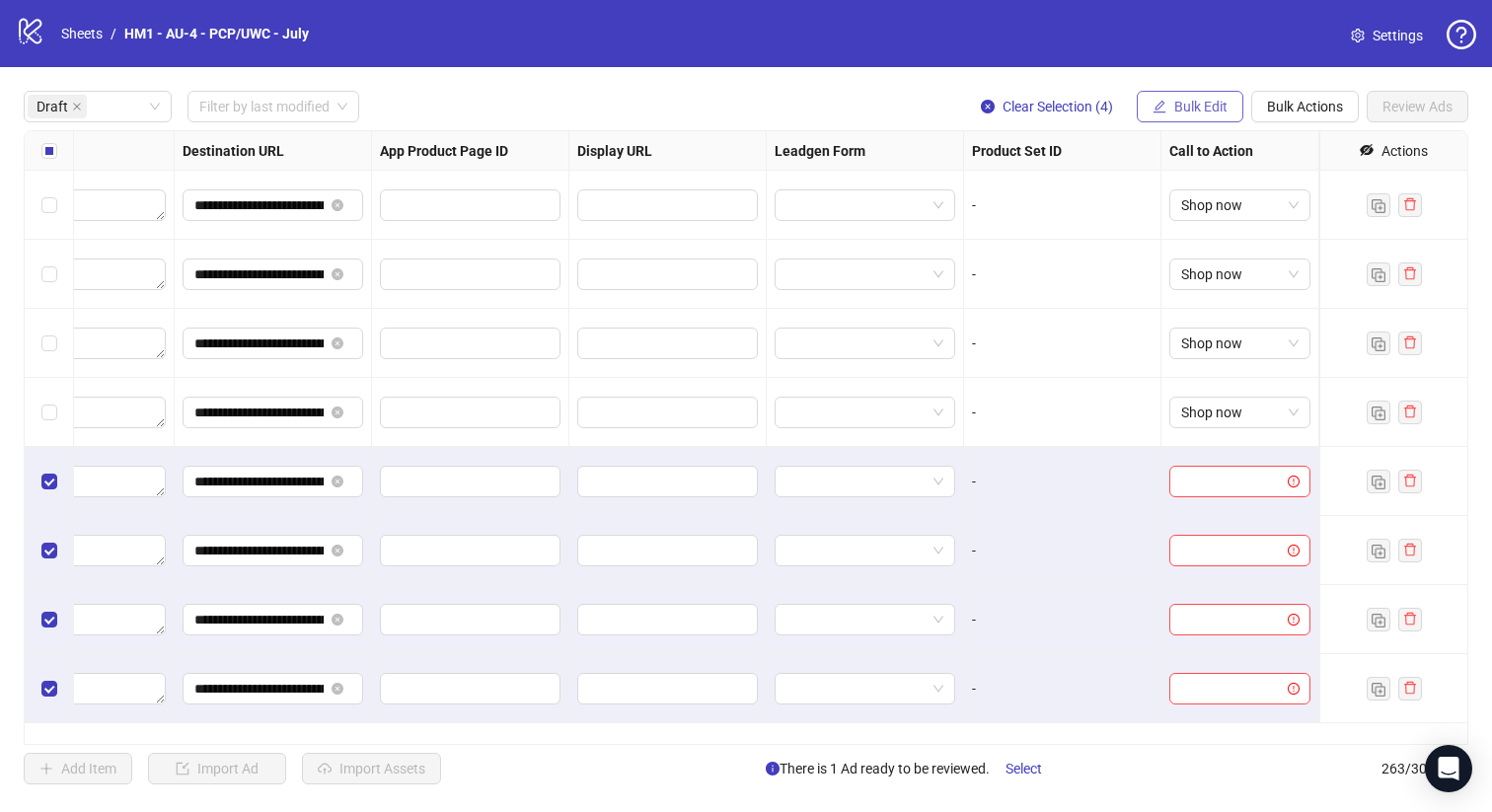
click at [1199, 101] on span "Bulk Edit" at bounding box center [1202, 107] width 53 height 16
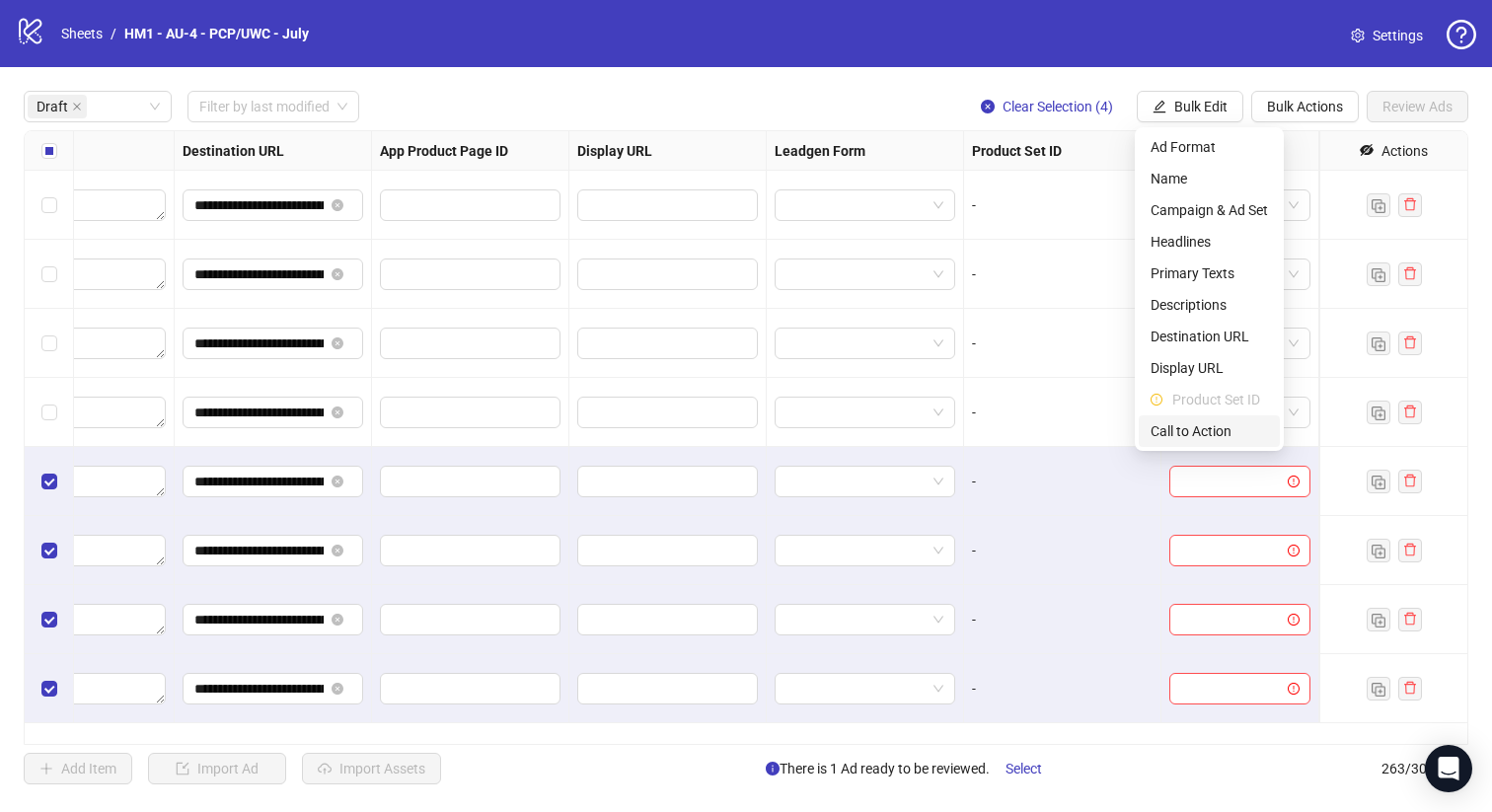
click at [1216, 429] on span "Call to Action" at bounding box center [1210, 431] width 118 height 22
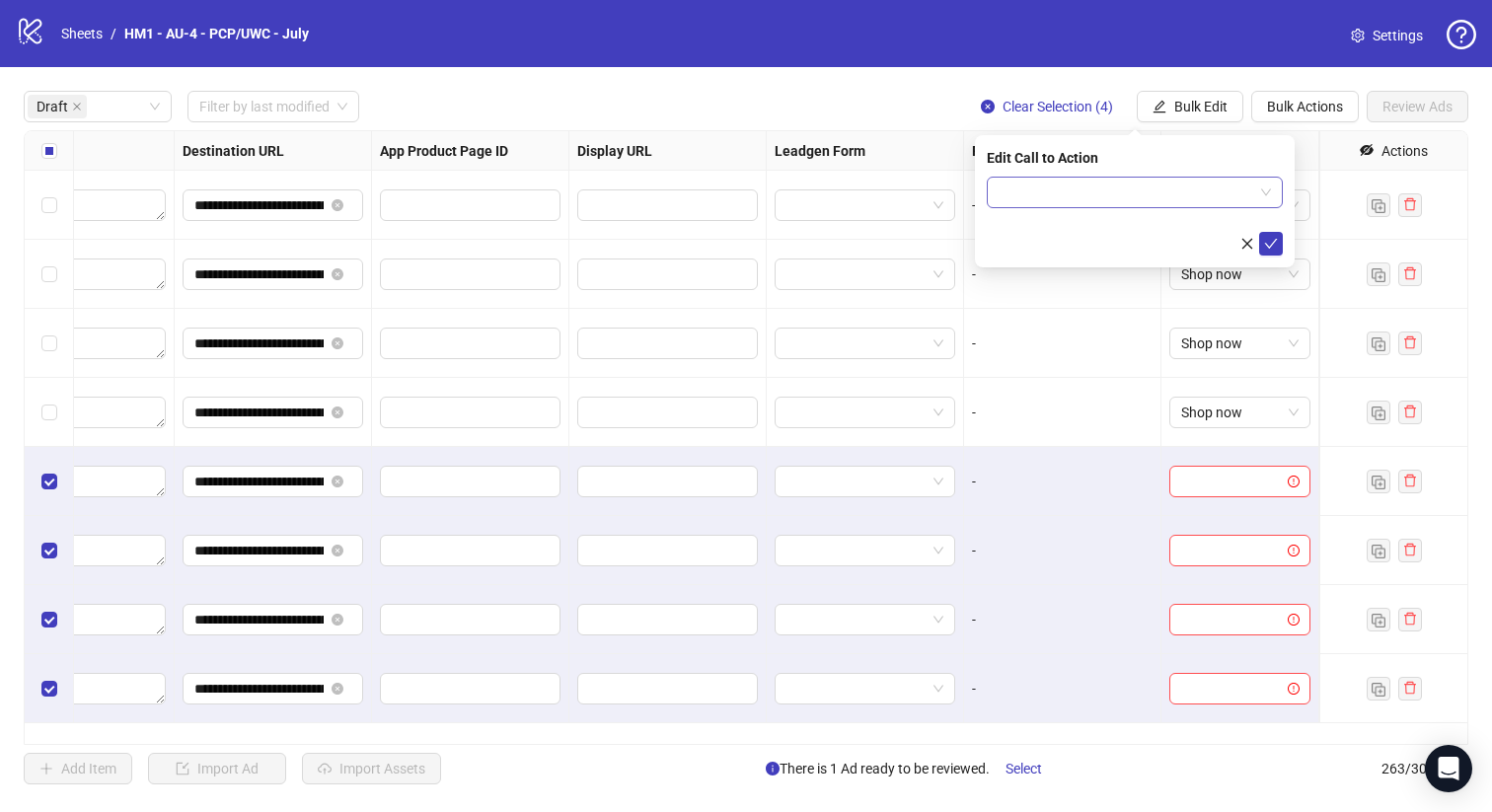
click at [1158, 194] on input "search" at bounding box center [1125, 192] width 255 height 30
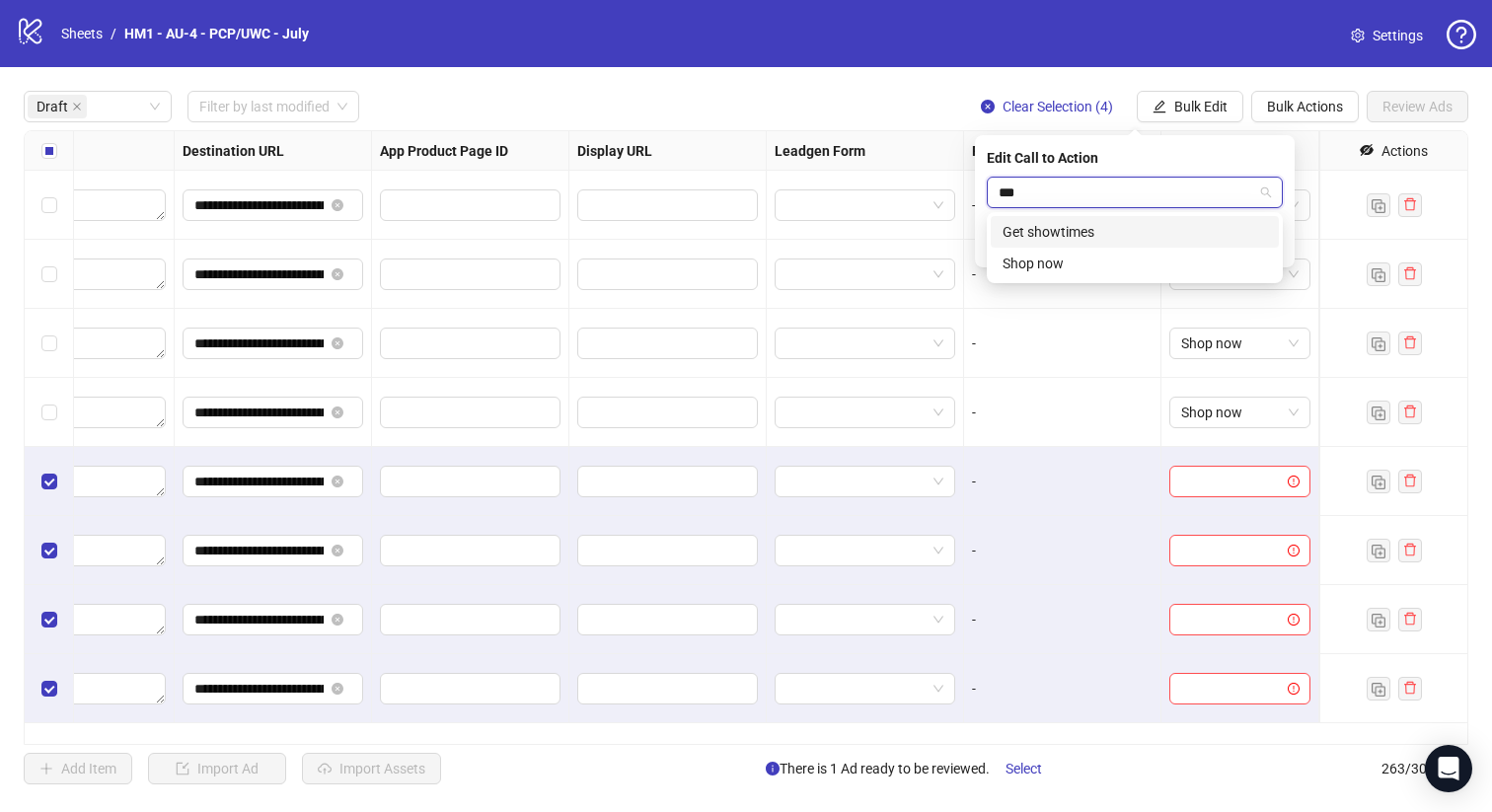
type input "****"
click at [1167, 223] on div "Shop now" at bounding box center [1134, 232] width 265 height 22
click at [1266, 242] on icon "check" at bounding box center [1271, 244] width 14 height 14
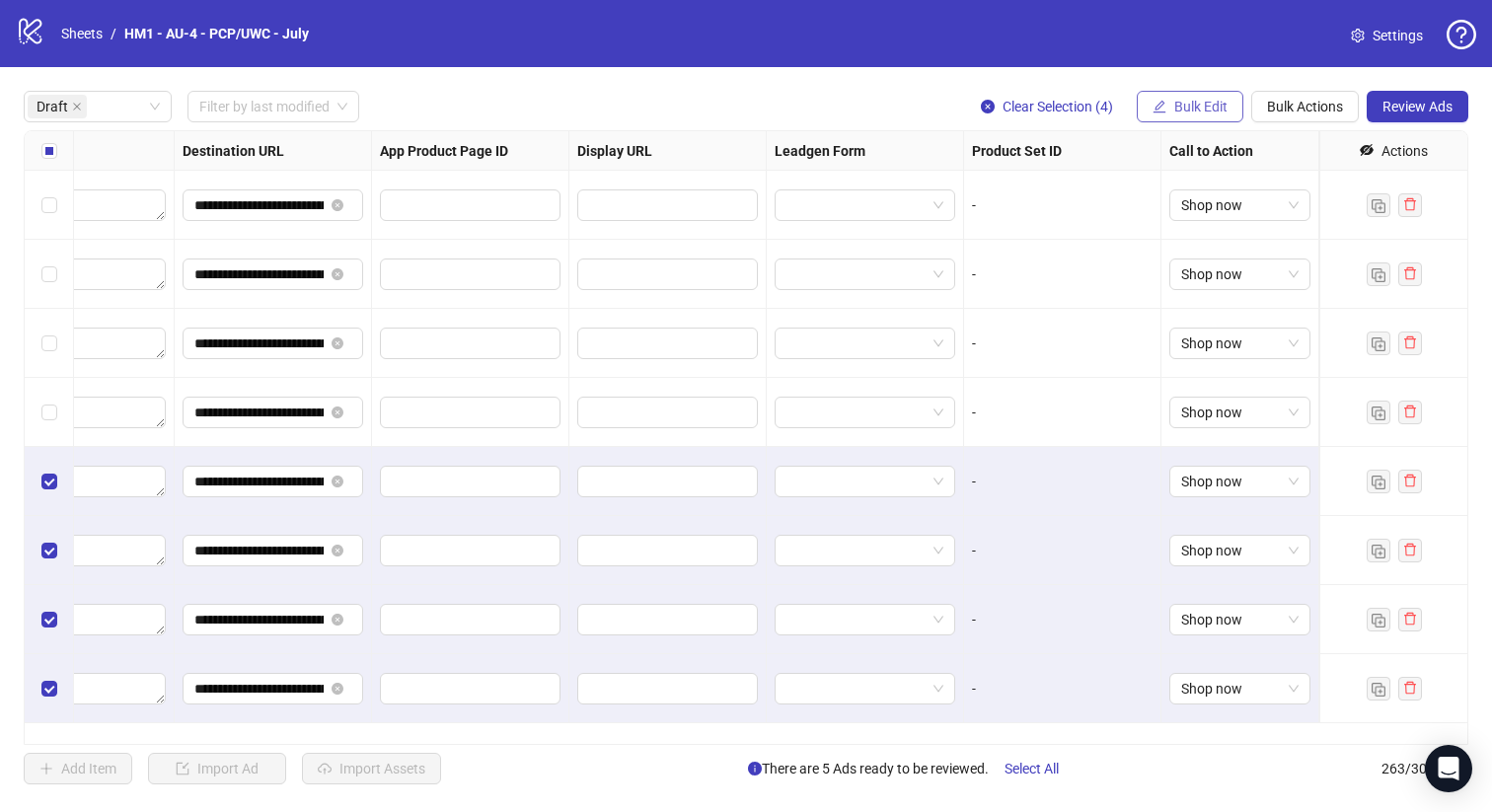
click at [1211, 104] on span "Bulk Edit" at bounding box center [1202, 107] width 53 height 16
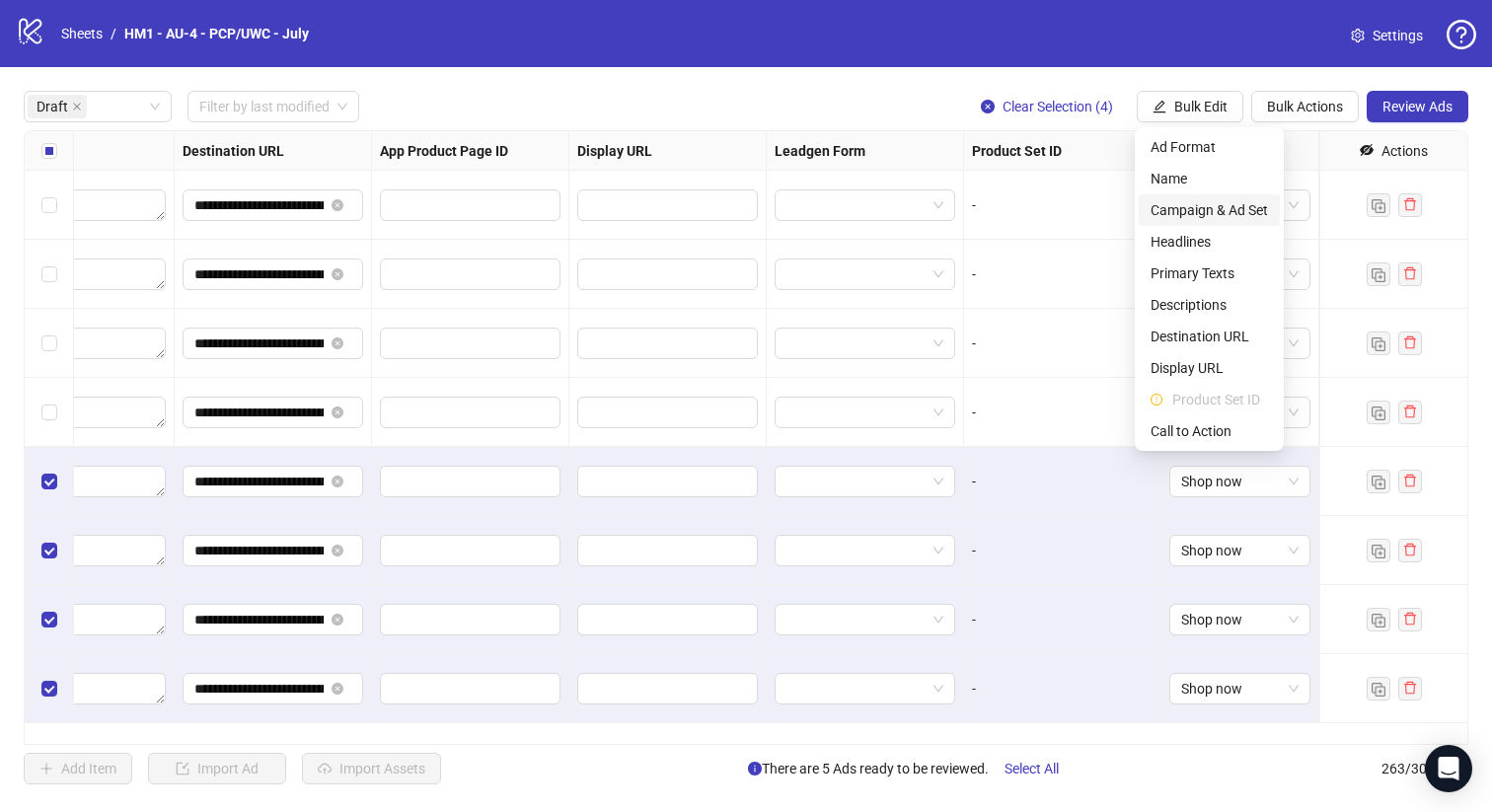
click at [1230, 215] on span "Campaign & Ad Set" at bounding box center [1210, 210] width 118 height 22
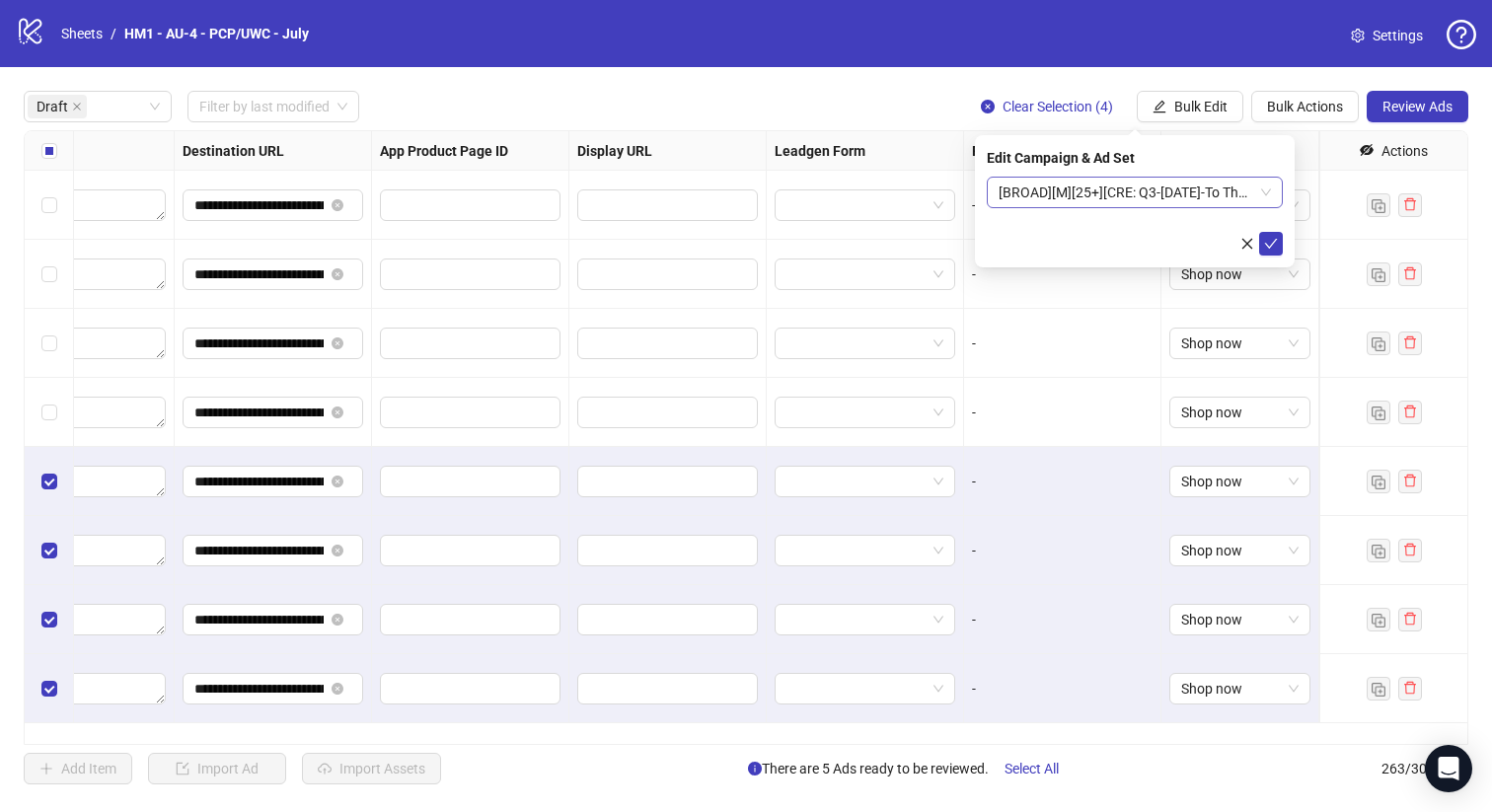
click at [1173, 203] on span "[BROAD][M][25+][CRE: Q3-08-AUG-2025-To The Nutritionist-Text Overlay-PCP-MALE] …" at bounding box center [1134, 192] width 272 height 30
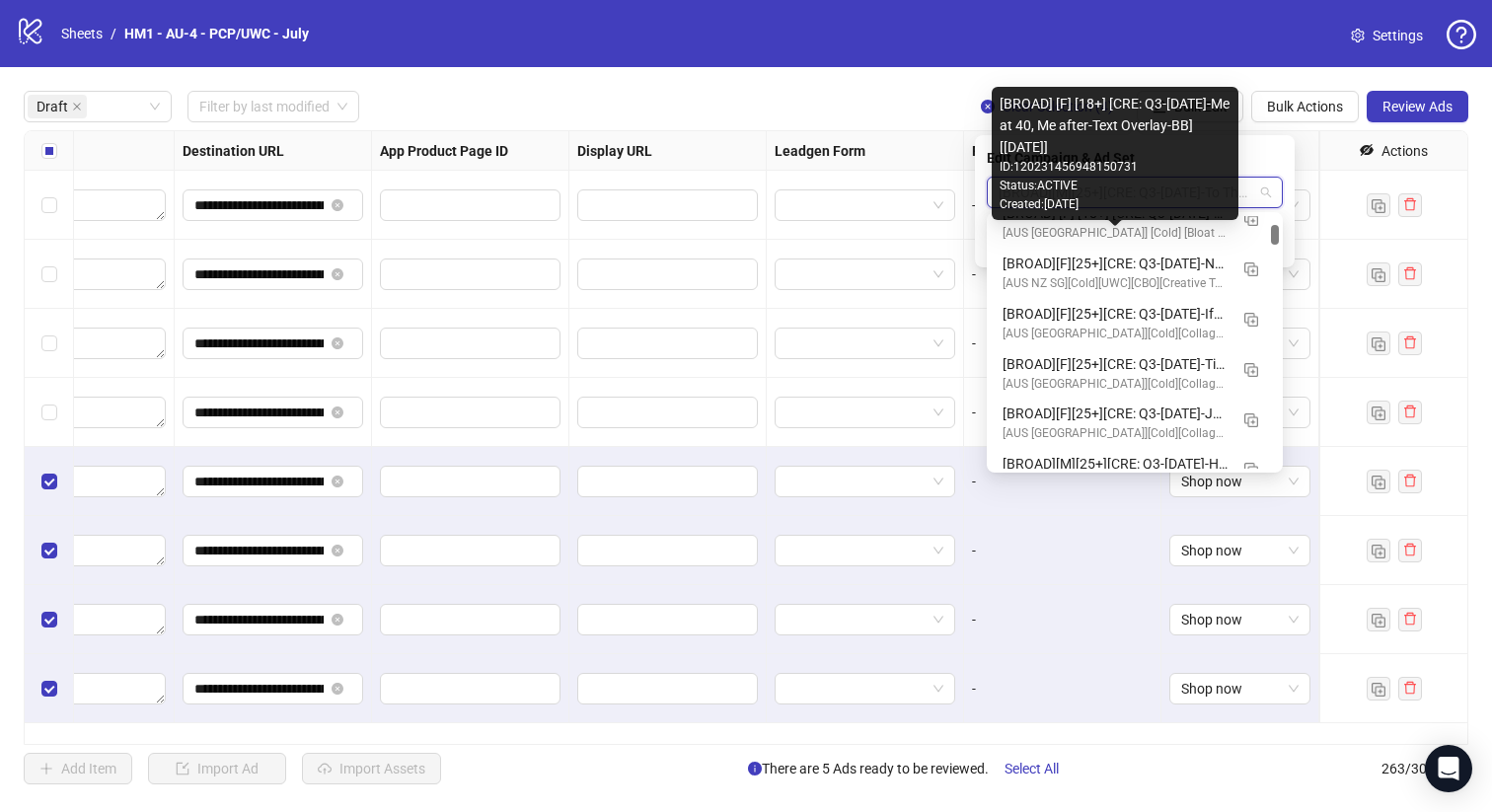
scroll to position [874, 0]
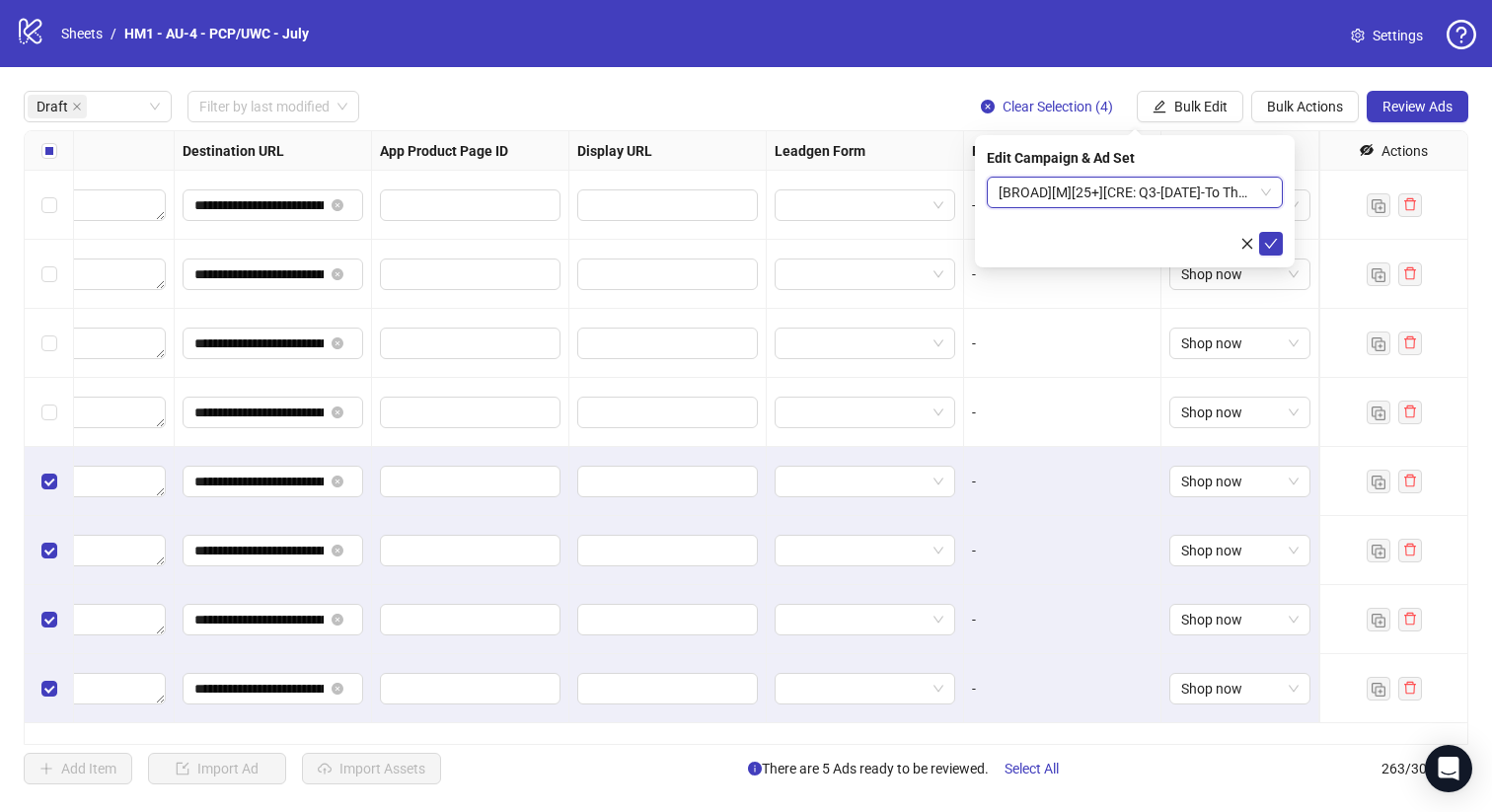
click at [1105, 211] on form "[BROAD][M][25+][CRE: Q3-08-AUG-2025-To The Nutritionist-Text Overlay-PCP-MALE] …" at bounding box center [1134, 216] width 296 height 79
click at [1102, 197] on span "[BROAD][M][25+][CRE: Q3-08-AUG-2025-To The Nutritionist-Text Overlay-PCP-MALE] …" at bounding box center [1134, 192] width 272 height 30
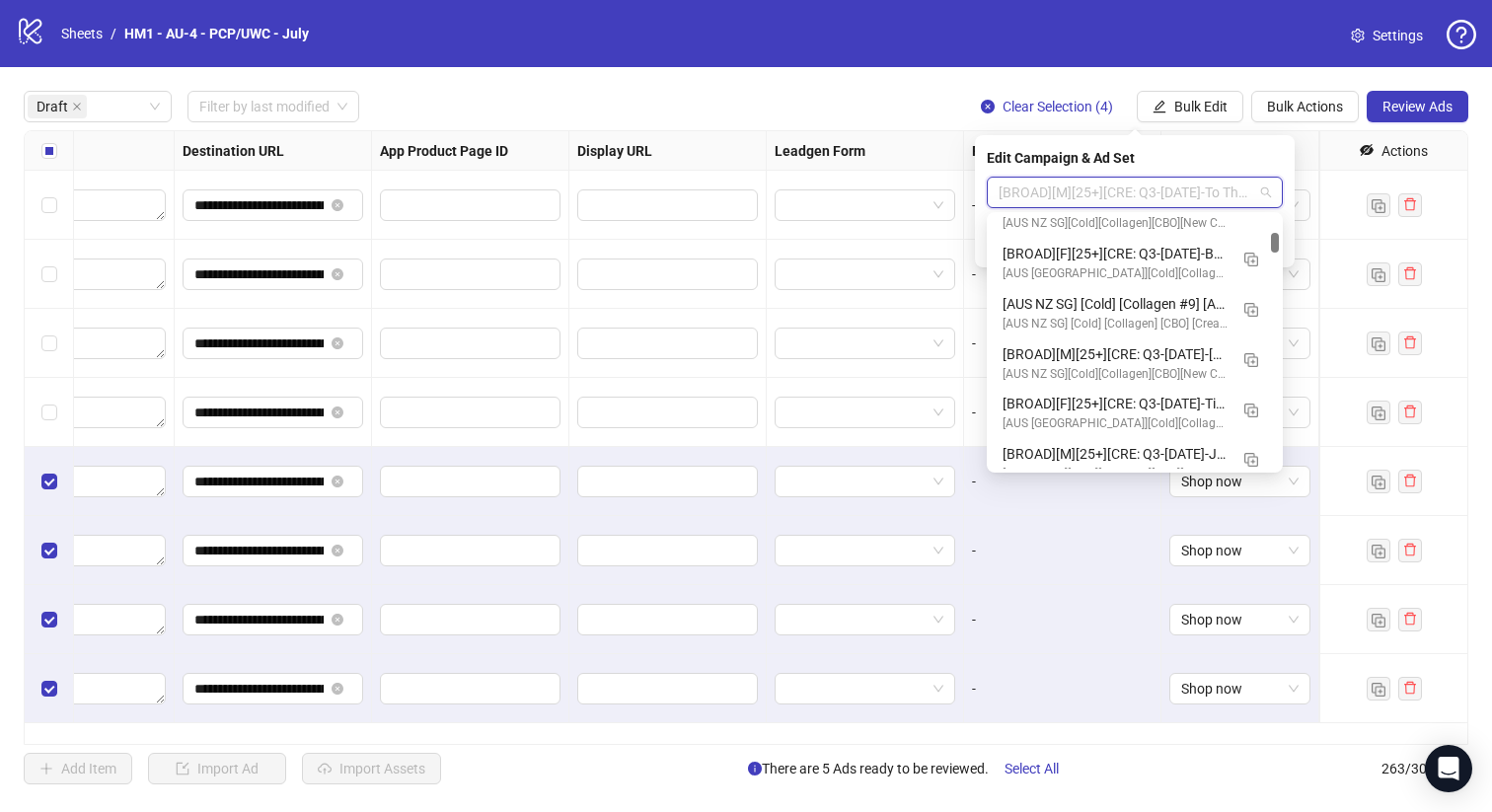
scroll to position [1675, 0]
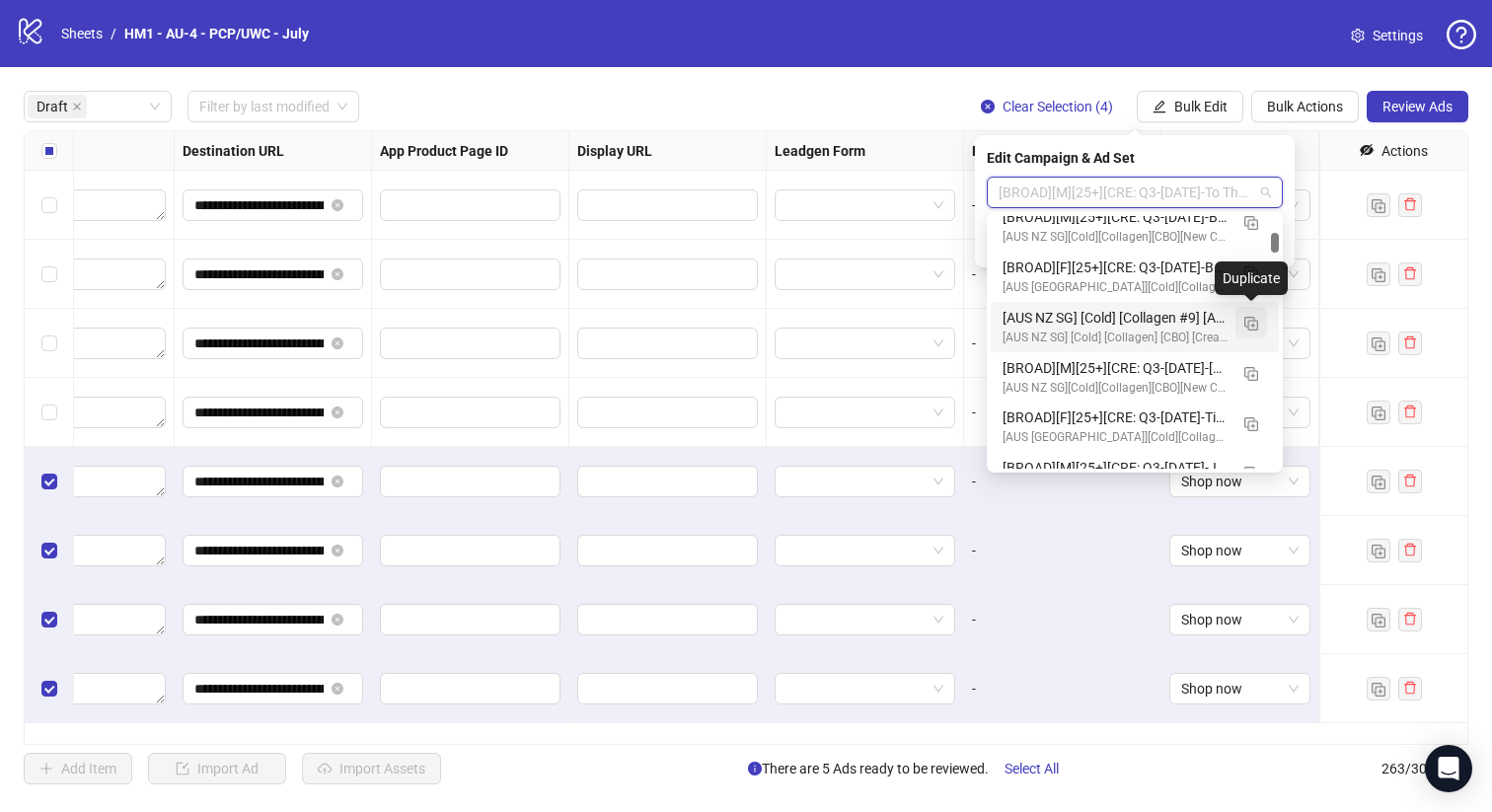
click at [1246, 325] on img "button" at bounding box center [1251, 324] width 14 height 14
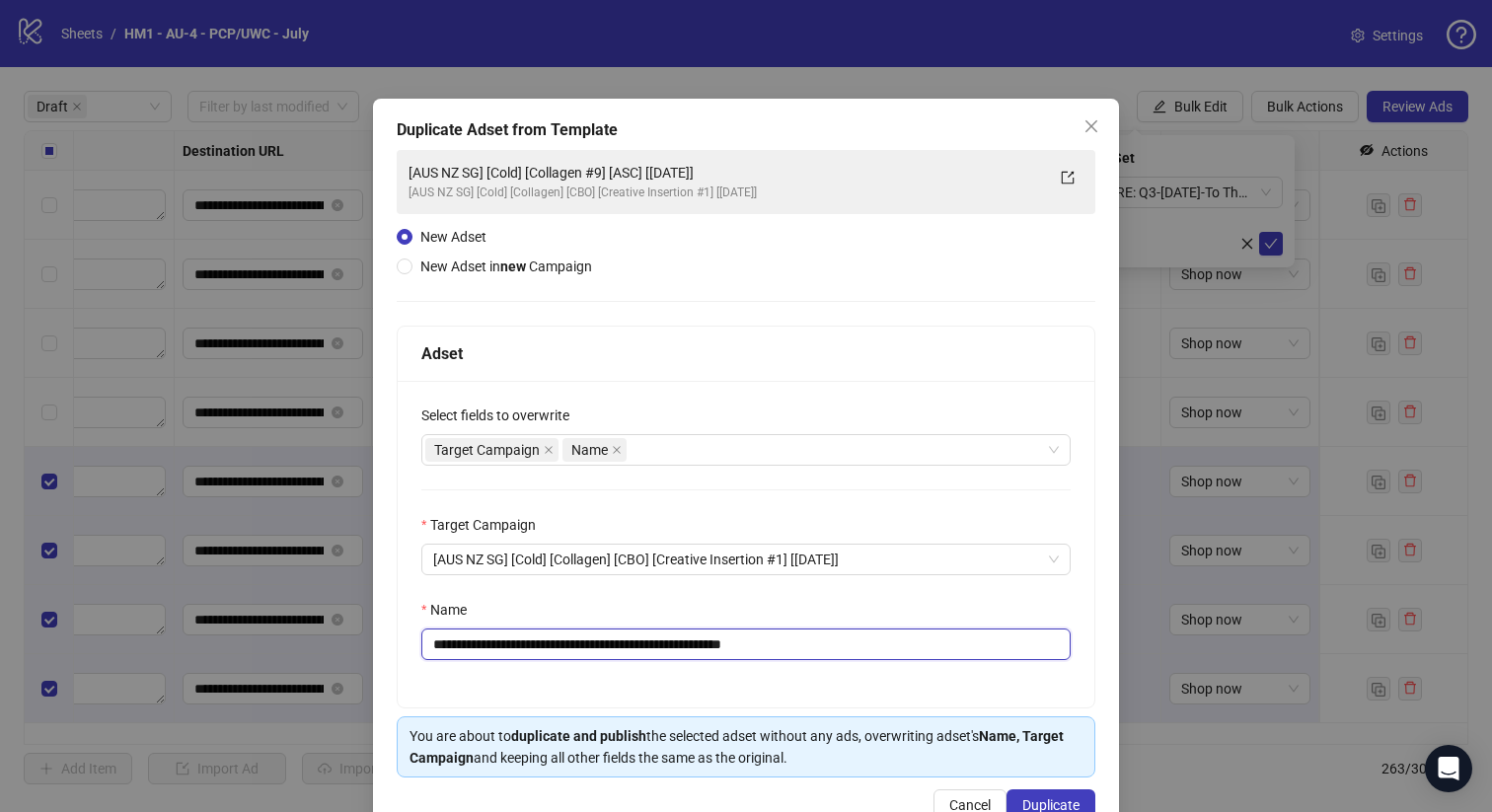
click at [629, 651] on input "**********" at bounding box center [746, 645] width 650 height 32
click at [688, 648] on input "**********" at bounding box center [746, 645] width 650 height 32
type input "**********"
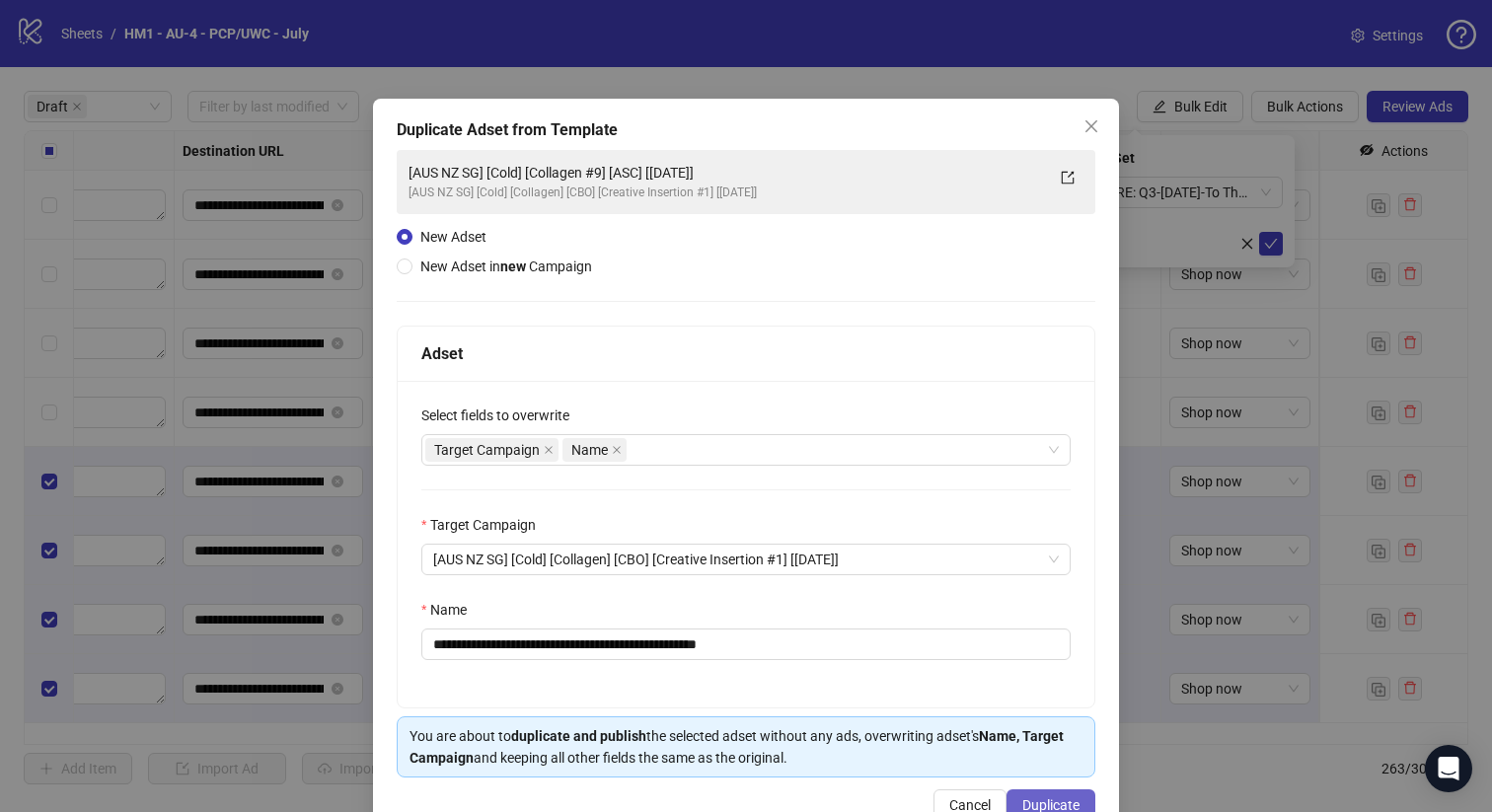
click at [1063, 808] on span "Duplicate" at bounding box center [1051, 805] width 57 height 16
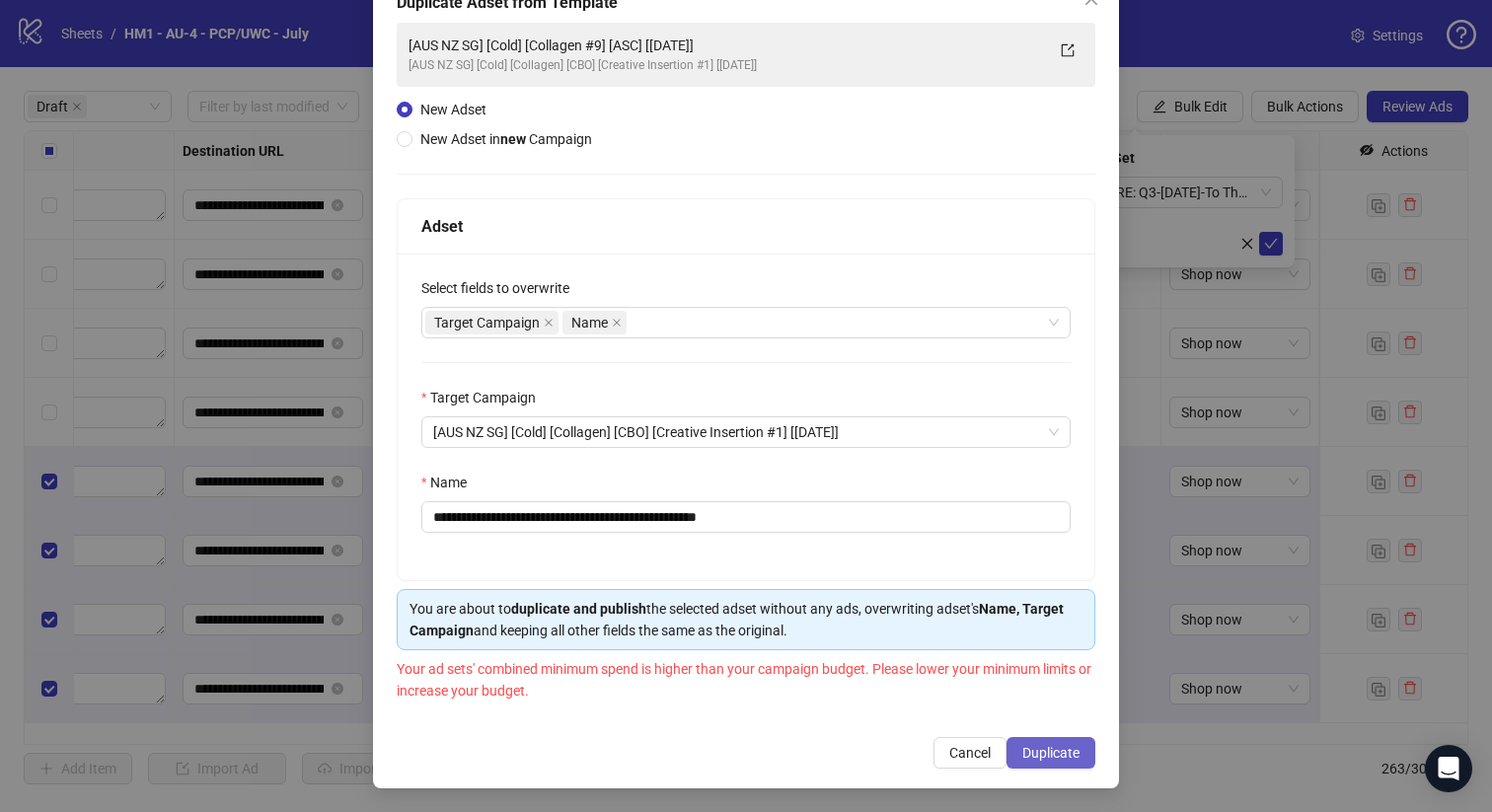
click at [1056, 757] on span "Duplicate" at bounding box center [1051, 753] width 57 height 16
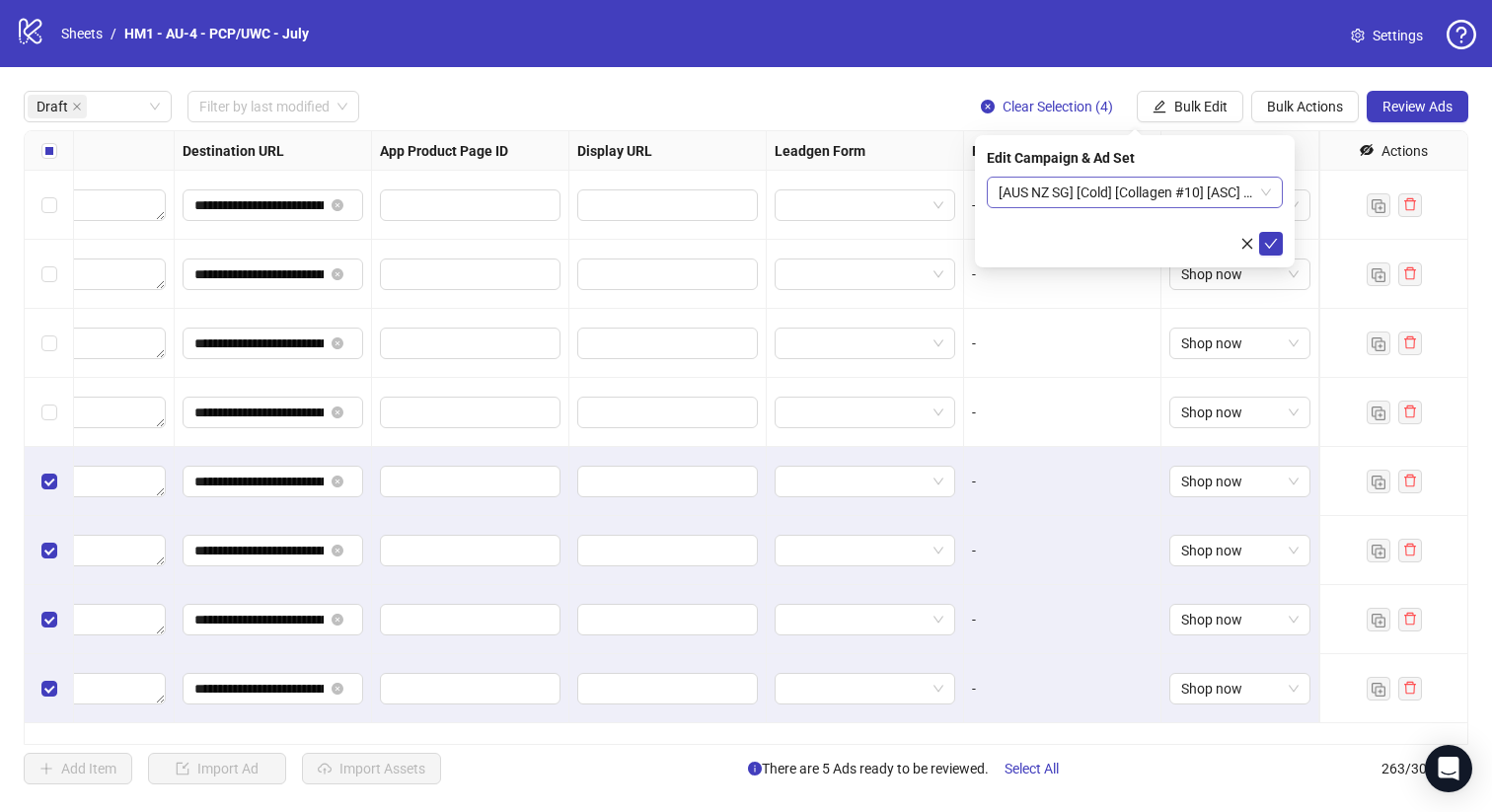
click at [1056, 197] on span "[AUS NZ SG] [Cold] [Collagen #10] [ASC] [15 Aug 2025]" at bounding box center [1134, 192] width 272 height 30
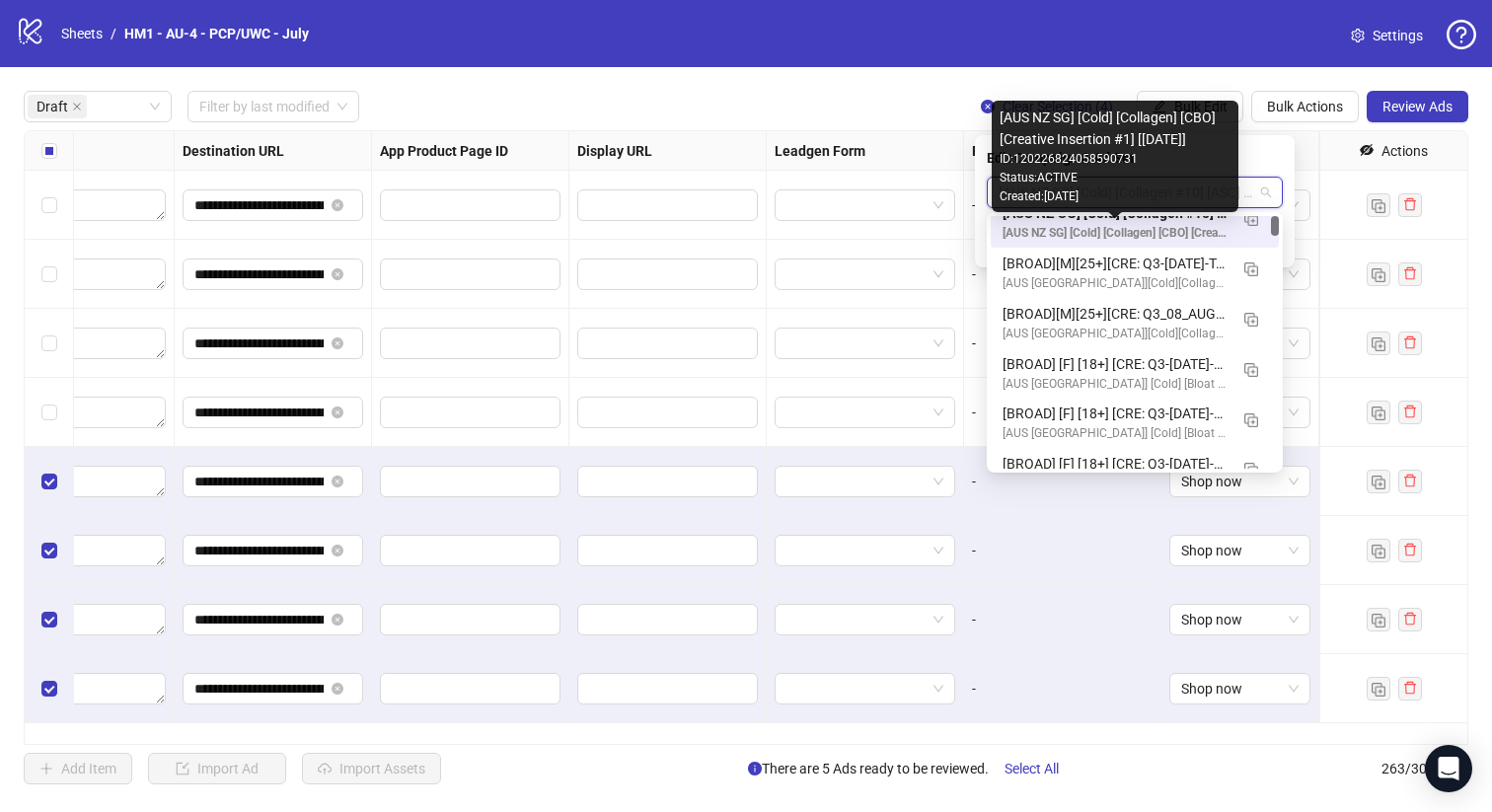
scroll to position [0, 0]
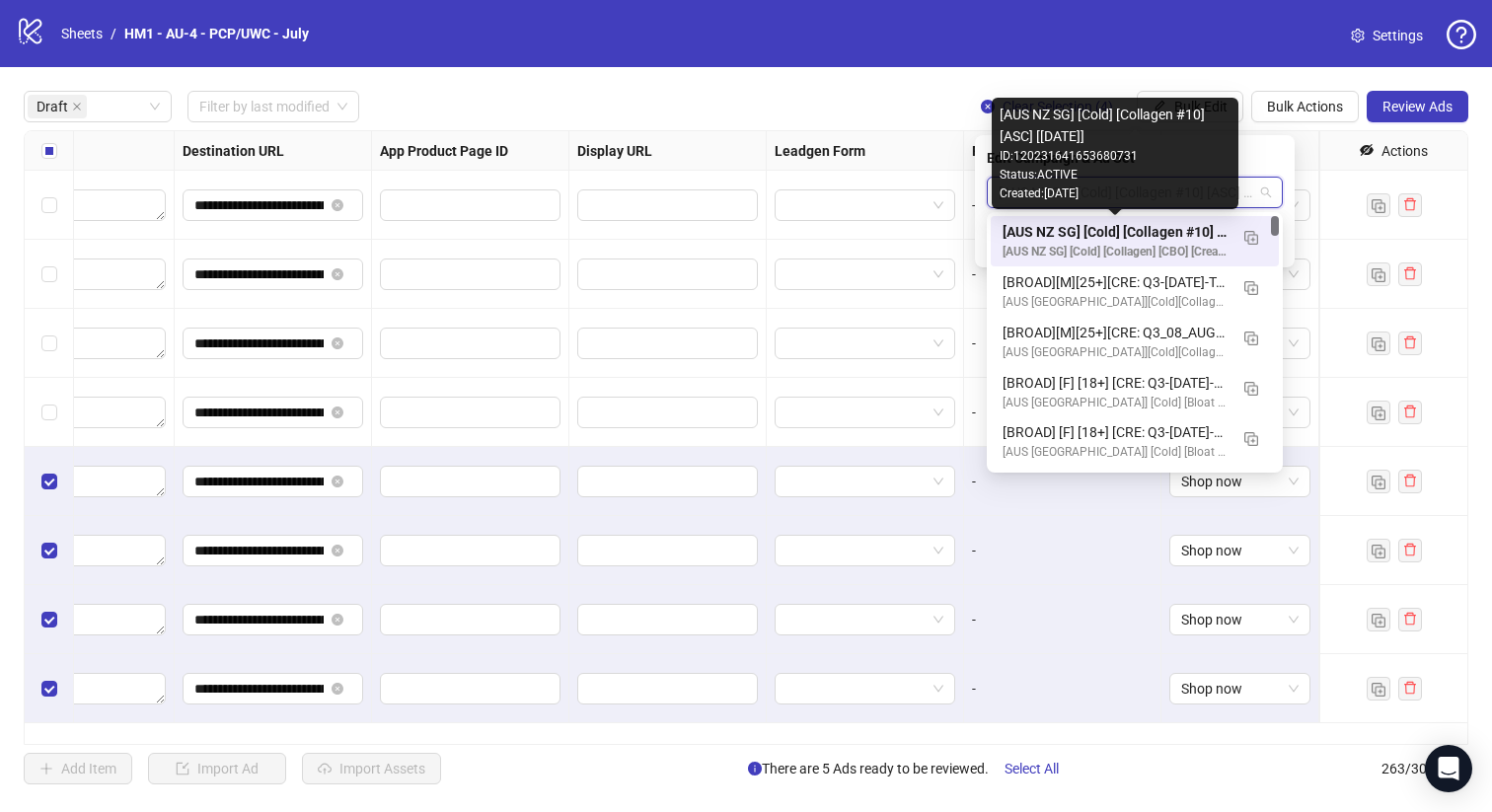
click at [1184, 229] on div "[AUS NZ SG] [Cold] [Collagen #10] [ASC] [15 Aug 2025]" at bounding box center [1115, 232] width 225 height 22
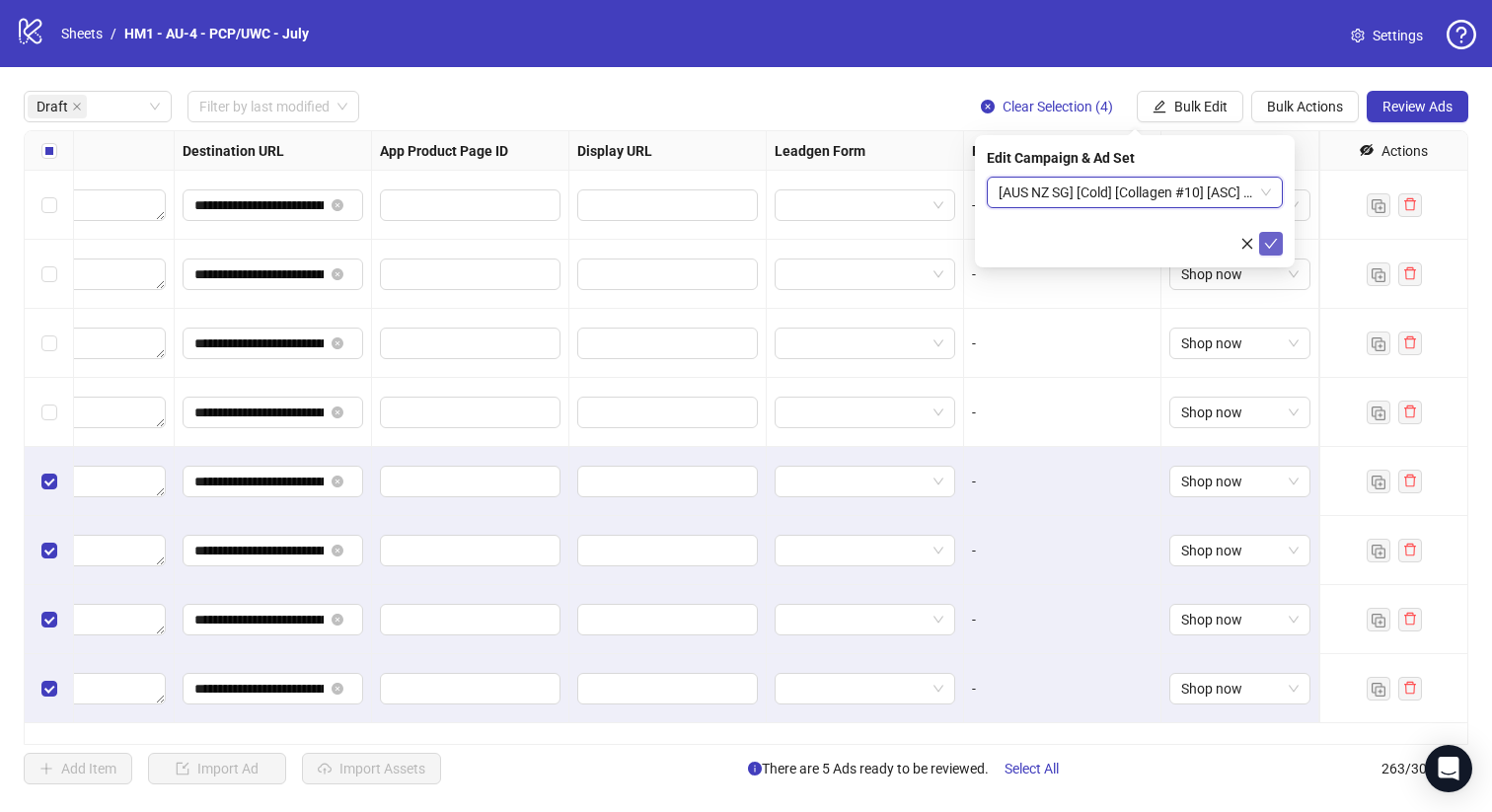
click at [1270, 242] on icon "check" at bounding box center [1271, 244] width 14 height 14
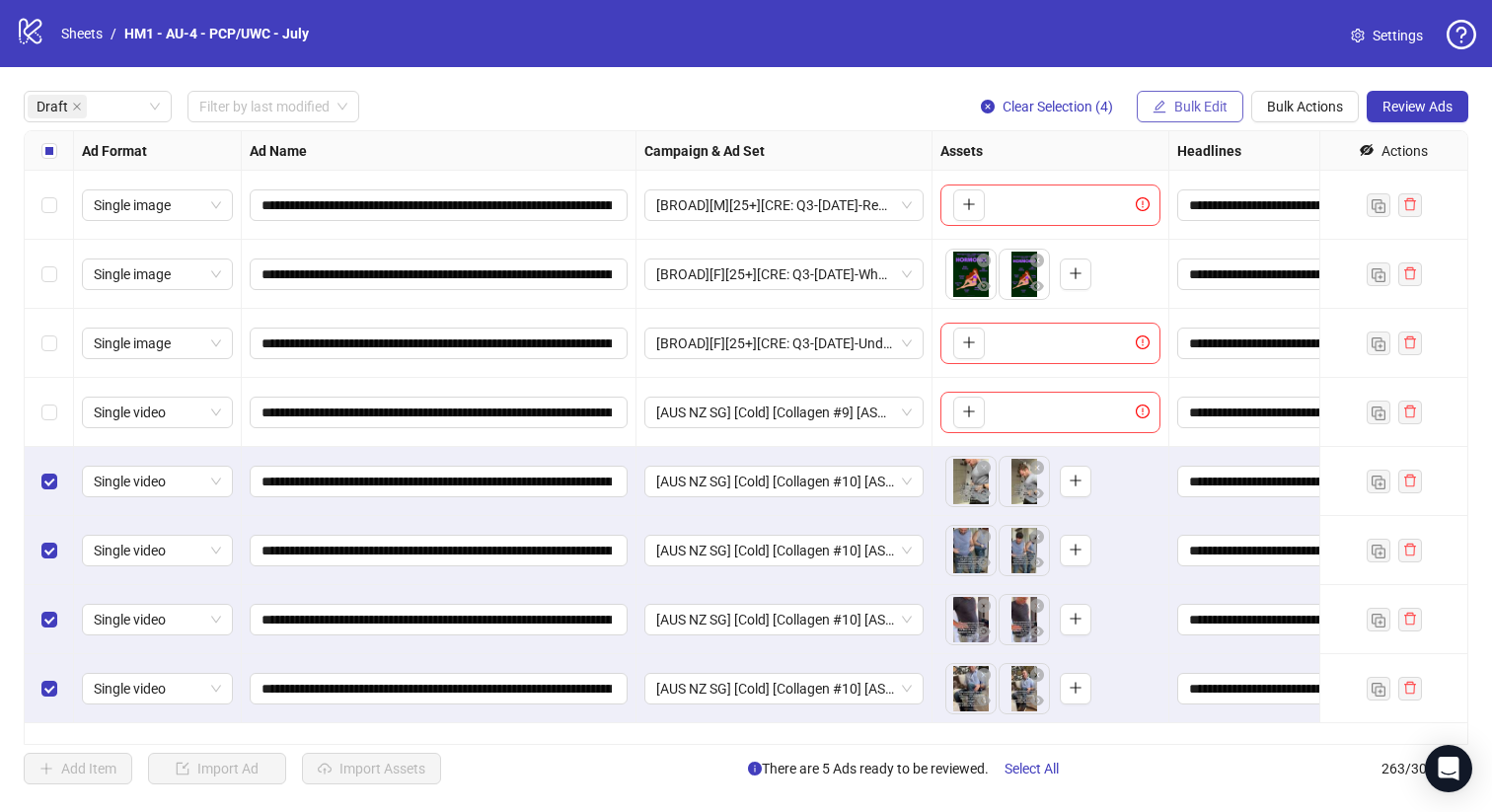
click at [1195, 112] on span "Bulk Edit" at bounding box center [1202, 107] width 53 height 16
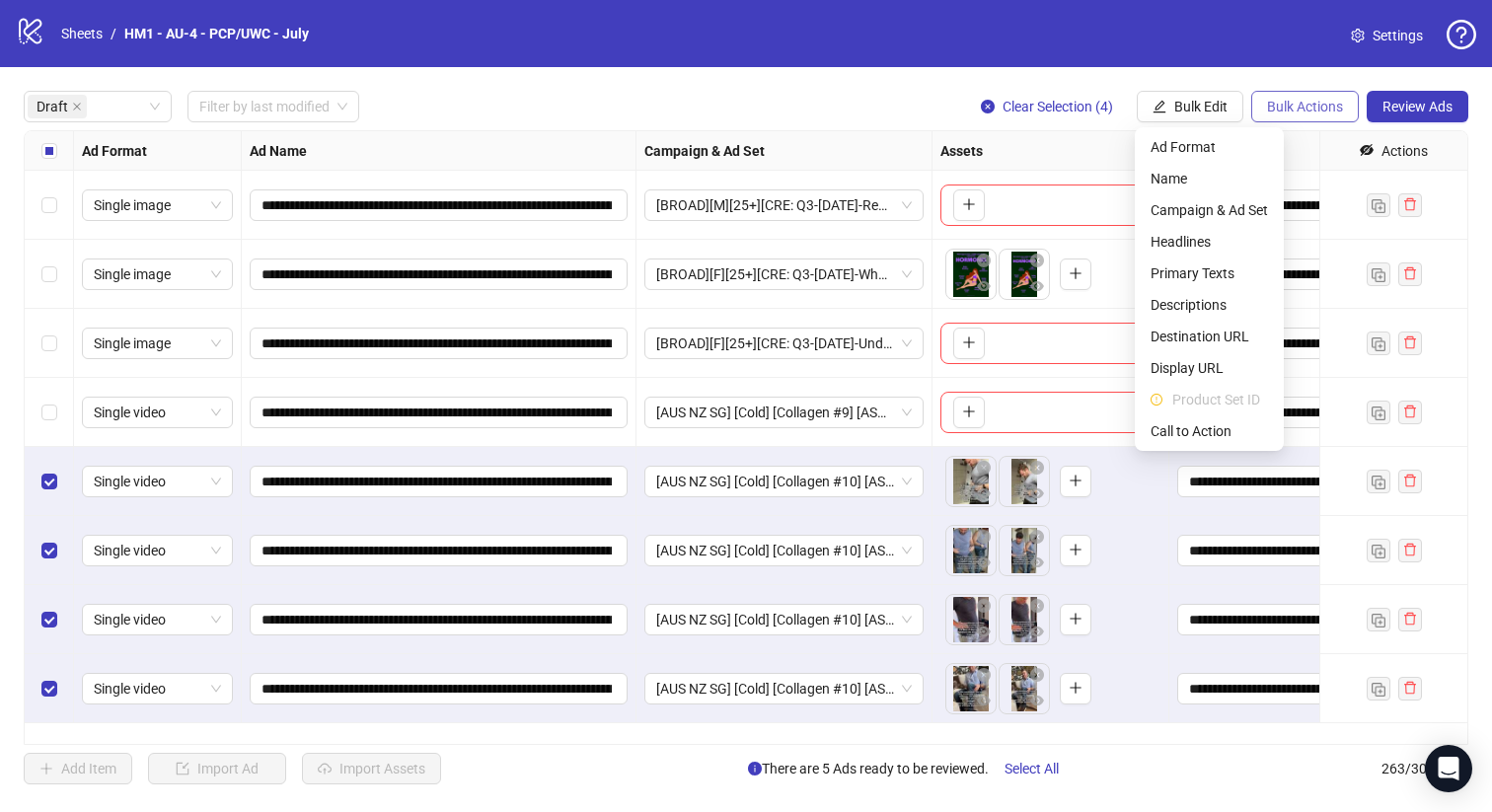
click at [1312, 105] on span "Bulk Actions" at bounding box center [1305, 107] width 76 height 16
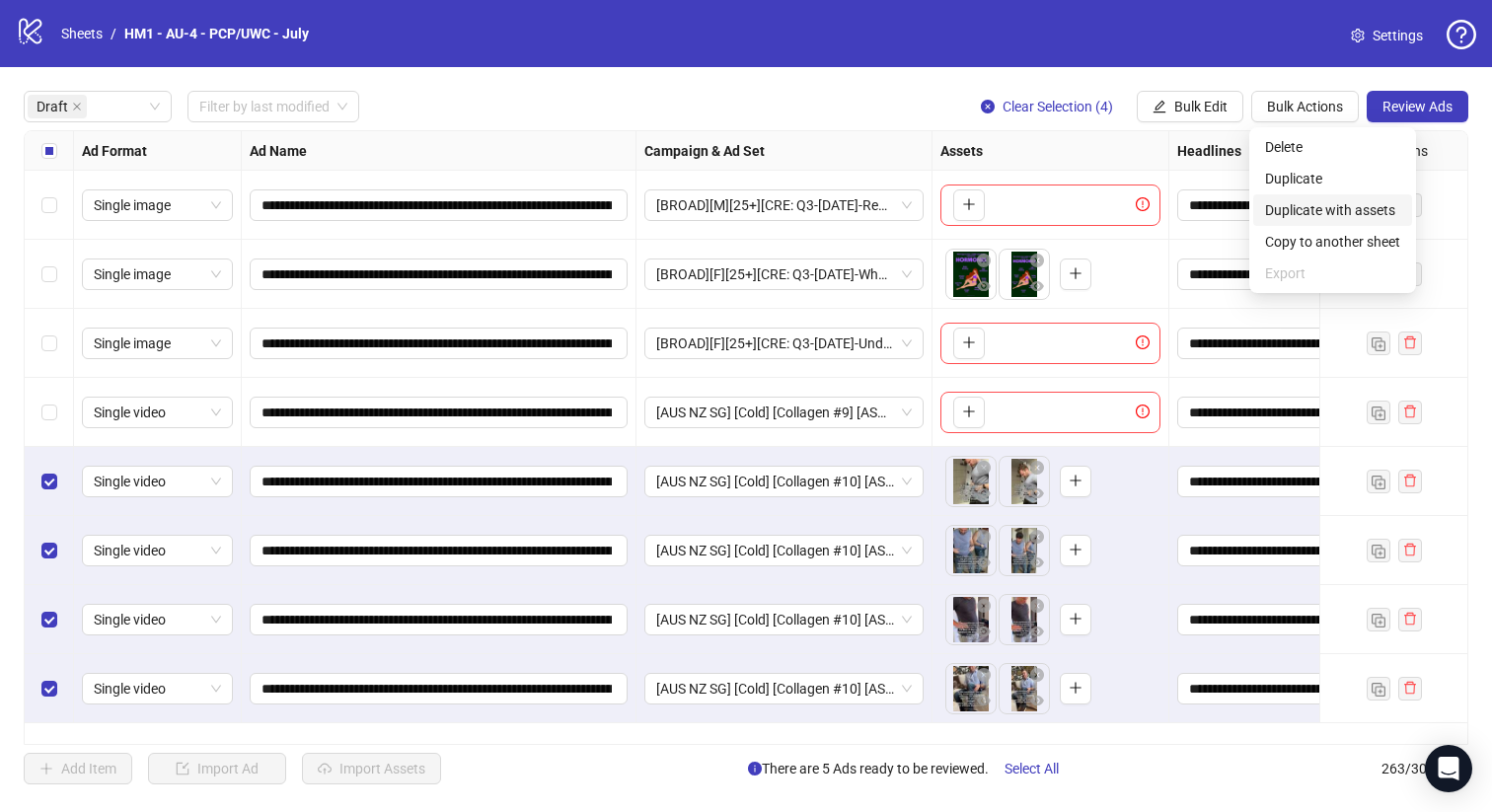
click at [1350, 208] on span "Duplicate with assets" at bounding box center [1332, 210] width 135 height 22
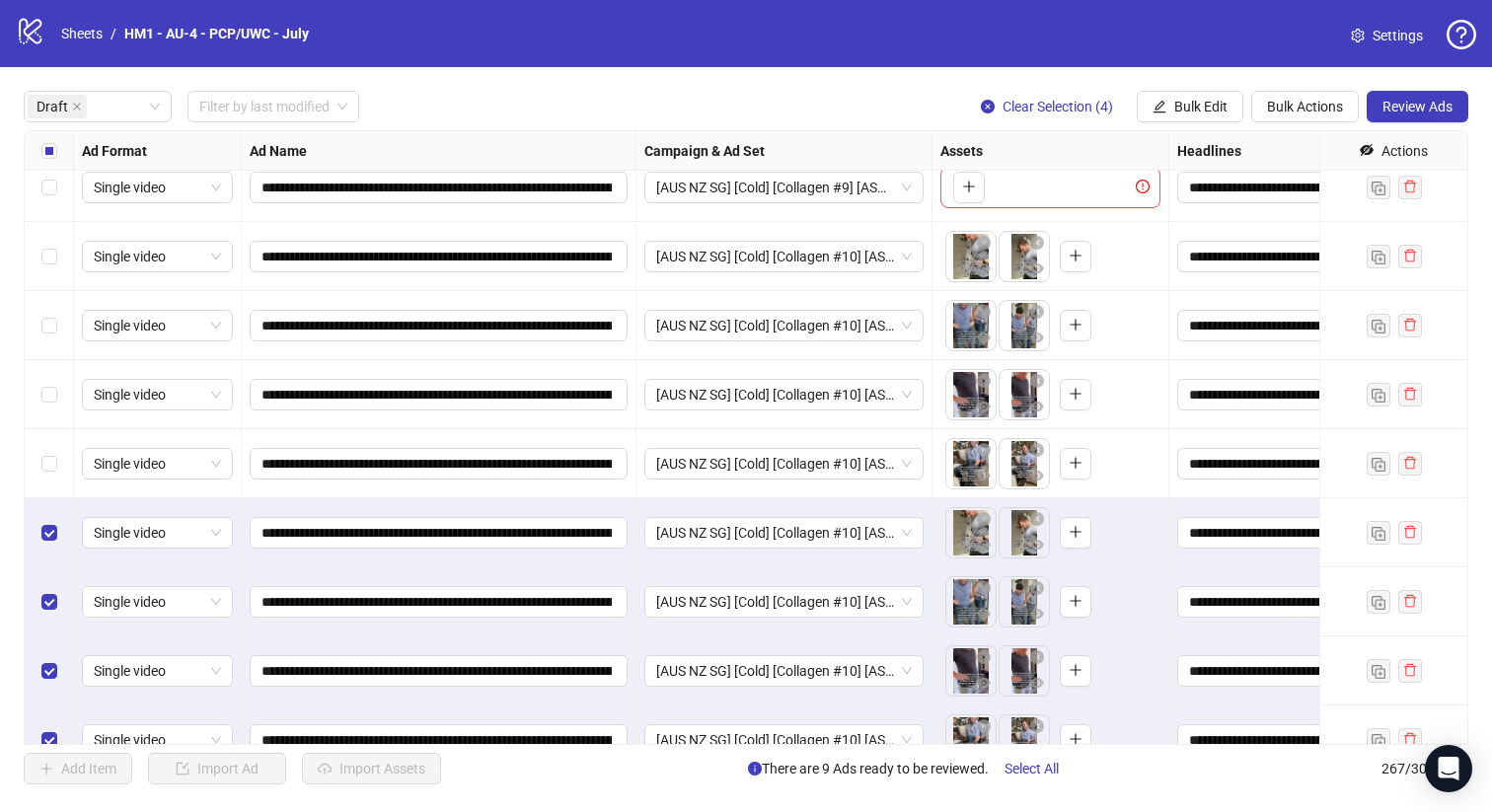
scroll to position [255, 0]
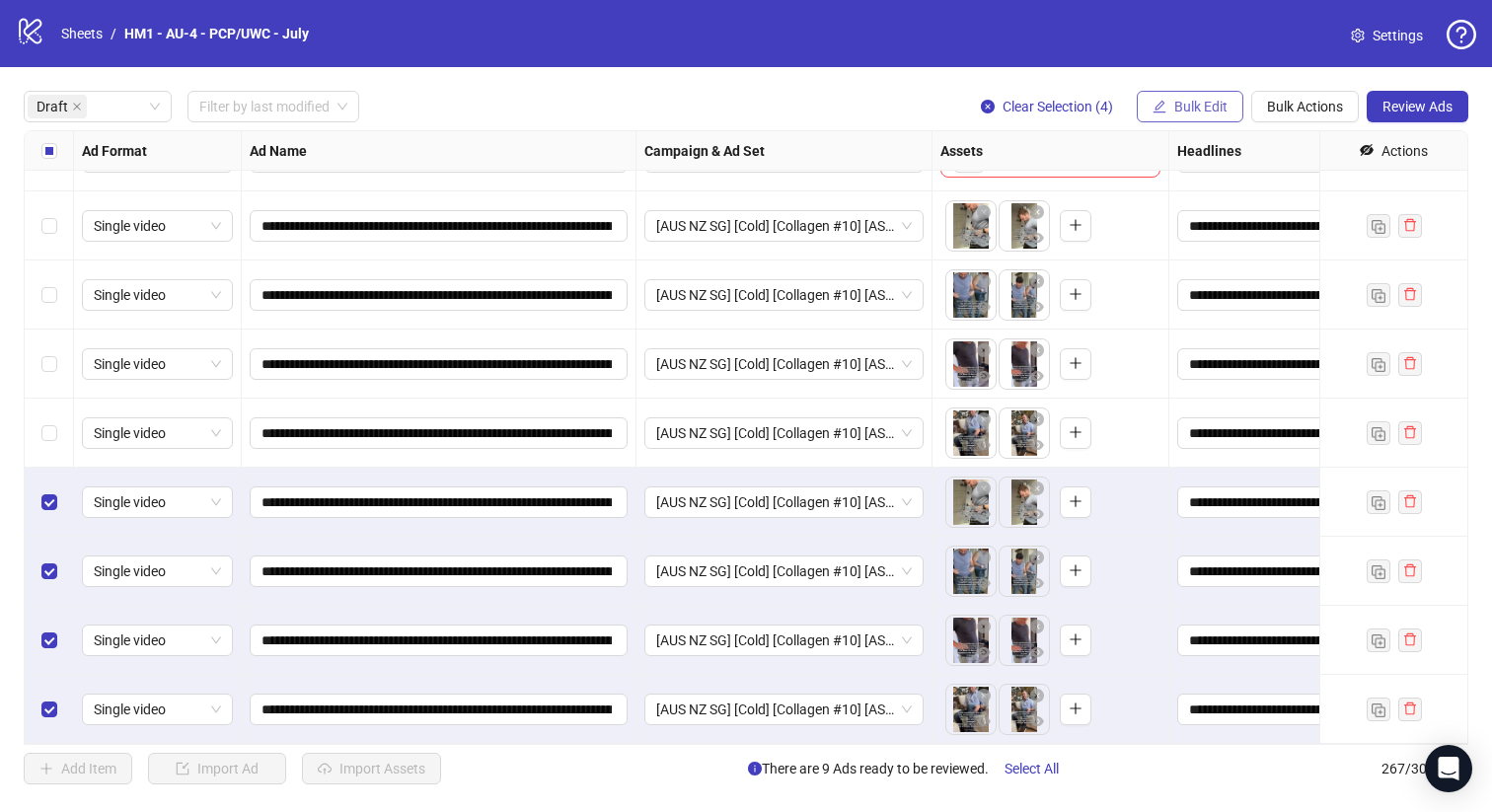
click at [1202, 105] on span "Bulk Edit" at bounding box center [1202, 107] width 53 height 16
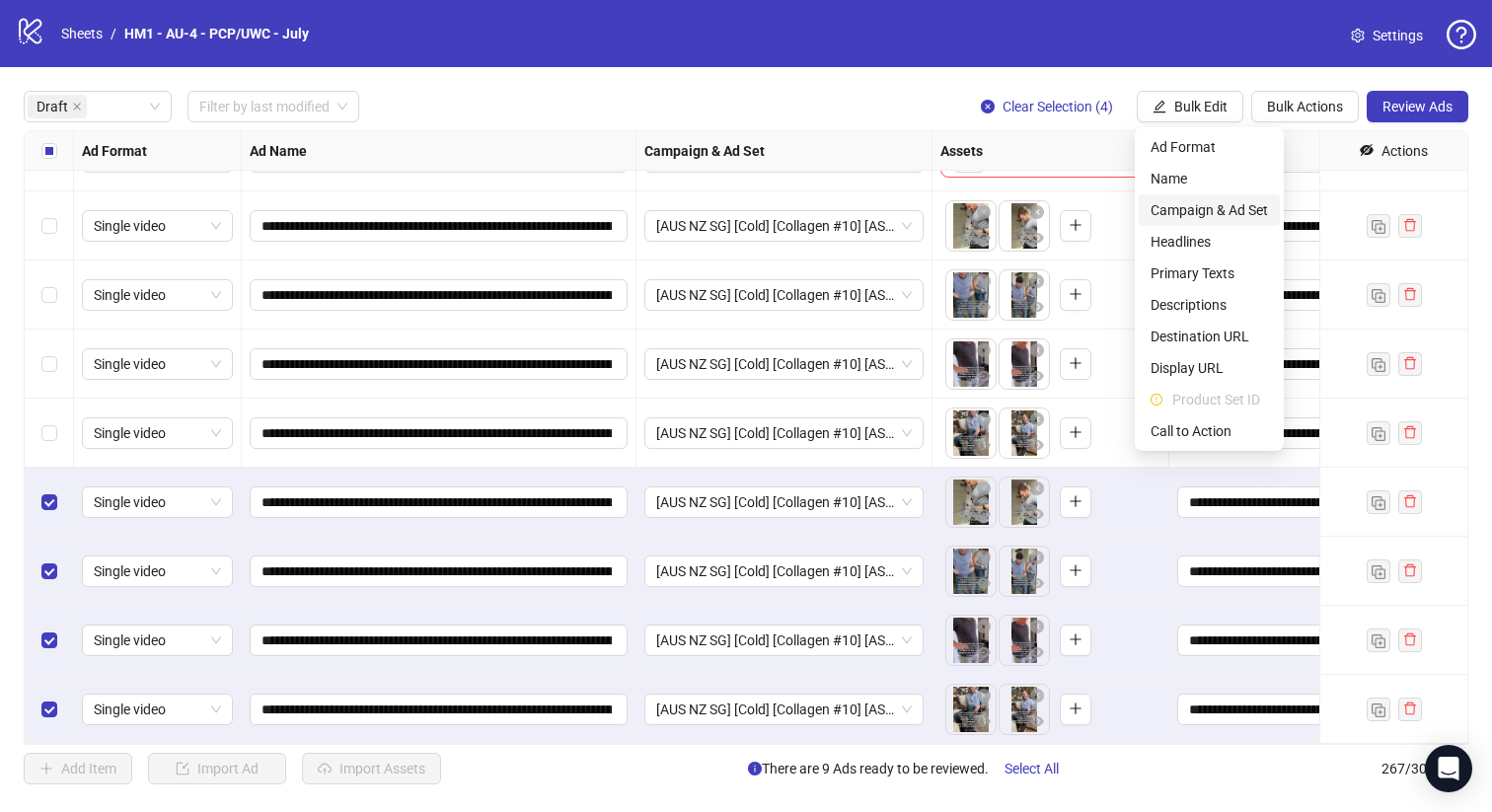
click at [1236, 203] on span "Campaign & Ad Set" at bounding box center [1210, 210] width 118 height 22
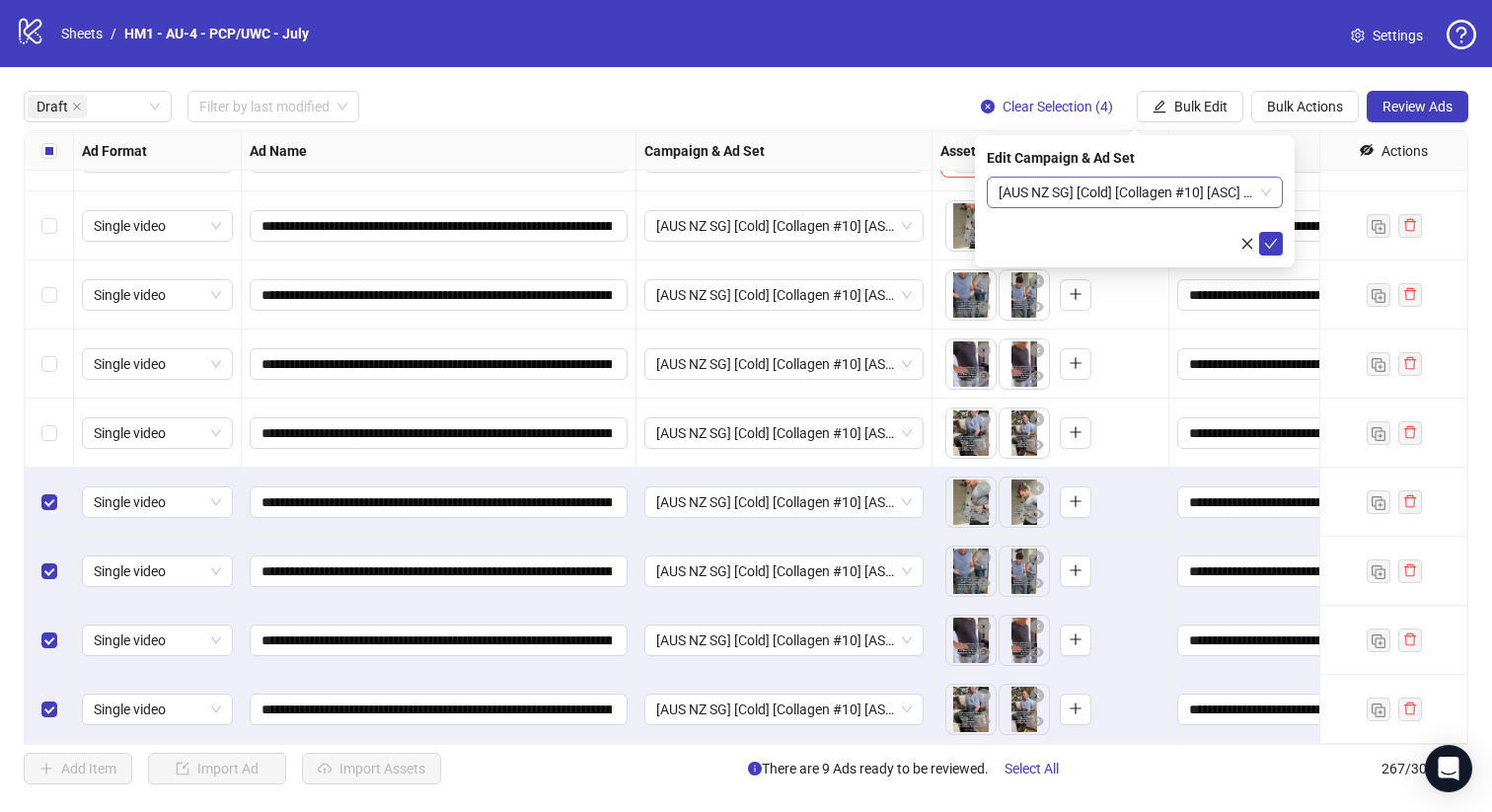
click at [1237, 192] on span "[AUS NZ SG] [Cold] [Collagen #10] [ASC] [15 Aug 2025]" at bounding box center [1134, 192] width 272 height 30
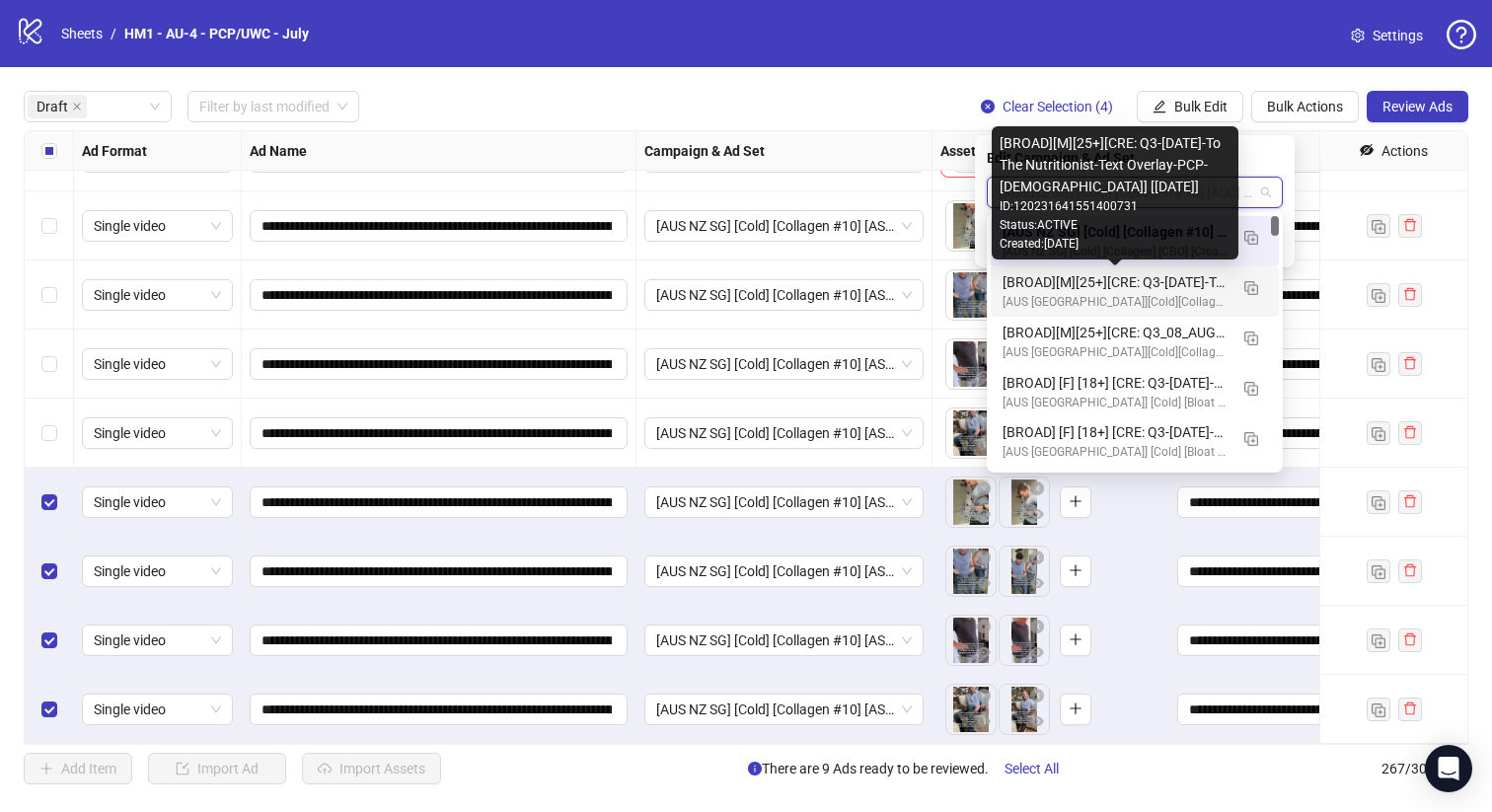
click at [1191, 279] on div "[BROAD][M][25+][CRE: Q3-08-AUG-2025-To The Nutritionist-Text Overlay-PCP-MALE] …" at bounding box center [1115, 282] width 225 height 22
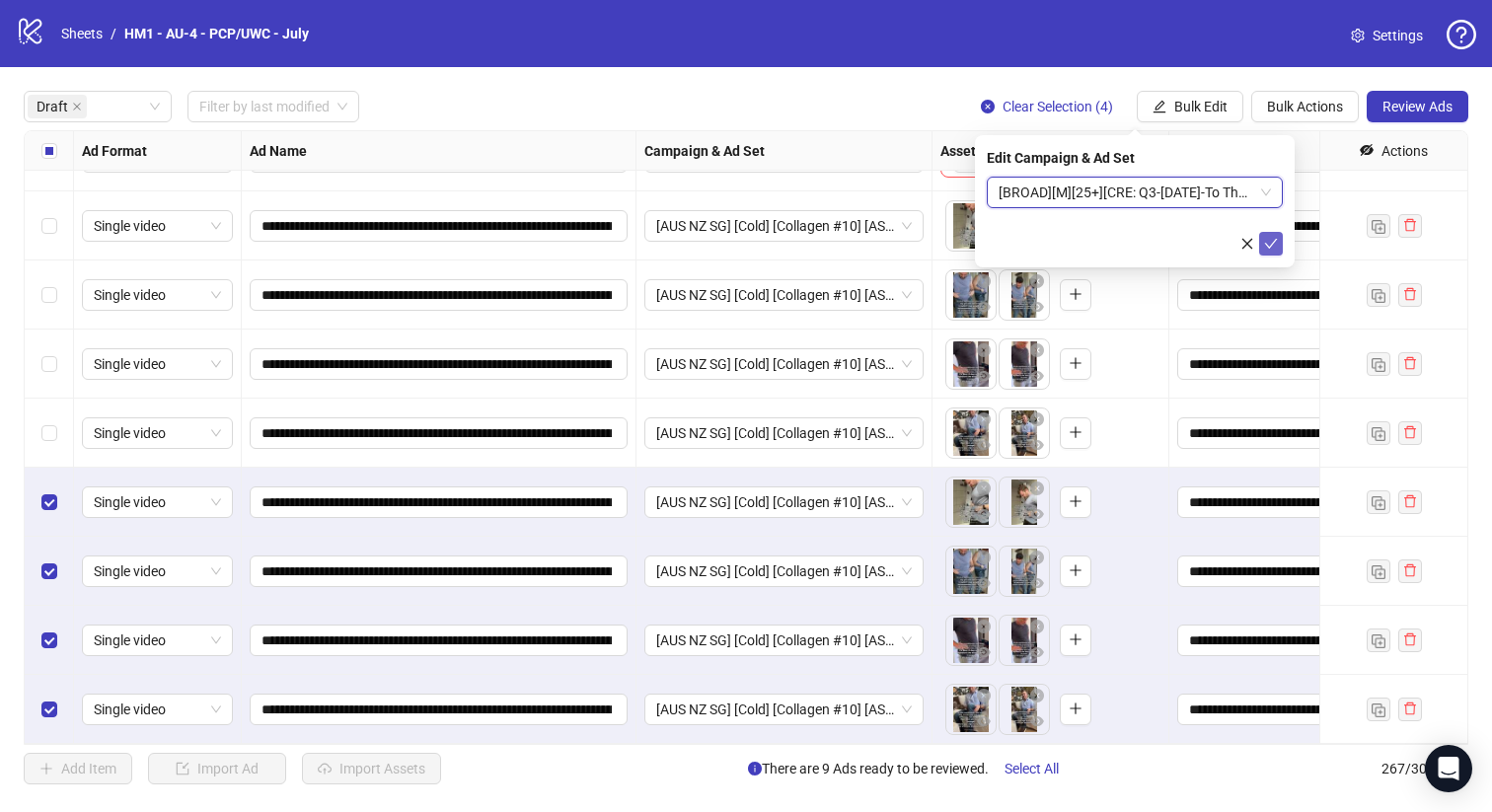
click at [1276, 235] on button "submit" at bounding box center [1271, 244] width 24 height 24
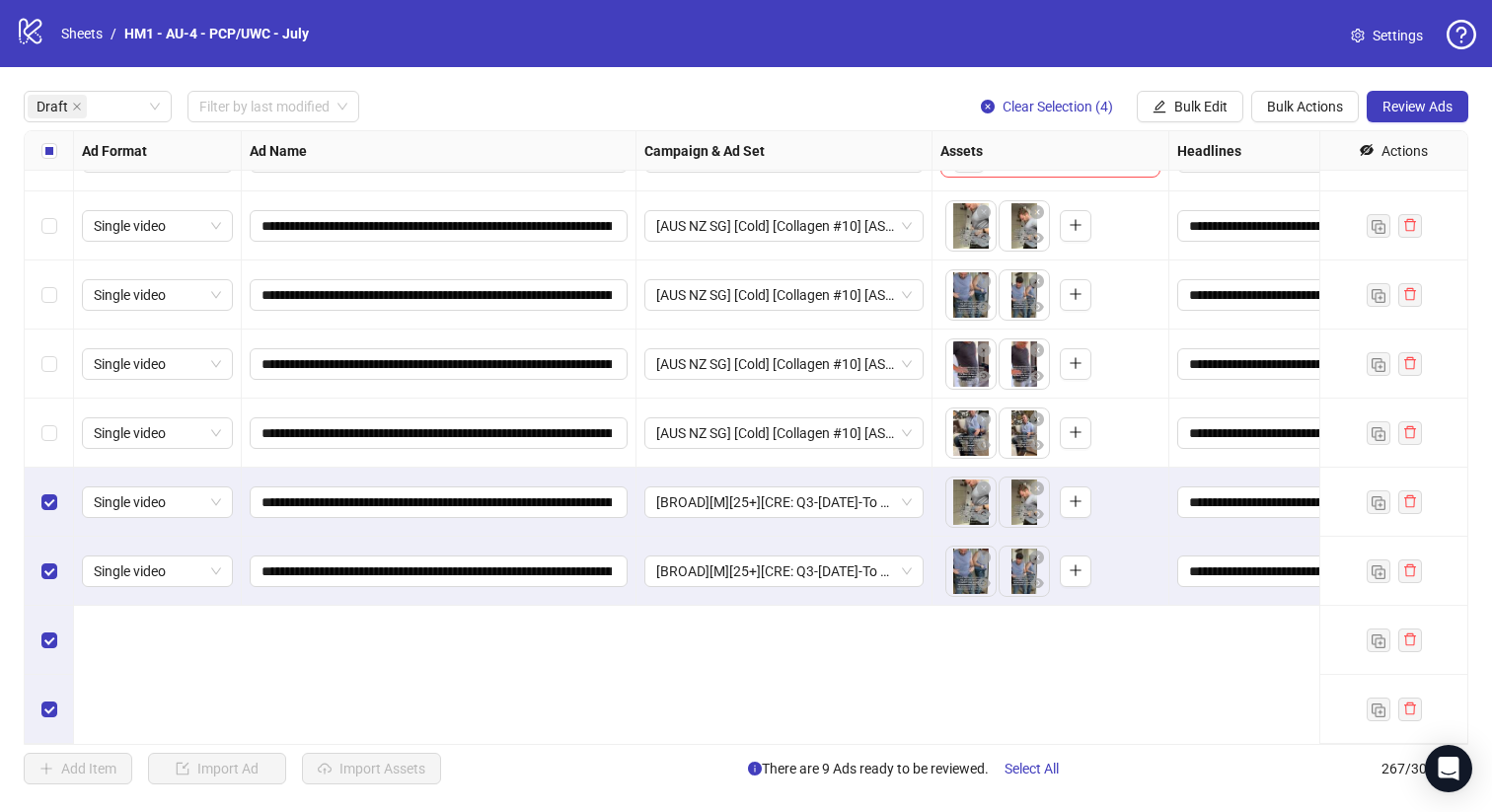
scroll to position [0, 0]
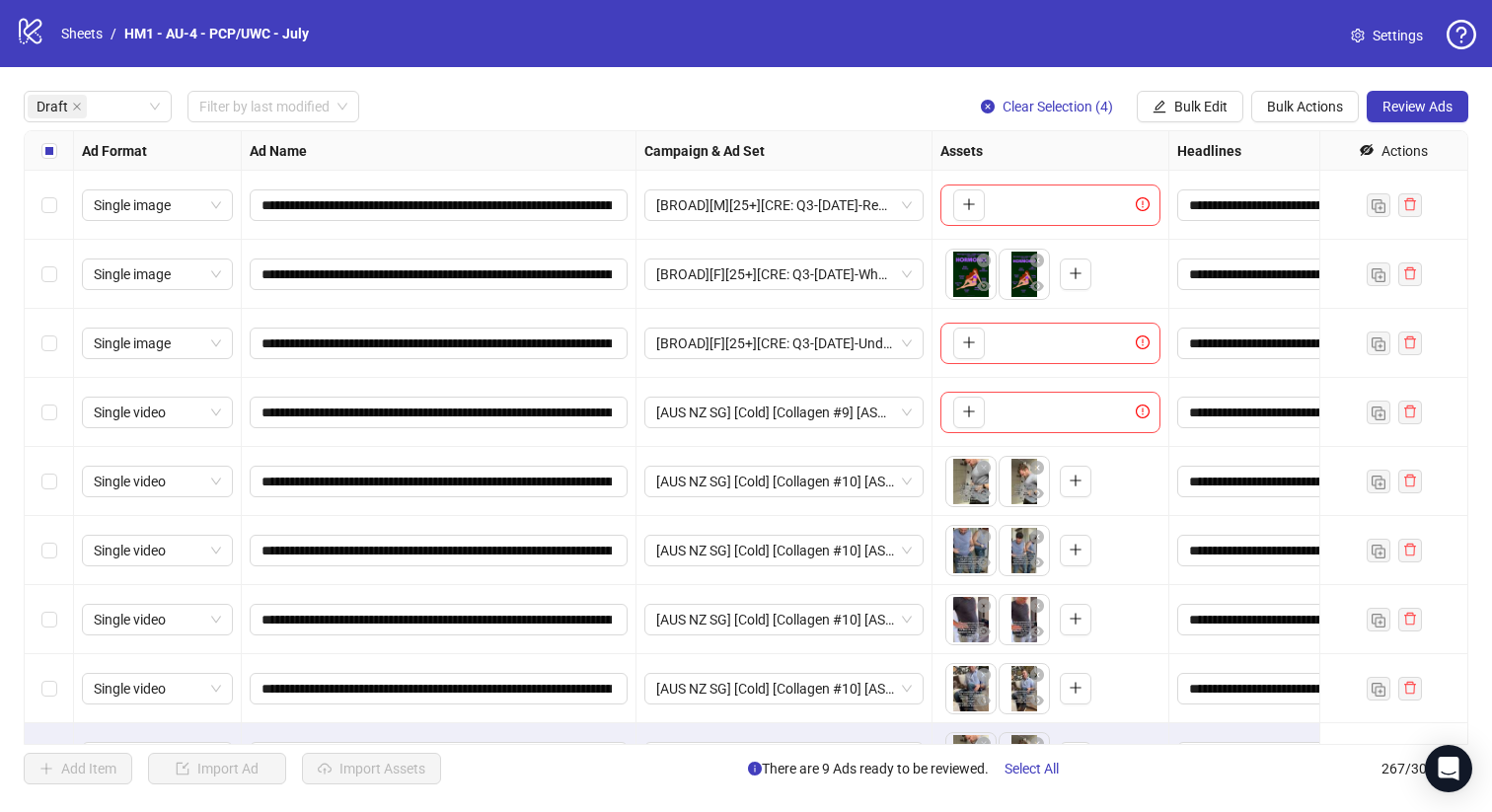
click at [36, 145] on div "Select all rows" at bounding box center [50, 152] width 50 height 40
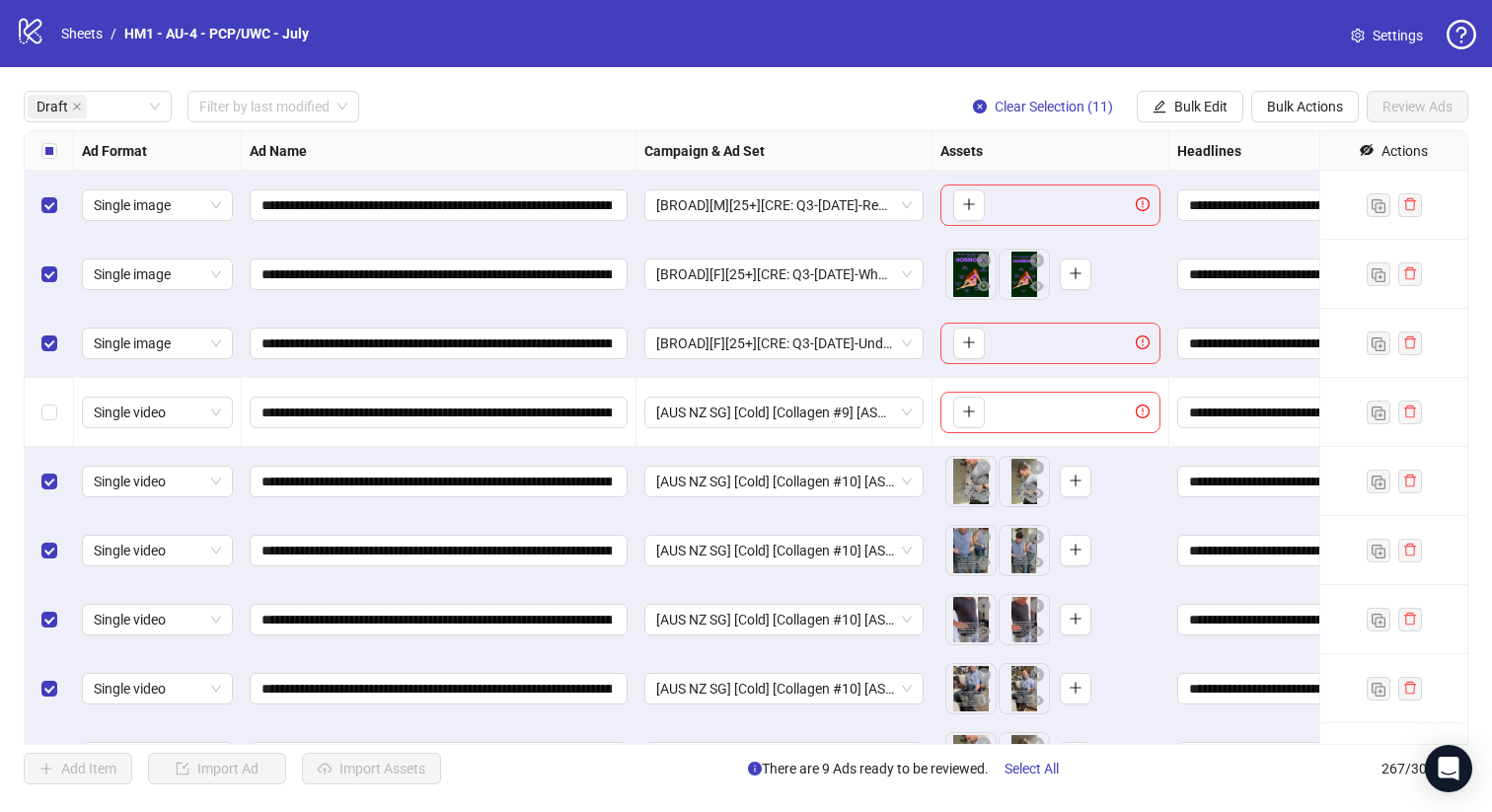
click at [46, 319] on div "Select row 3" at bounding box center [50, 344] width 50 height 69
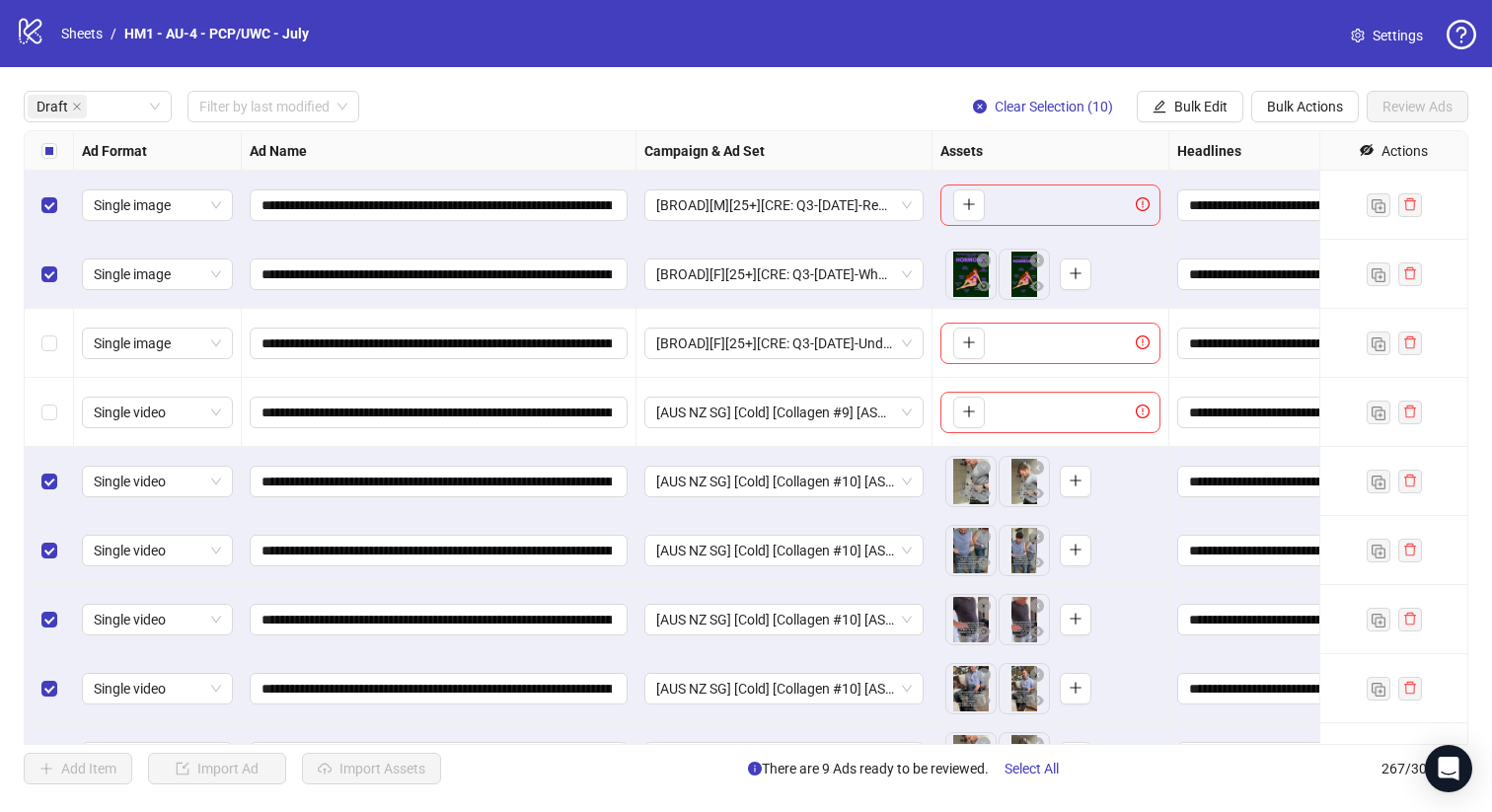
click at [48, 243] on div "Select row 2" at bounding box center [50, 274] width 50 height 69
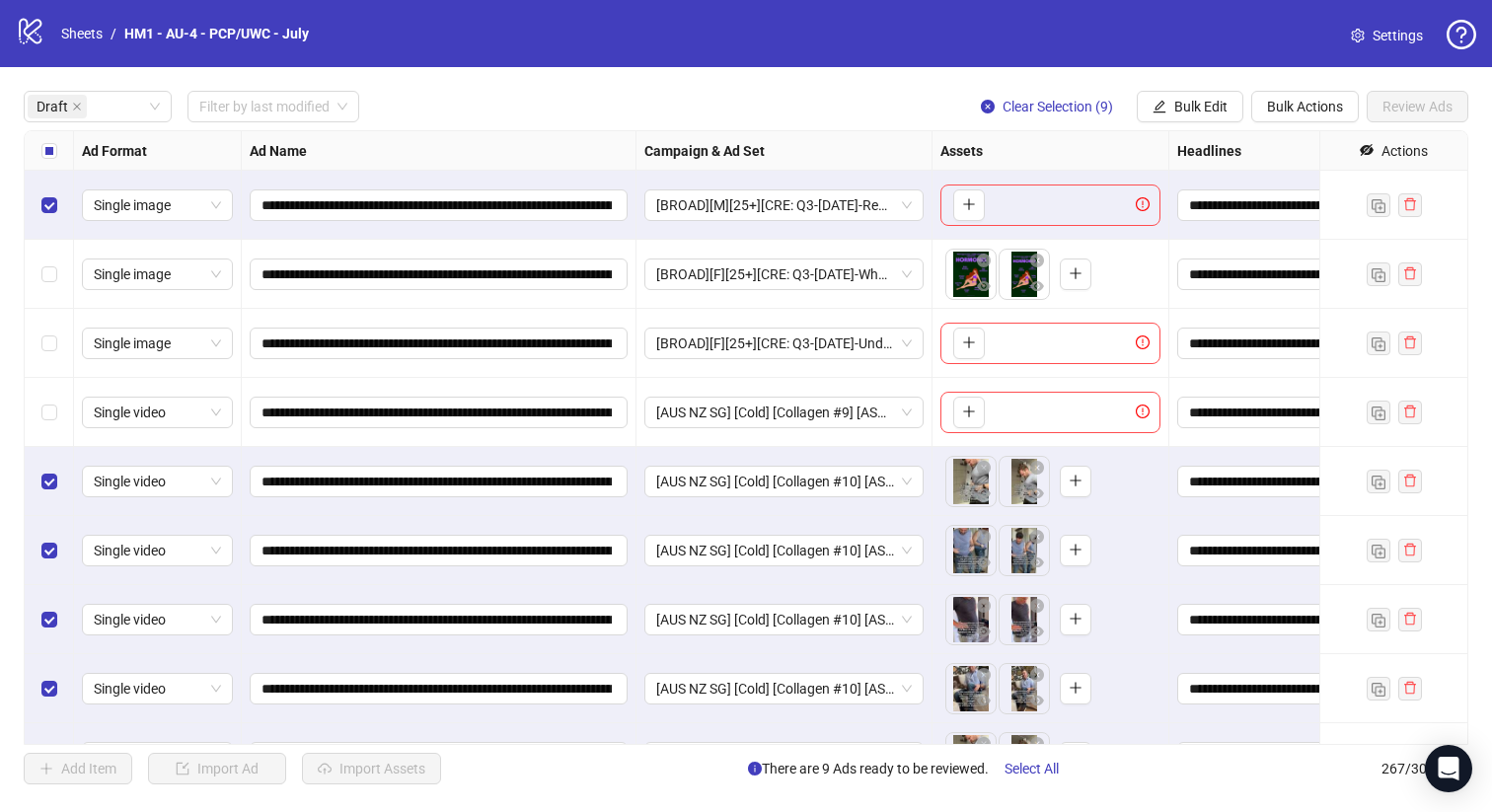
click at [49, 186] on div "Select row 1" at bounding box center [50, 205] width 50 height 69
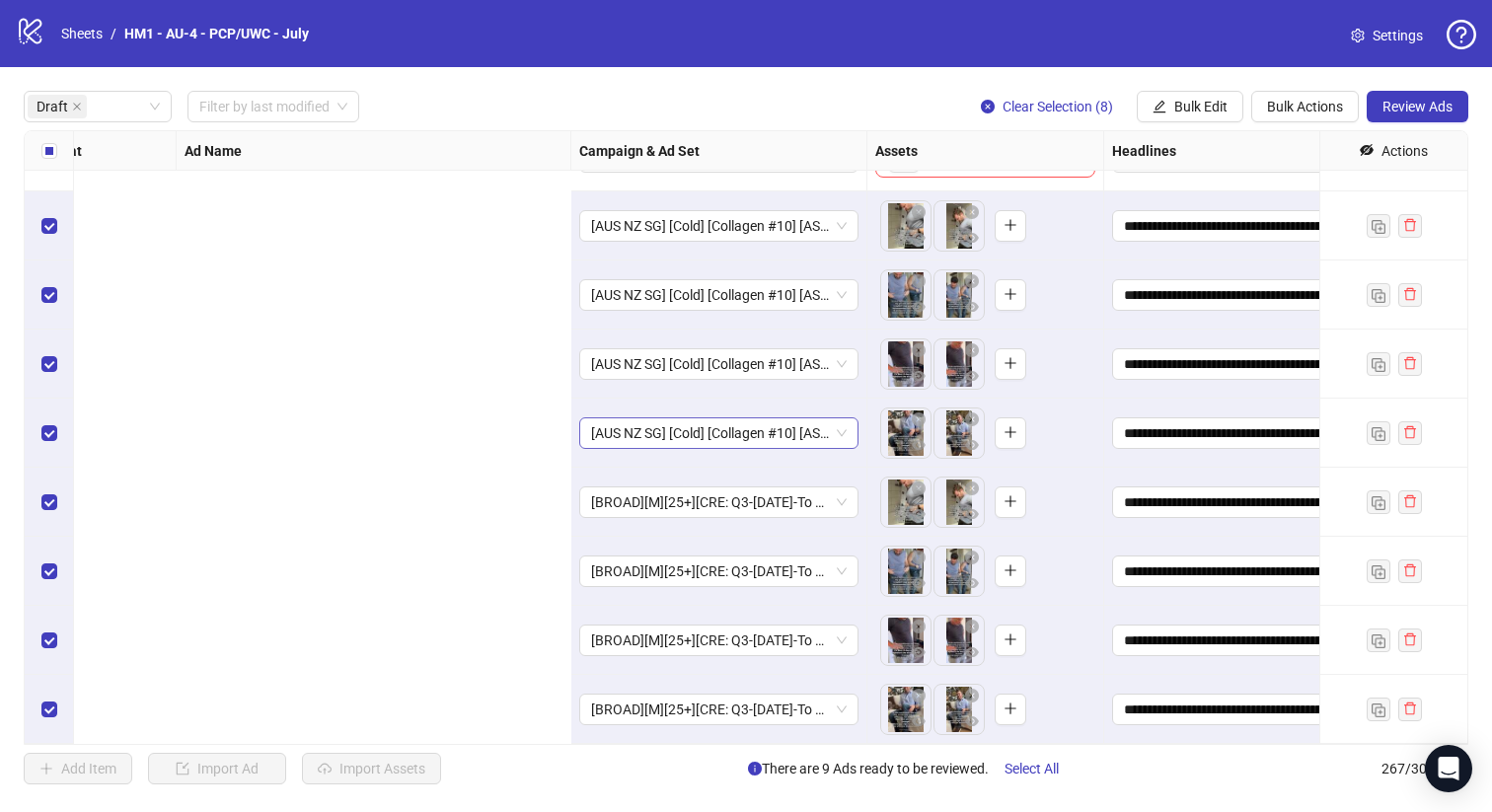
scroll to position [255, 1784]
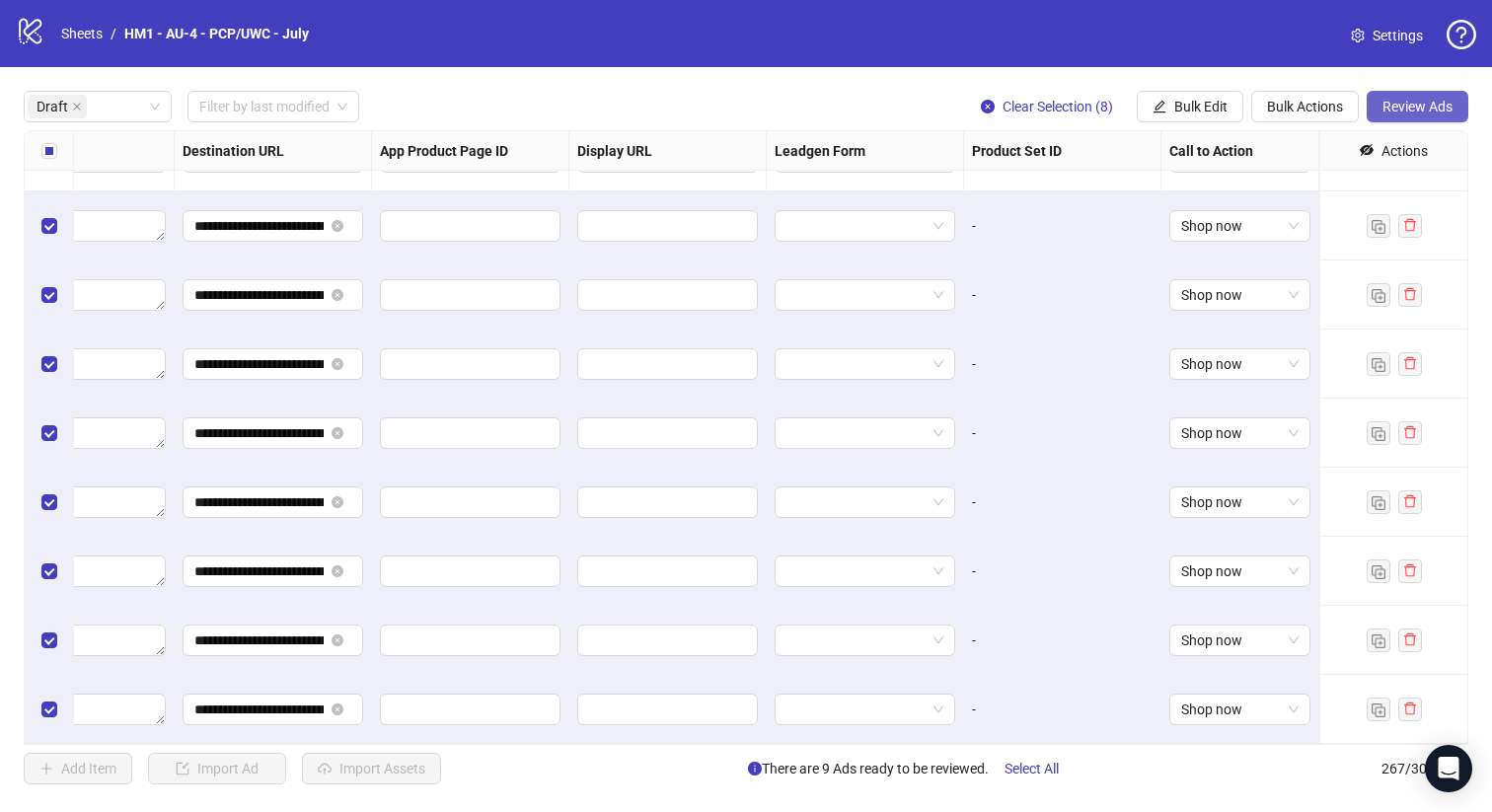
click at [1418, 109] on span "Review Ads" at bounding box center [1418, 107] width 70 height 16
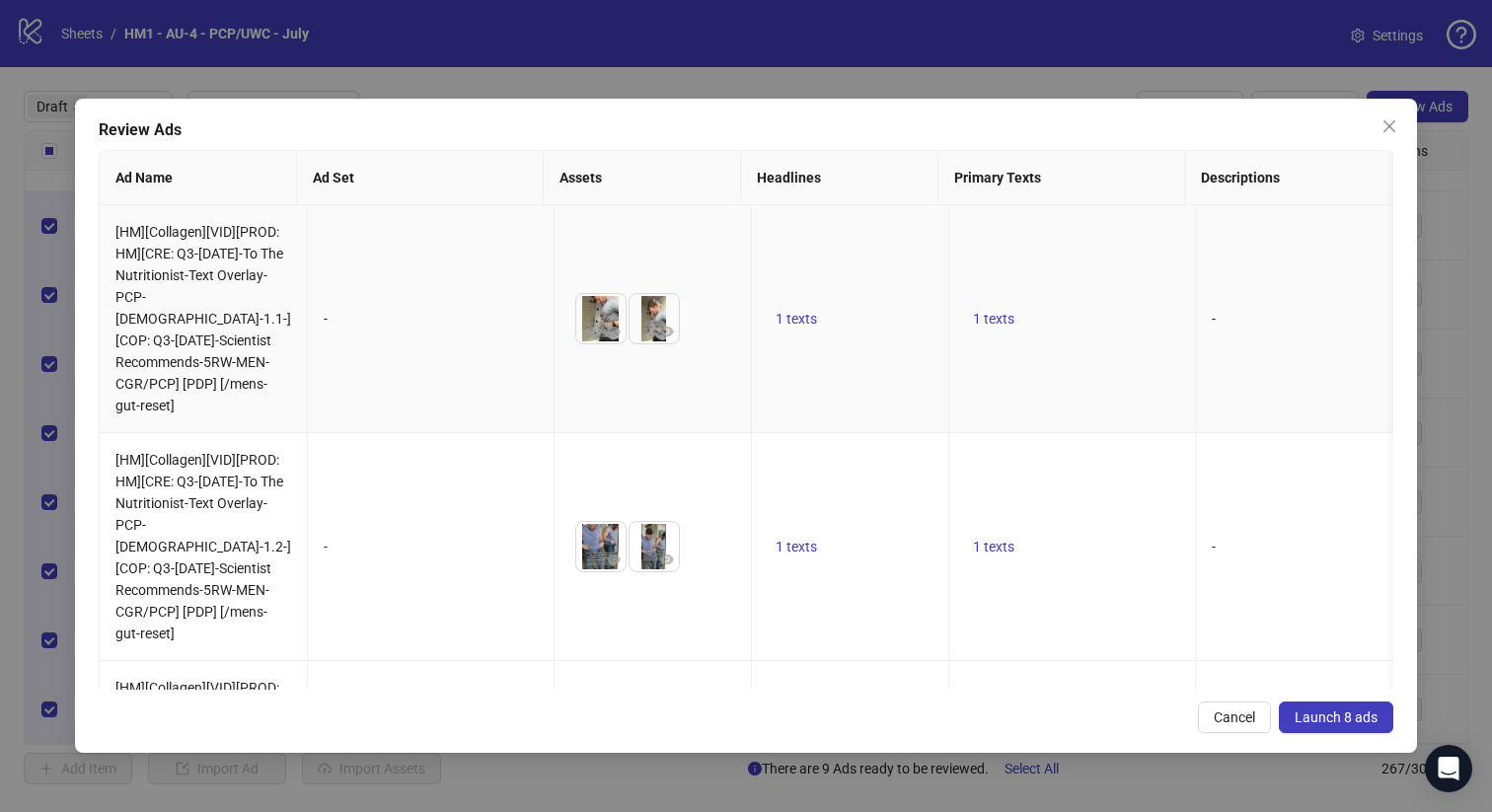
scroll to position [1339, 0]
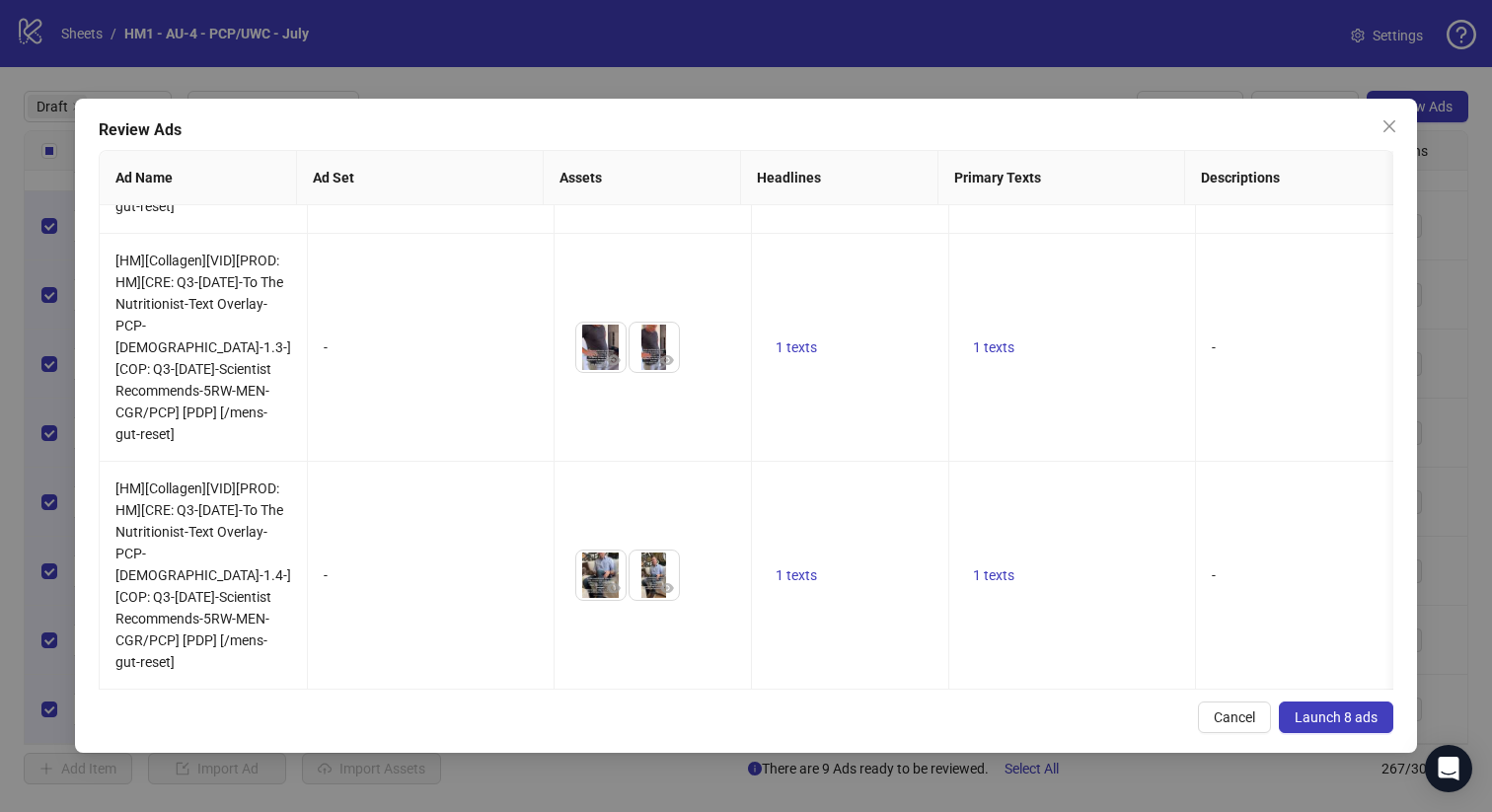
click at [1306, 714] on span "Launch 8 ads" at bounding box center [1336, 717] width 83 height 16
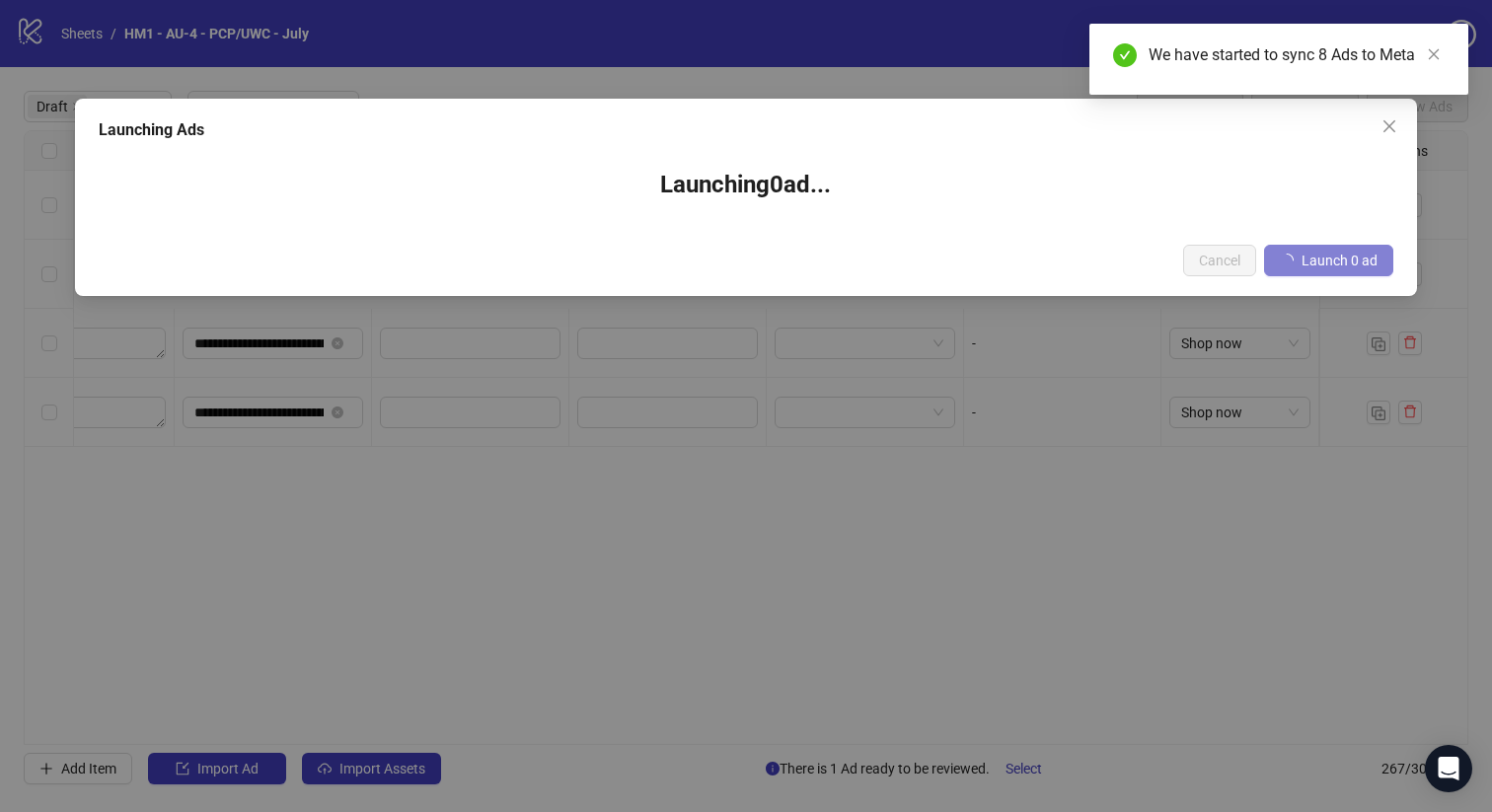
scroll to position [0, 1784]
